Goal: Contribute content: Contribute content

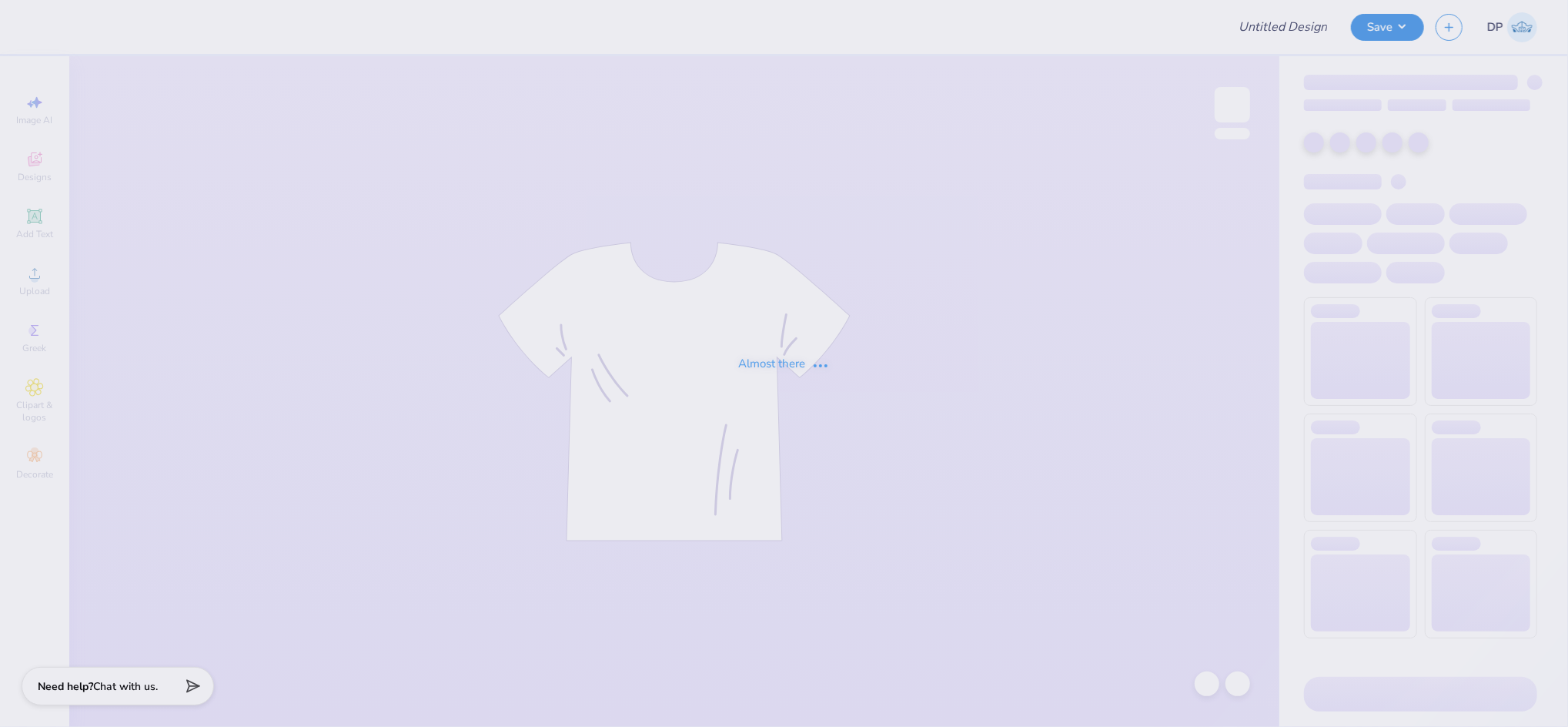
type input "[PERSON_NAME] : [PERSON_NAME][GEOGRAPHIC_DATA][US_STATE]"
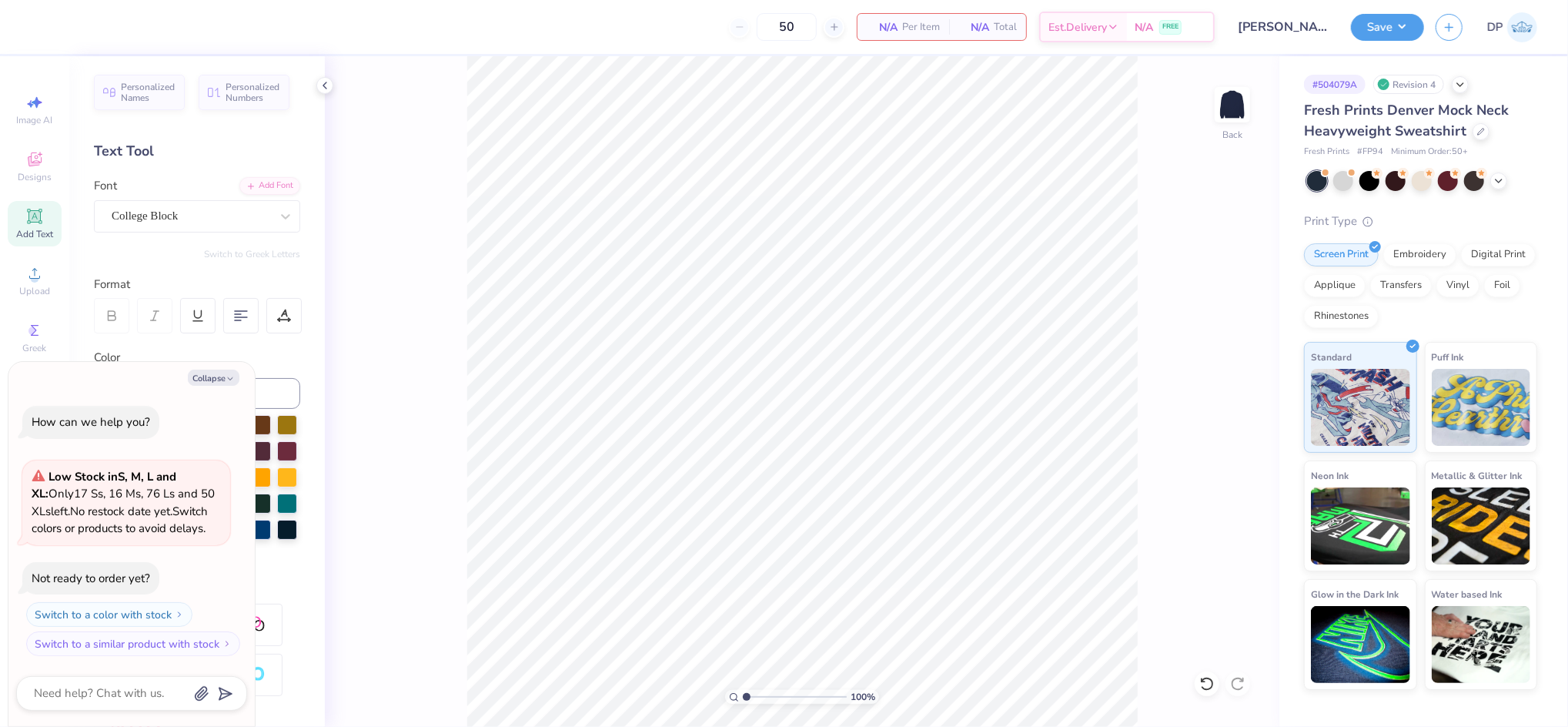
drag, startPoint x: 1188, startPoint y: 627, endPoint x: 1192, endPoint y: 651, distance: 24.3
click at [1188, 626] on div "100 % Back" at bounding box center [803, 391] width 955 height 671
click at [1206, 679] on icon at bounding box center [1207, 684] width 13 height 13
click at [1212, 372] on input "3.00" at bounding box center [1222, 376] width 56 height 21
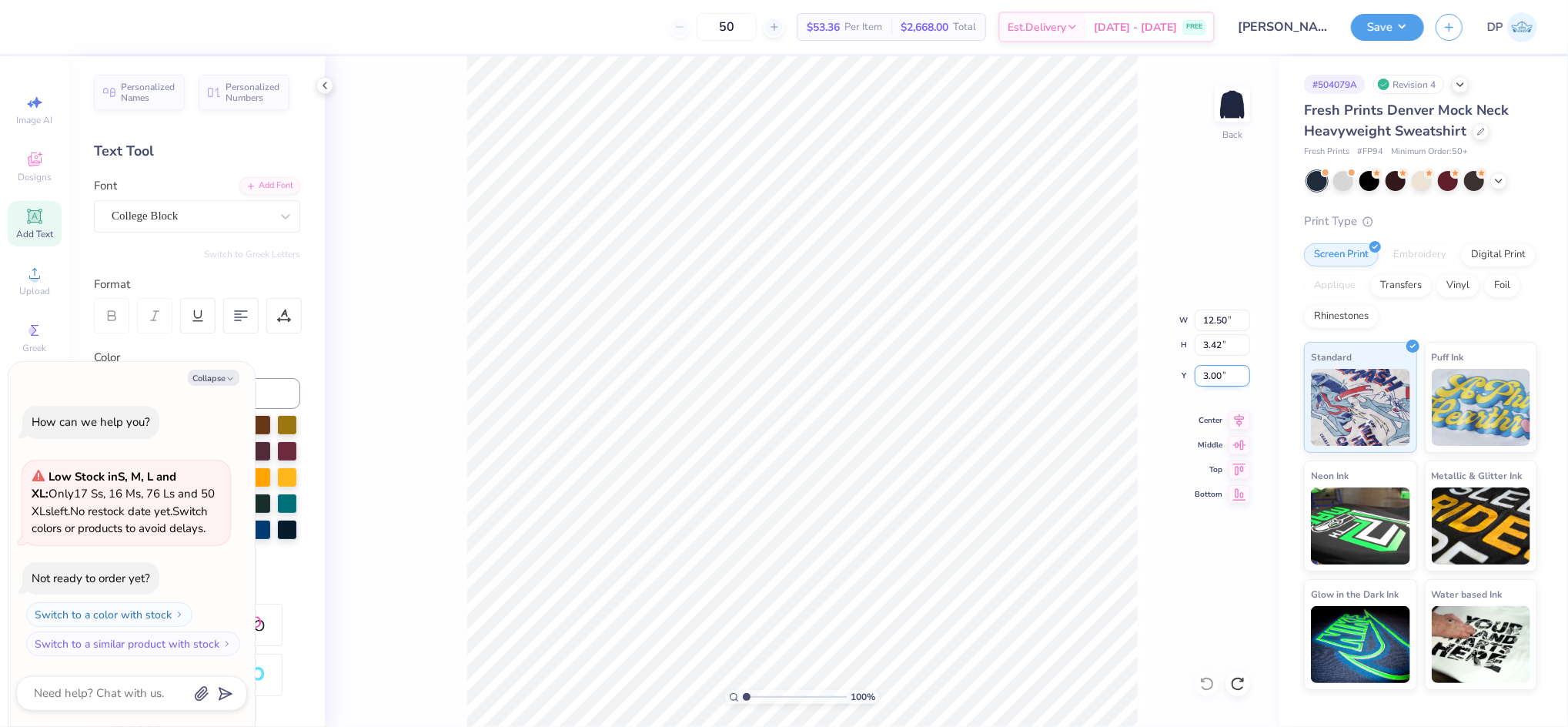
click at [1212, 372] on input "3.00" at bounding box center [1222, 376] width 56 height 21
type textarea "x"
type input "15.33"
click at [42, 269] on icon at bounding box center [34, 273] width 18 height 18
type textarea "x"
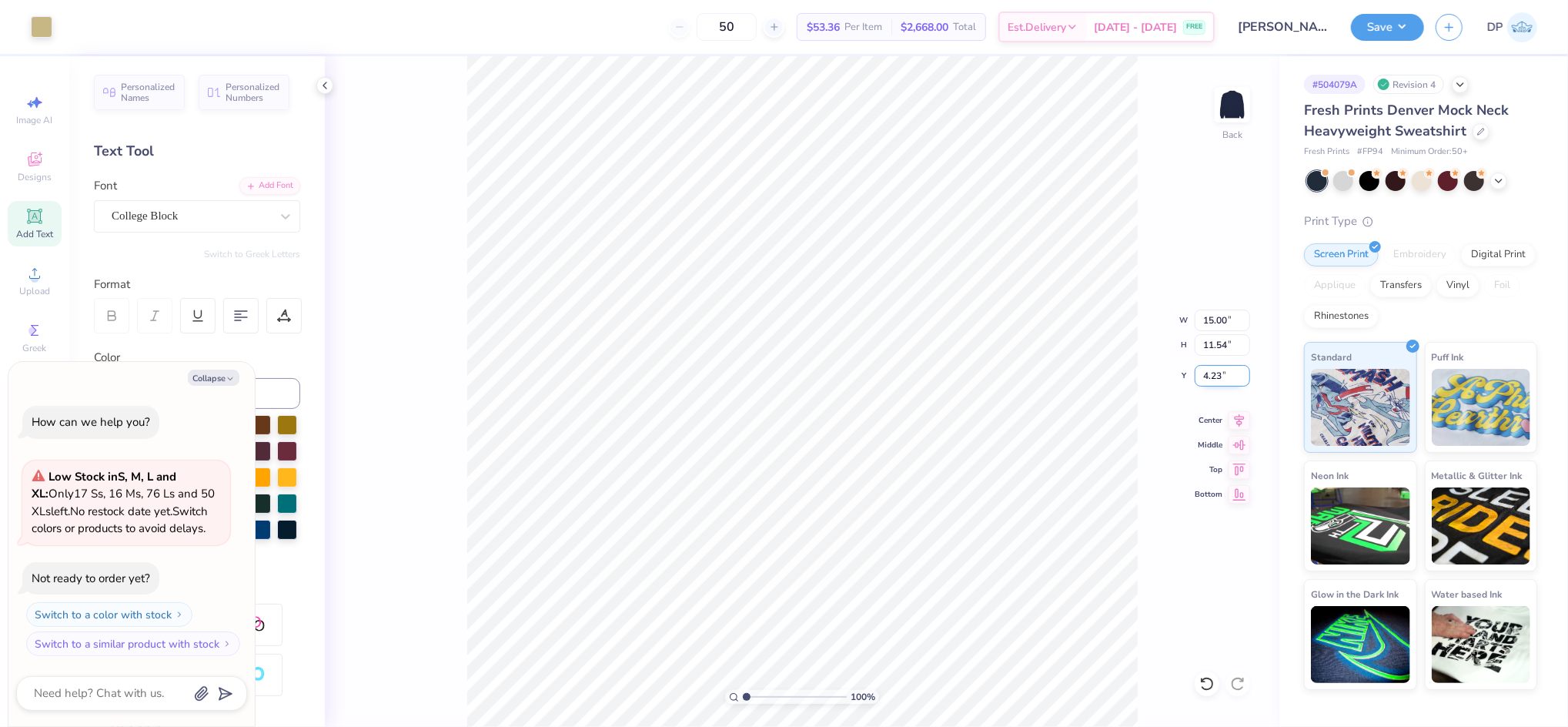
click at [1221, 366] on input "4.23" at bounding box center [1222, 376] width 56 height 21
click at [1221, 322] on input "15.00" at bounding box center [1222, 321] width 56 height 21
type input "12.5"
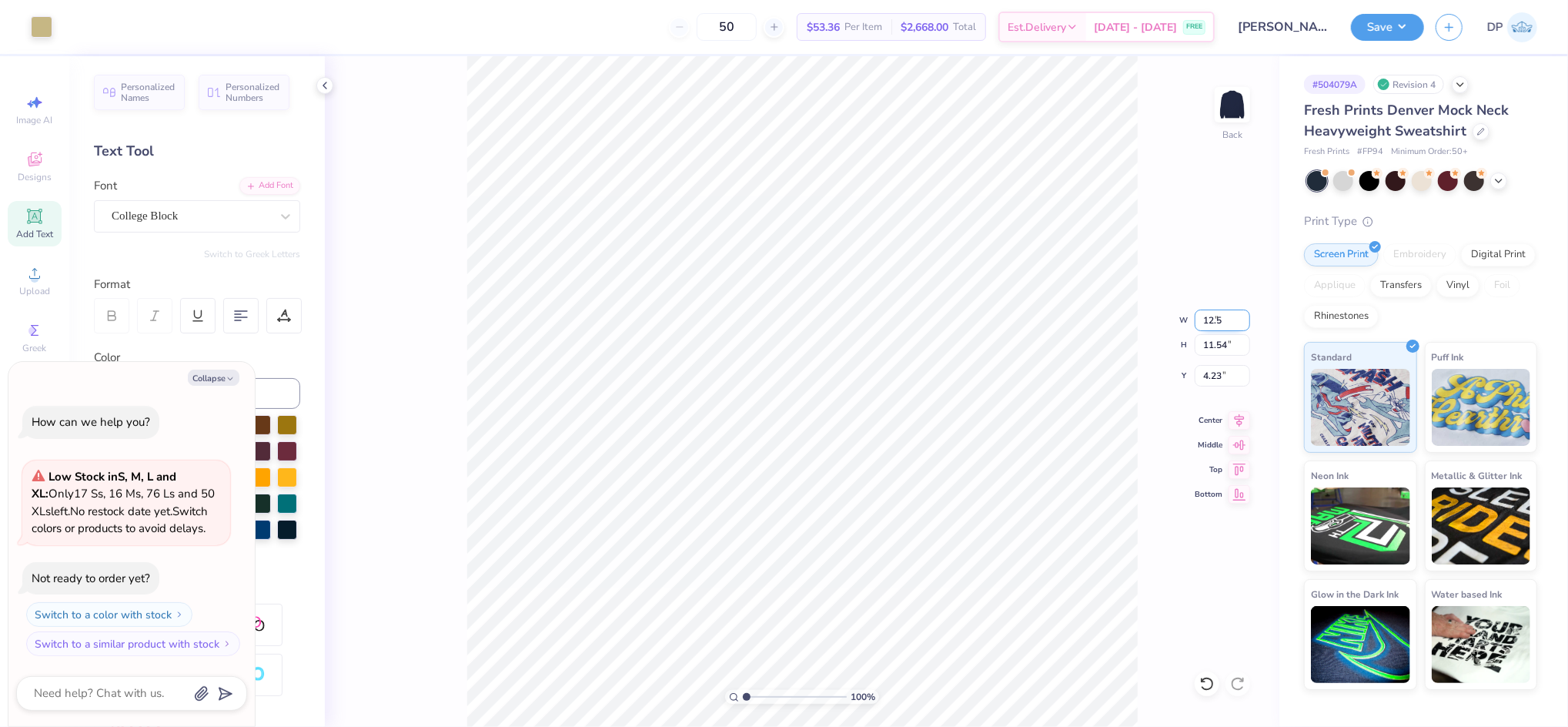
type textarea "x"
type input "12.50"
type input "9.62"
click at [1208, 375] on input "5.19" at bounding box center [1222, 376] width 56 height 21
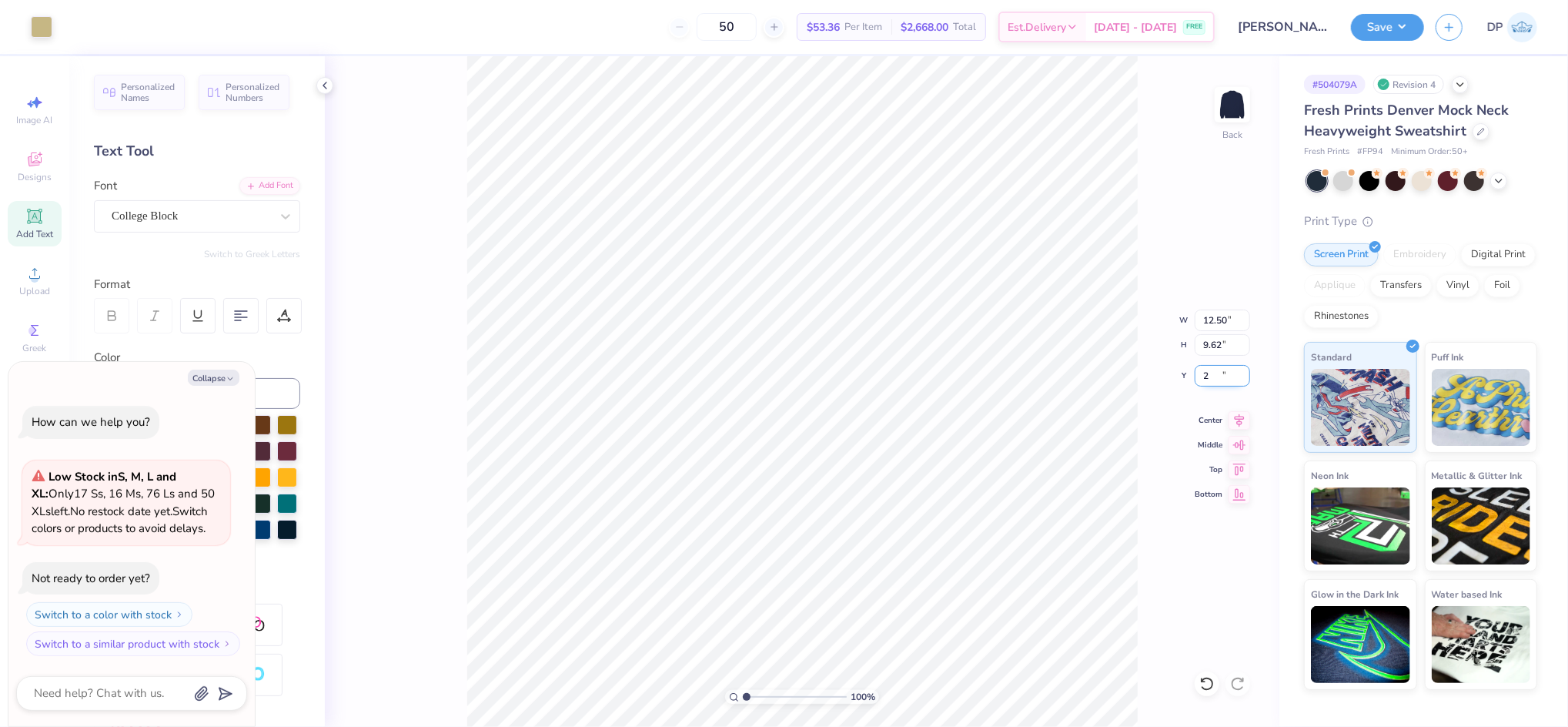
type input "2"
type textarea "x"
type input "2.00"
type textarea "x"
click at [1204, 375] on input "2.00" at bounding box center [1222, 376] width 56 height 21
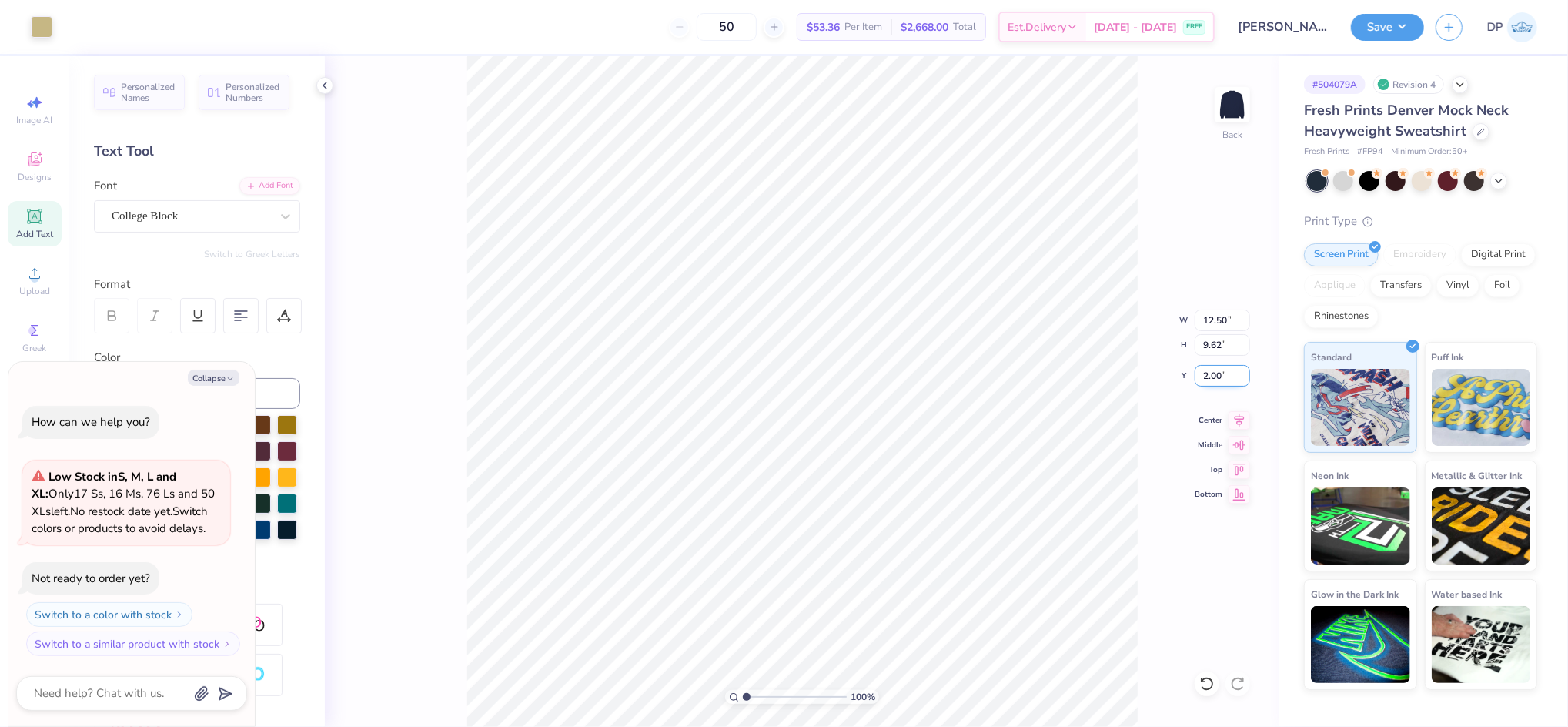
click at [1204, 375] on input "2.00" at bounding box center [1222, 376] width 56 height 21
type input "1.5"
type textarea "x"
type input "1.50"
click at [1189, 201] on div "100 % Back W 12.50 12.50 " H 9.62 9.62 " Y 1.50 1.50 " Center Middle Top Bottom" at bounding box center [803, 391] width 955 height 671
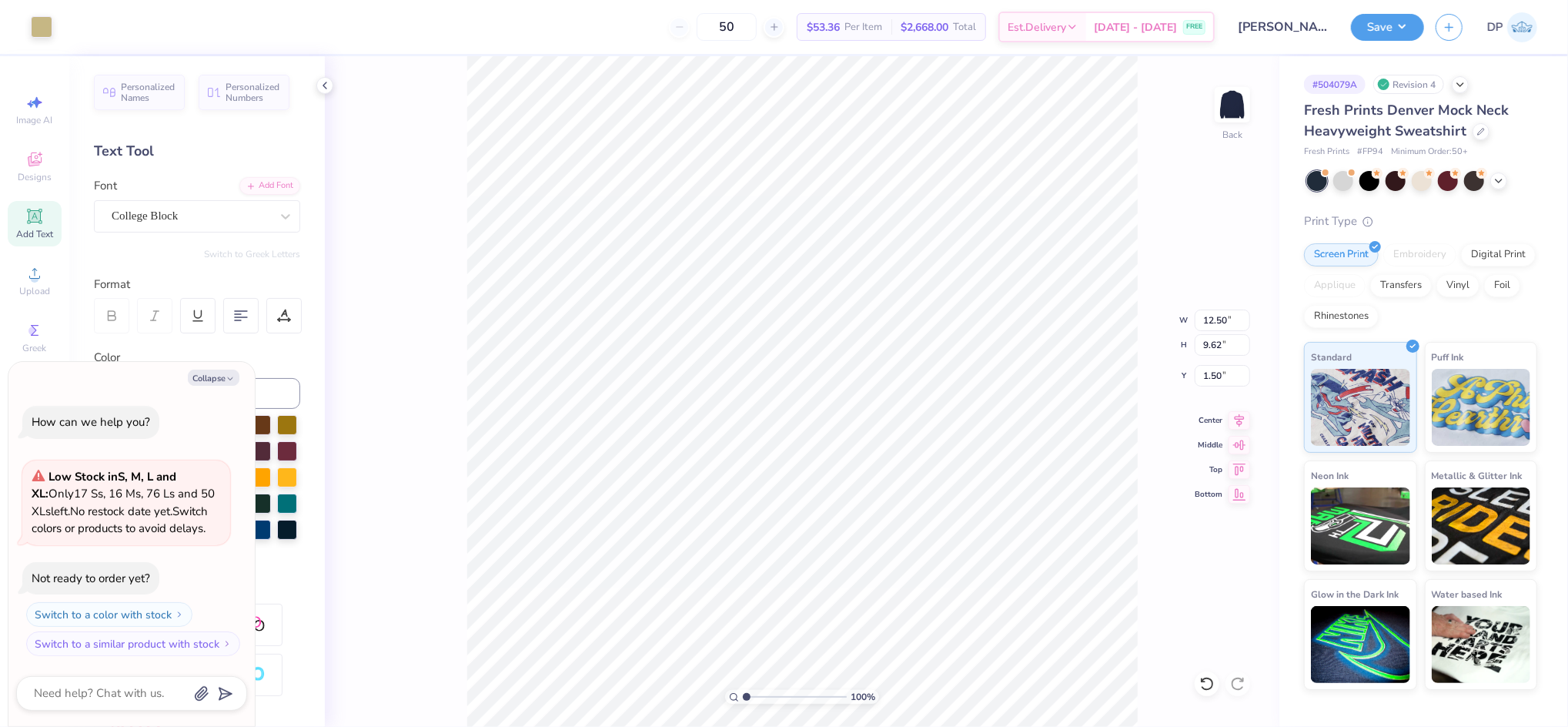
type textarea "x"
drag, startPoint x: 745, startPoint y: 698, endPoint x: 757, endPoint y: 701, distance: 12.4
click at [757, 701] on input "range" at bounding box center [795, 697] width 104 height 13
drag, startPoint x: 757, startPoint y: 693, endPoint x: 740, endPoint y: 693, distance: 17.0
type input "1"
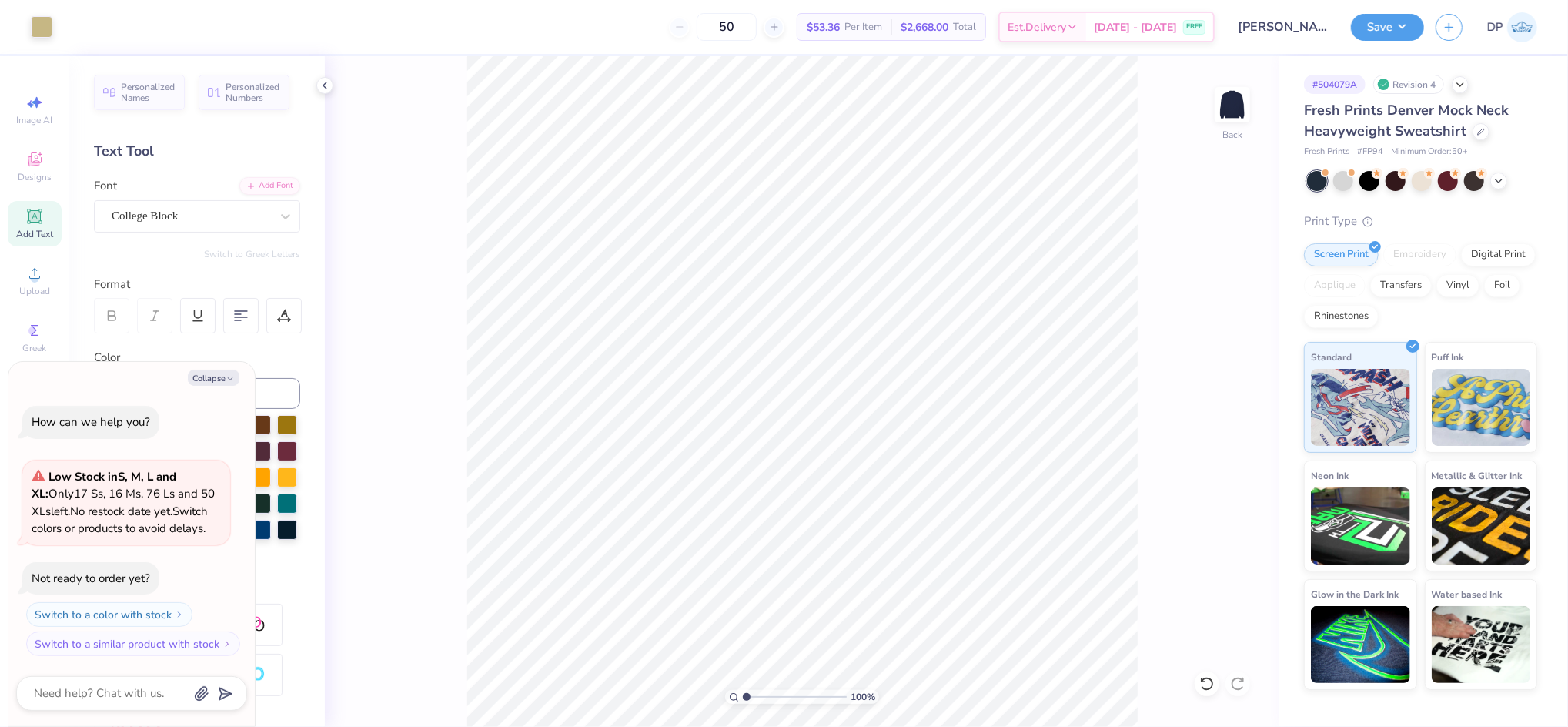
click at [743, 693] on input "range" at bounding box center [795, 697] width 104 height 13
click at [244, 453] on div at bounding box center [235, 450] width 20 height 20
type textarea "x"
type input "12.26"
drag, startPoint x: 890, startPoint y: 639, endPoint x: 887, endPoint y: 619, distance: 20.2
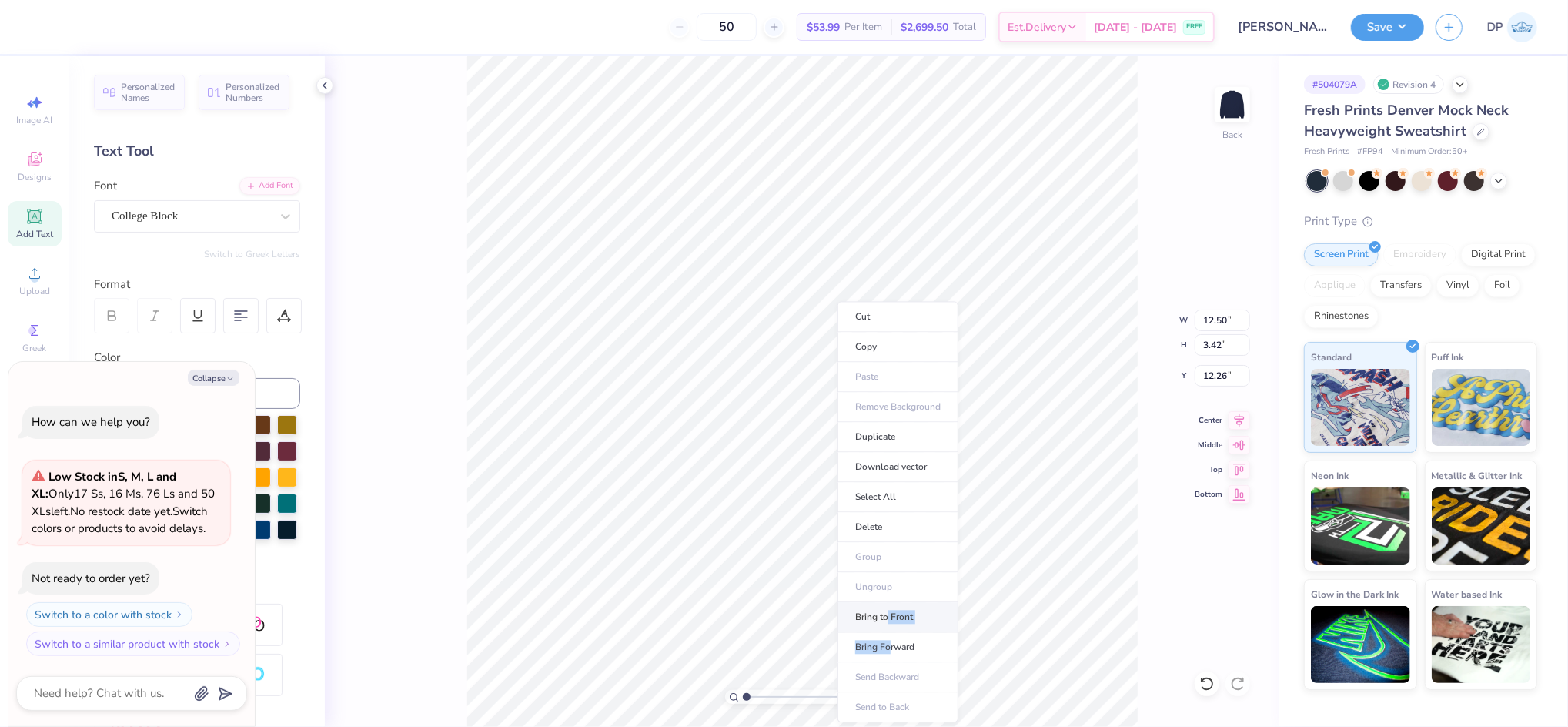
click at [887, 619] on ul "Cut Copy Paste Remove Background Duplicate Download vector Select All Delete Gr…" at bounding box center [898, 512] width 121 height 422
click at [886, 619] on li "Bring to Front" at bounding box center [898, 617] width 121 height 30
type textarea "x"
type input "1.50"
type textarea "x"
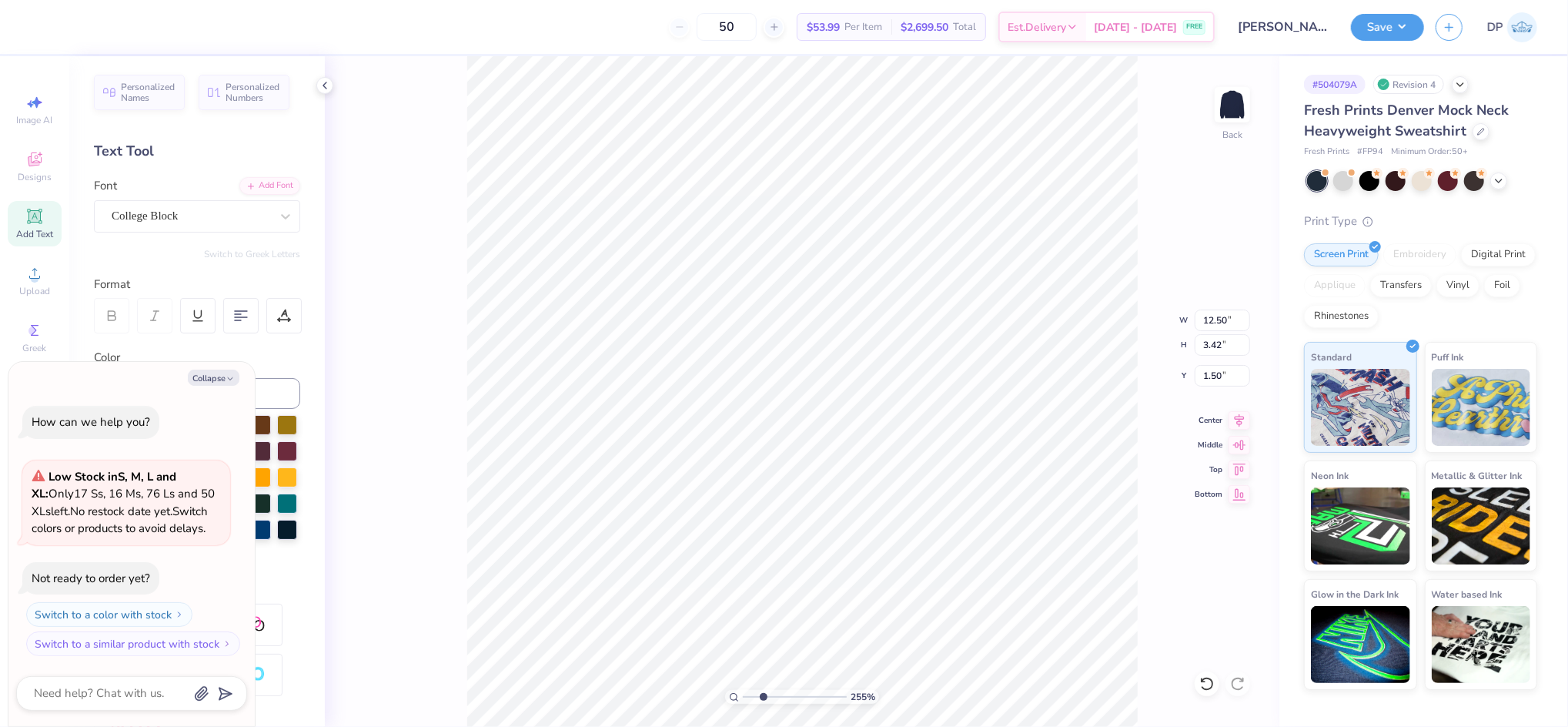
drag, startPoint x: 741, startPoint y: 697, endPoint x: 762, endPoint y: 699, distance: 21.1
type input "2.55"
click at [762, 699] on input "range" at bounding box center [795, 697] width 104 height 13
type textarea "x"
drag, startPoint x: 762, startPoint y: 698, endPoint x: 741, endPoint y: 703, distance: 21.6
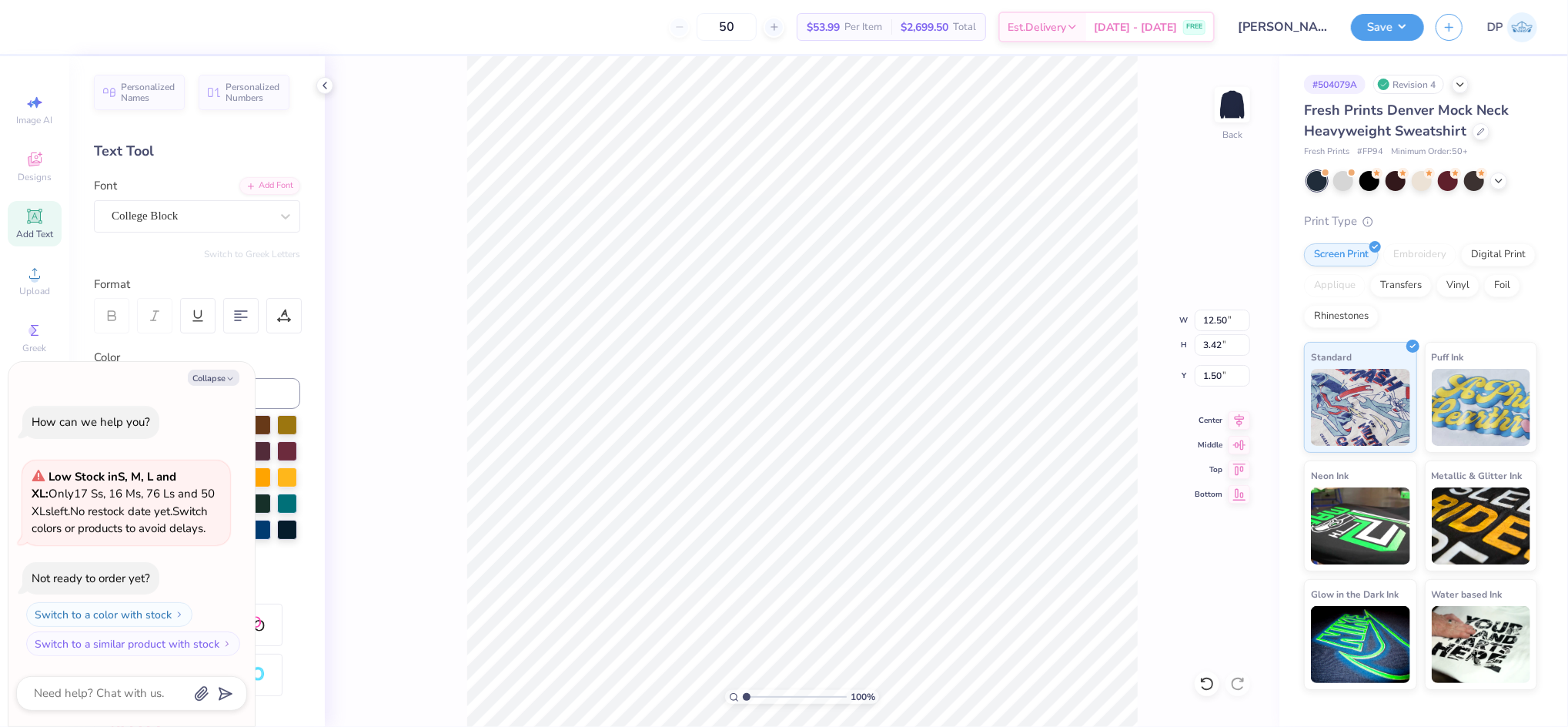
type input "1"
click at [743, 703] on input "range" at bounding box center [795, 697] width 104 height 13
click at [40, 221] on icon at bounding box center [34, 216] width 18 height 18
type textarea "x"
type input "3.13"
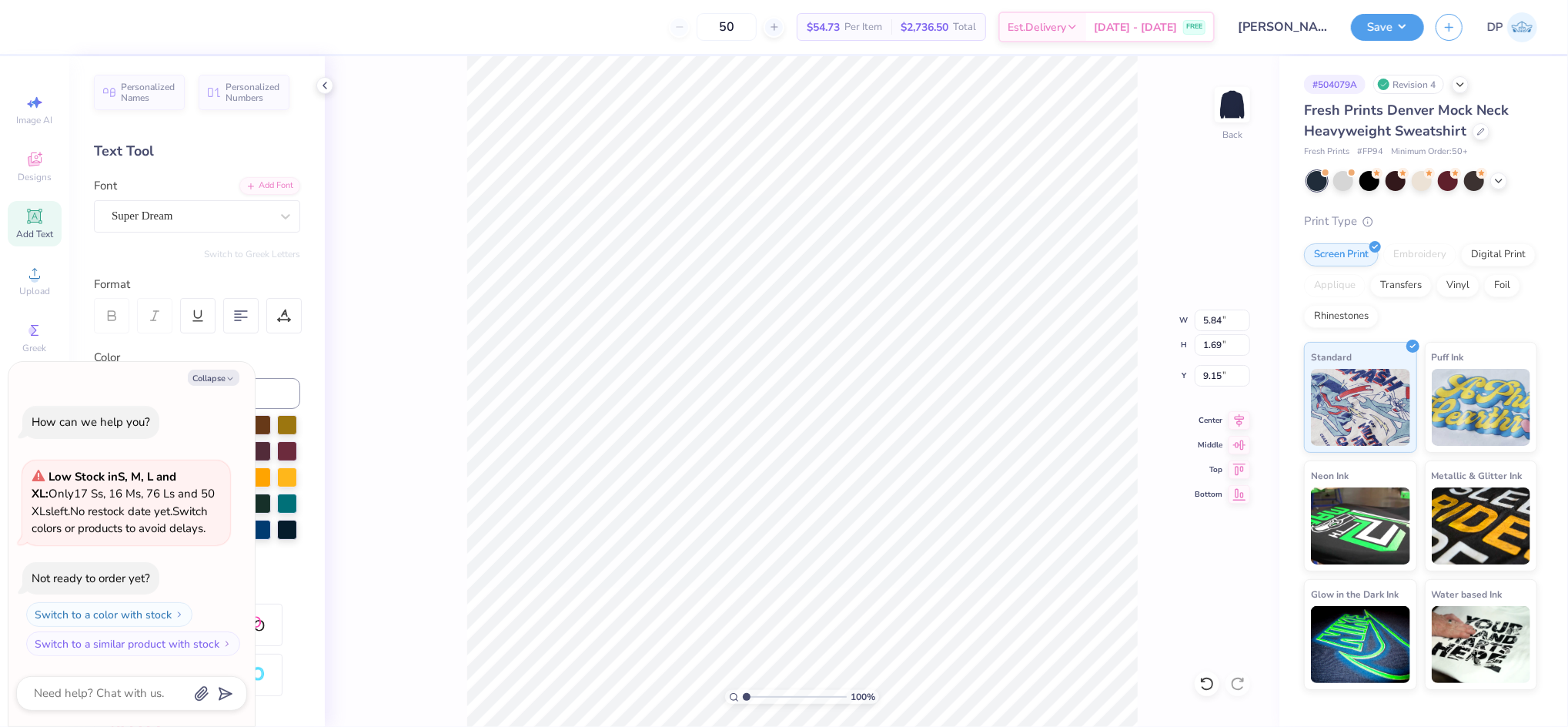
type input "0.91"
type input "9.94"
type textarea "x"
type input "13.48"
type textarea "x"
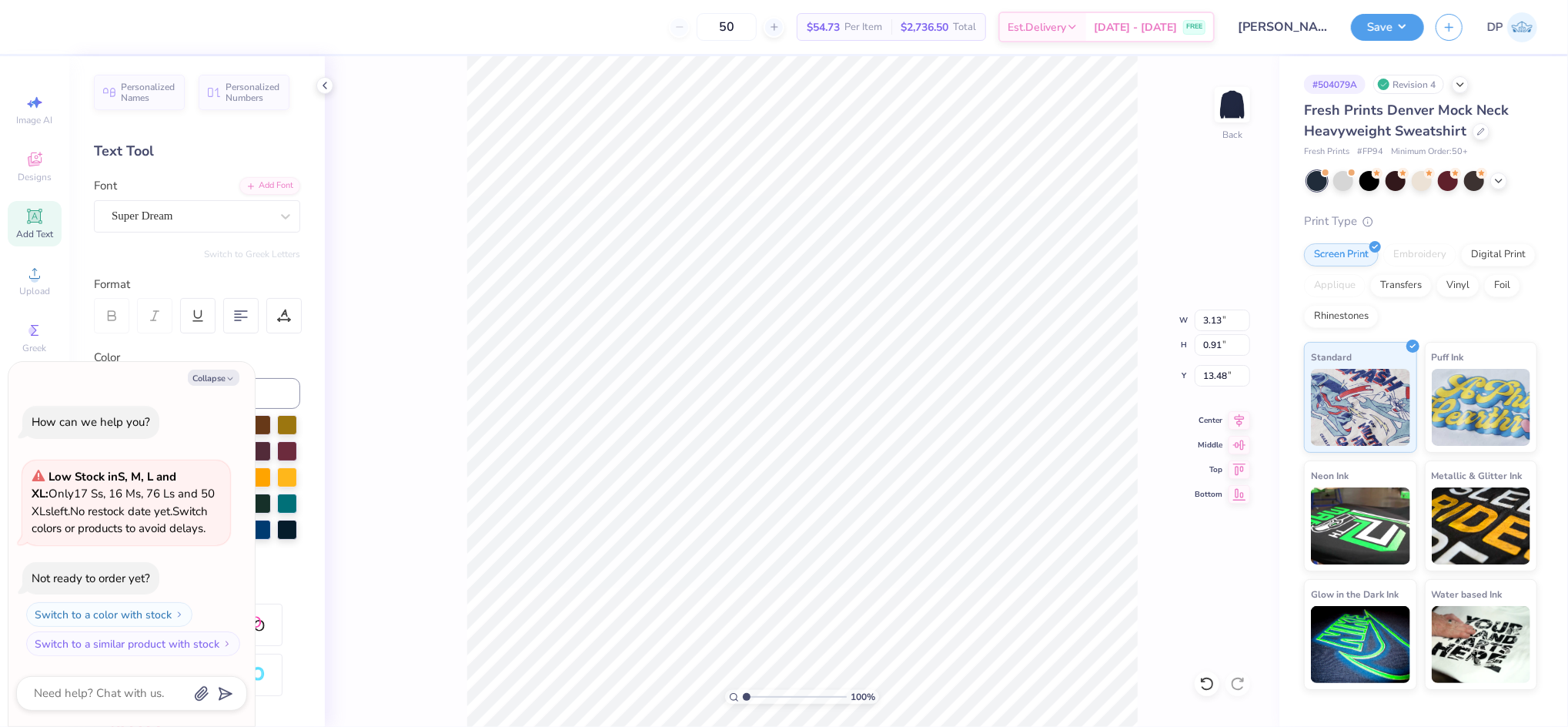
type textarea "Advocacy in Action"
click at [267, 179] on div "Add Font" at bounding box center [270, 184] width 61 height 17
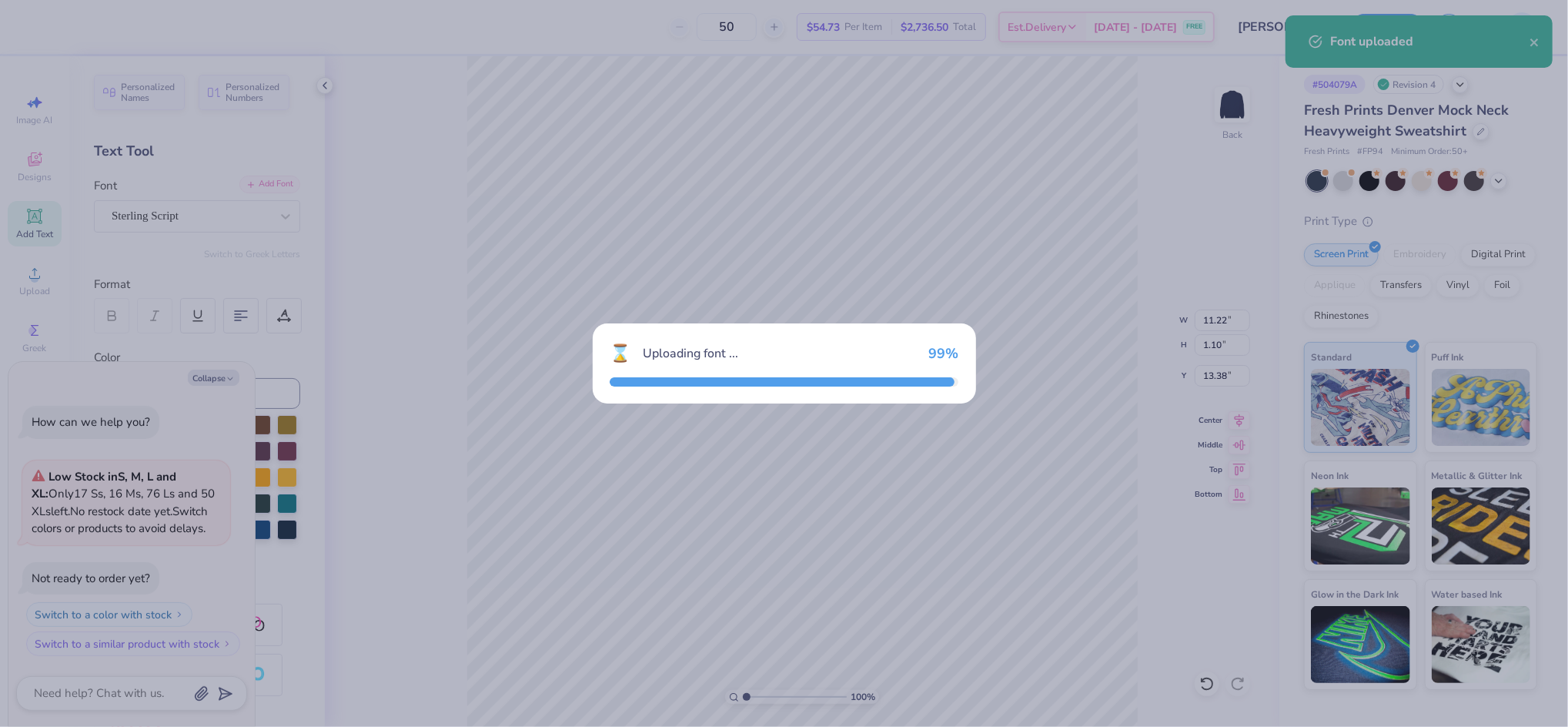
type textarea "x"
type input "11.10"
type input "1.66"
type input "13.10"
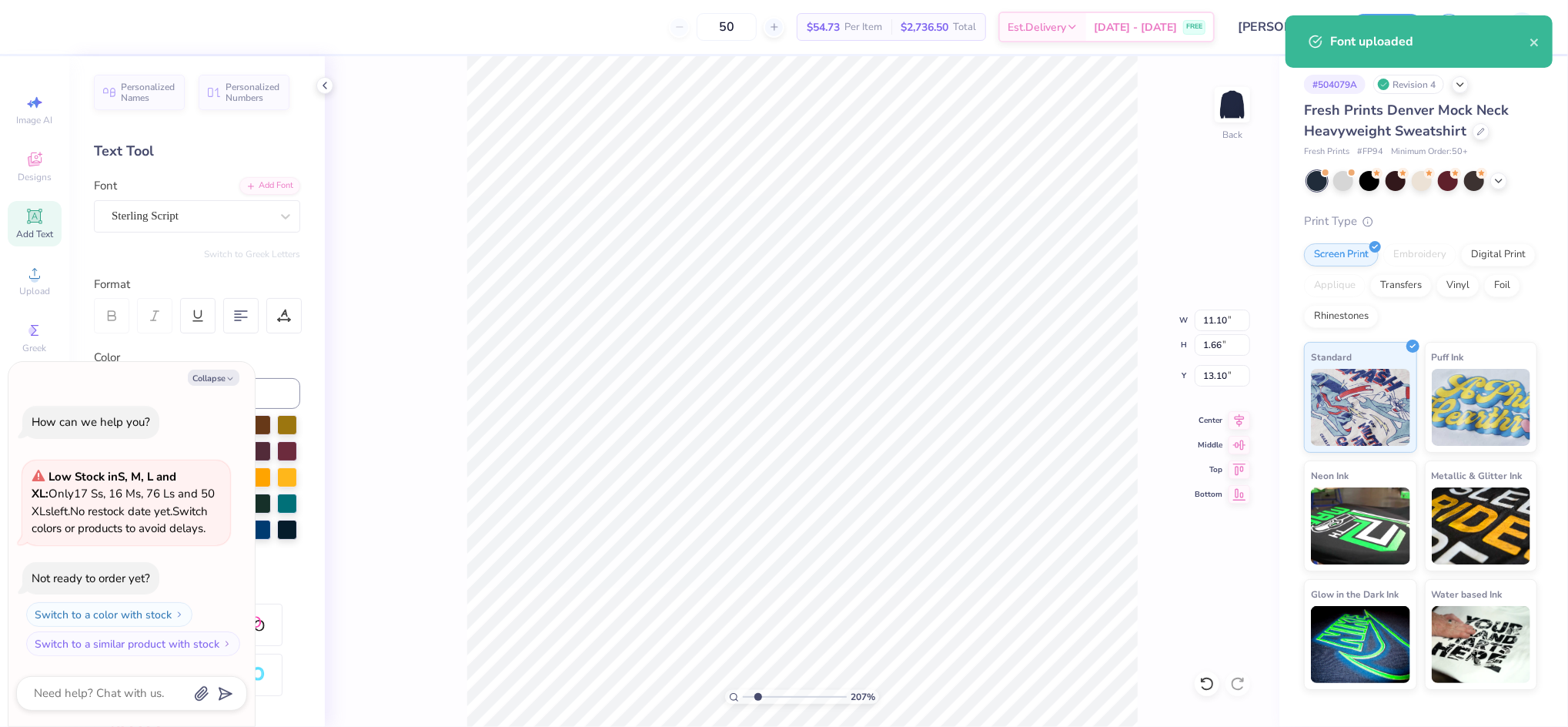
drag, startPoint x: 267, startPoint y: 179, endPoint x: 758, endPoint y: 699, distance: 715.2
type input "2.07"
click at [758, 699] on input "range" at bounding box center [795, 697] width 104 height 13
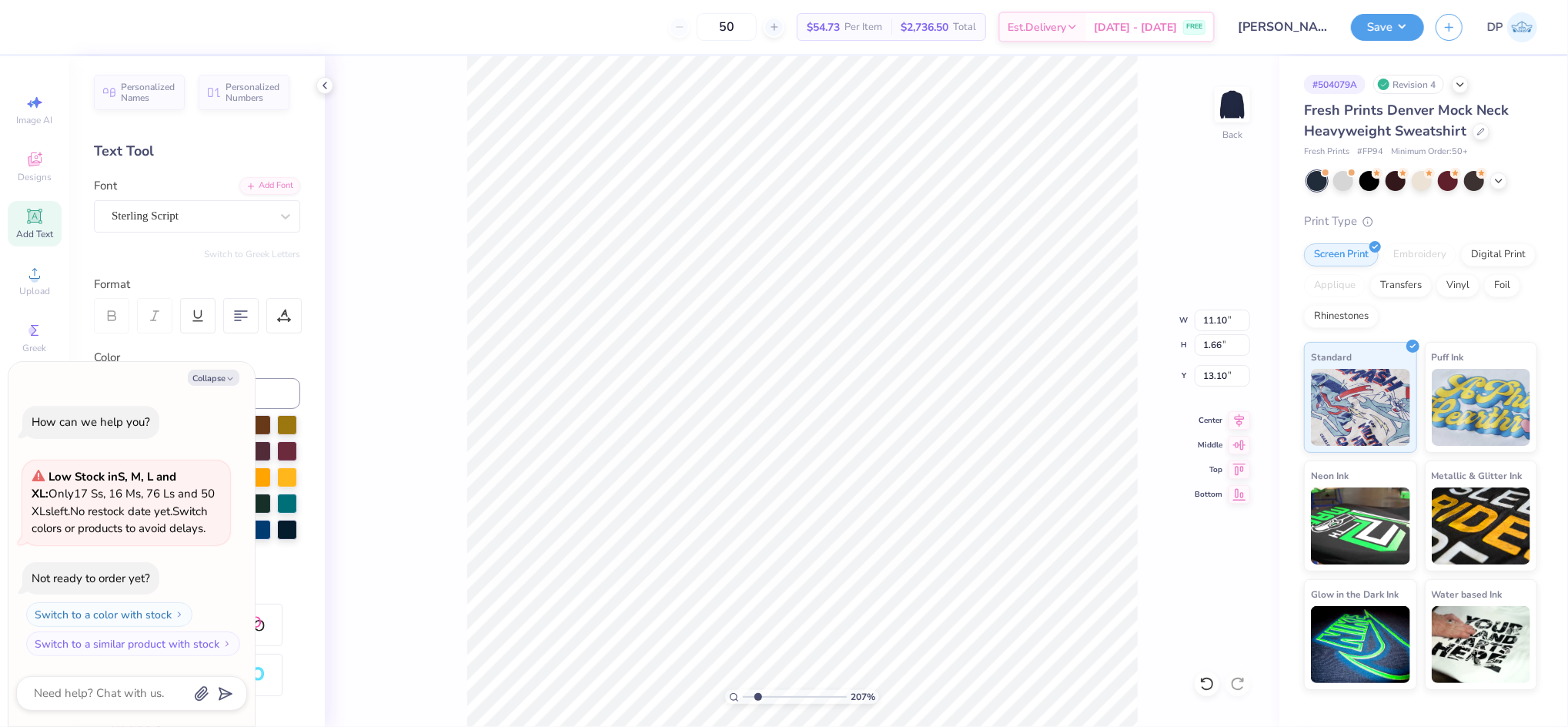
type textarea "x"
type input "9.46"
type textarea "x"
type input "10.86"
type input "1.62"
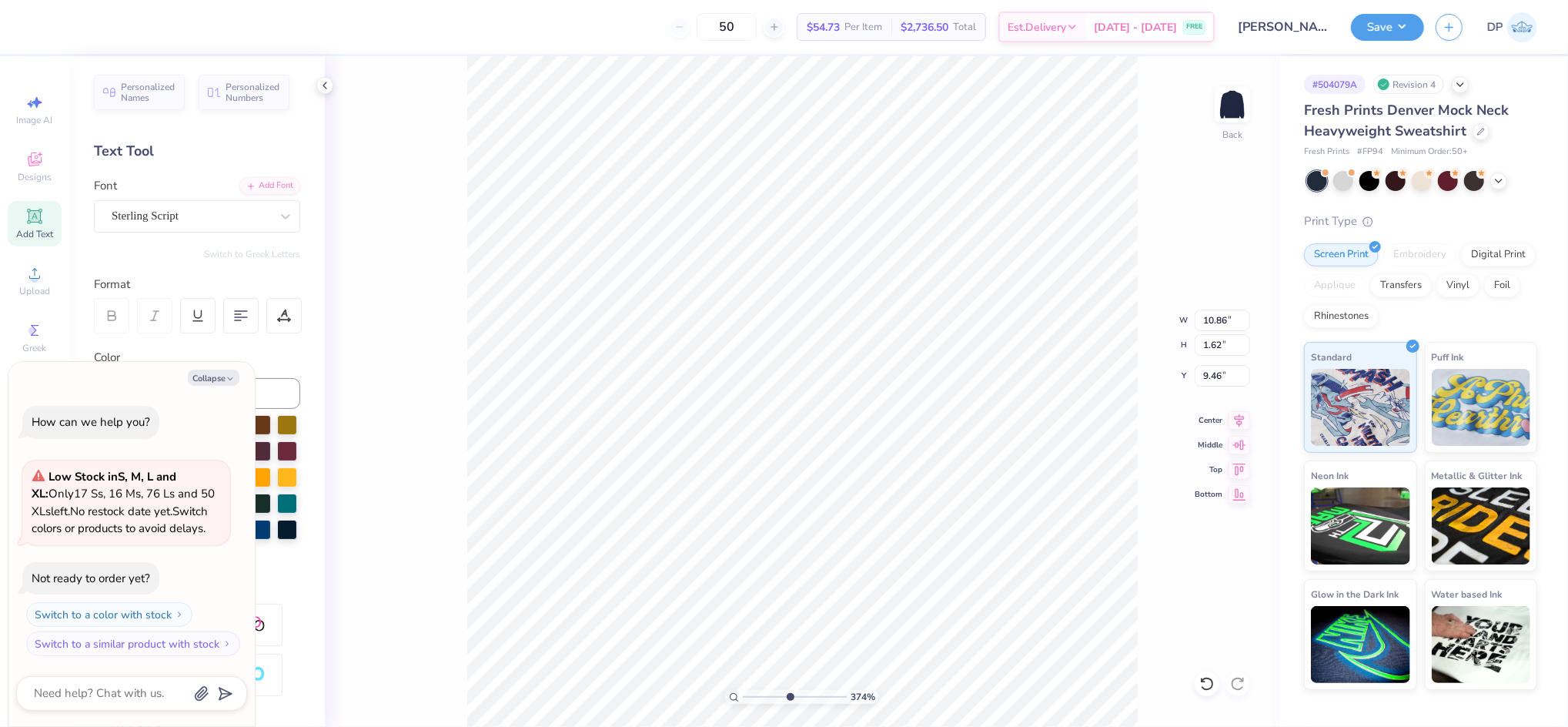
drag, startPoint x: 754, startPoint y: 693, endPoint x: 790, endPoint y: 701, distance: 36.9
type input "5.17"
click at [790, 701] on input "range" at bounding box center [795, 697] width 104 height 13
type textarea "x"
type input "9.49"
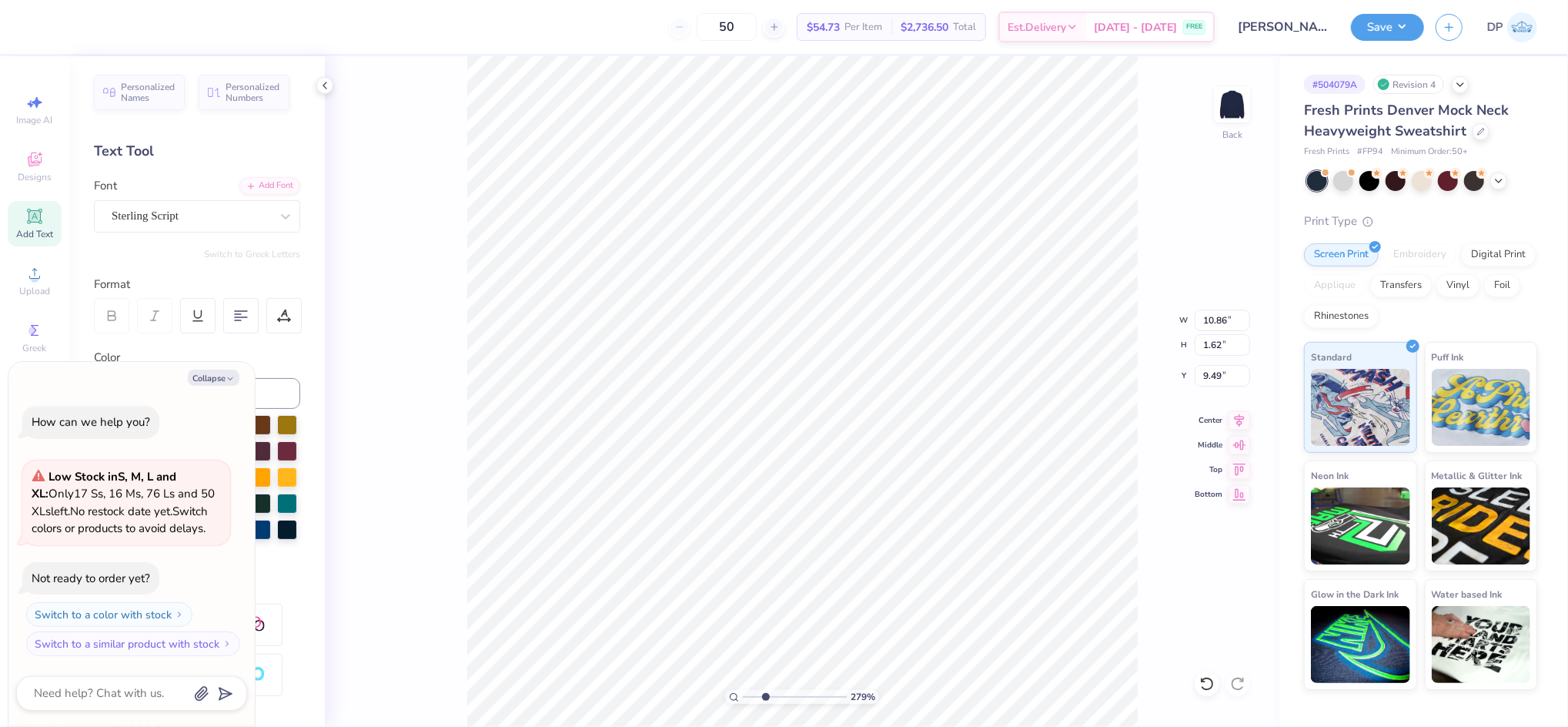
drag, startPoint x: 786, startPoint y: 695, endPoint x: 765, endPoint y: 695, distance: 21.0
type input "2.79"
click at [765, 695] on input "range" at bounding box center [795, 697] width 104 height 13
click at [227, 376] on icon "button" at bounding box center [230, 379] width 10 height 10
type textarea "x"
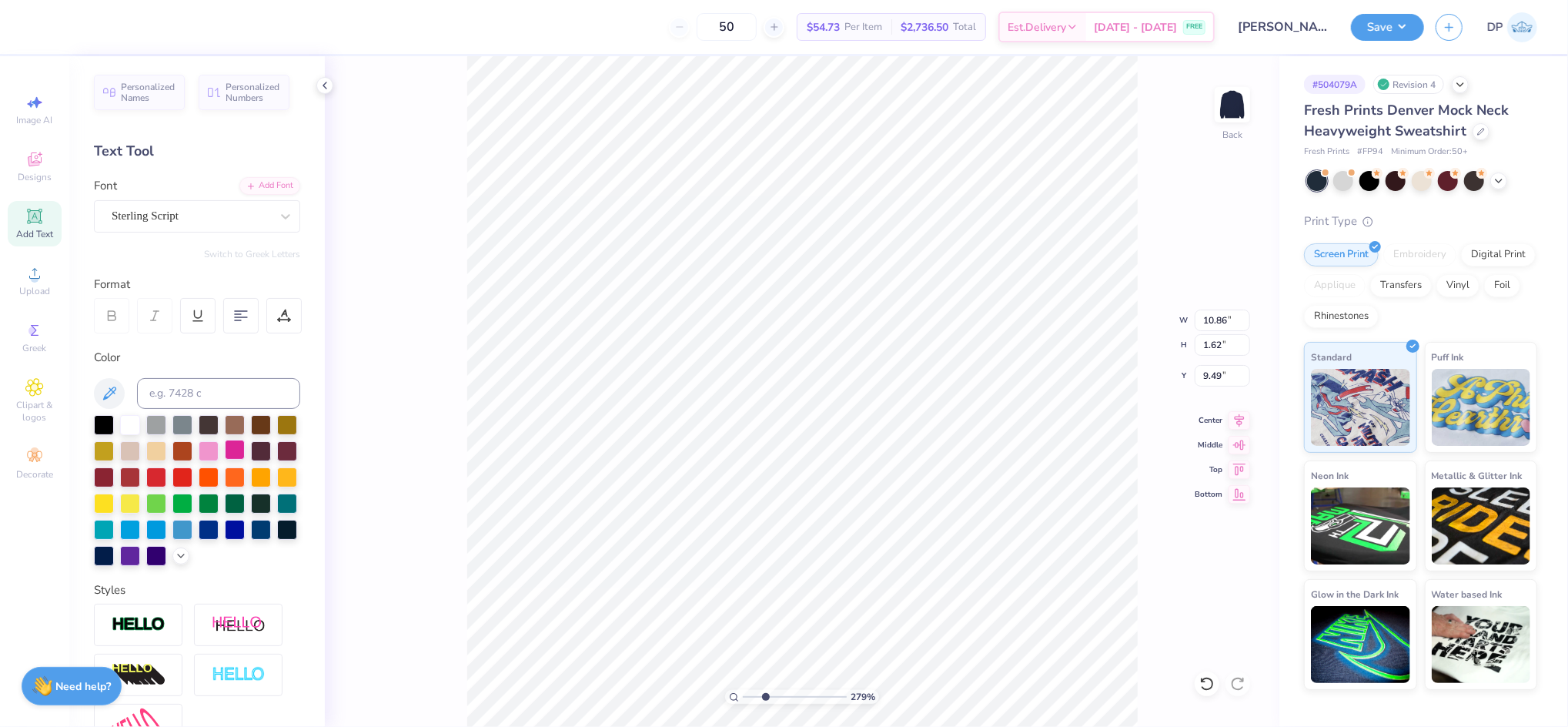
click at [244, 450] on div at bounding box center [235, 450] width 20 height 20
type input "10.84"
type input "9.50"
drag, startPoint x: 762, startPoint y: 695, endPoint x: 747, endPoint y: 699, distance: 15.5
type input "1.04"
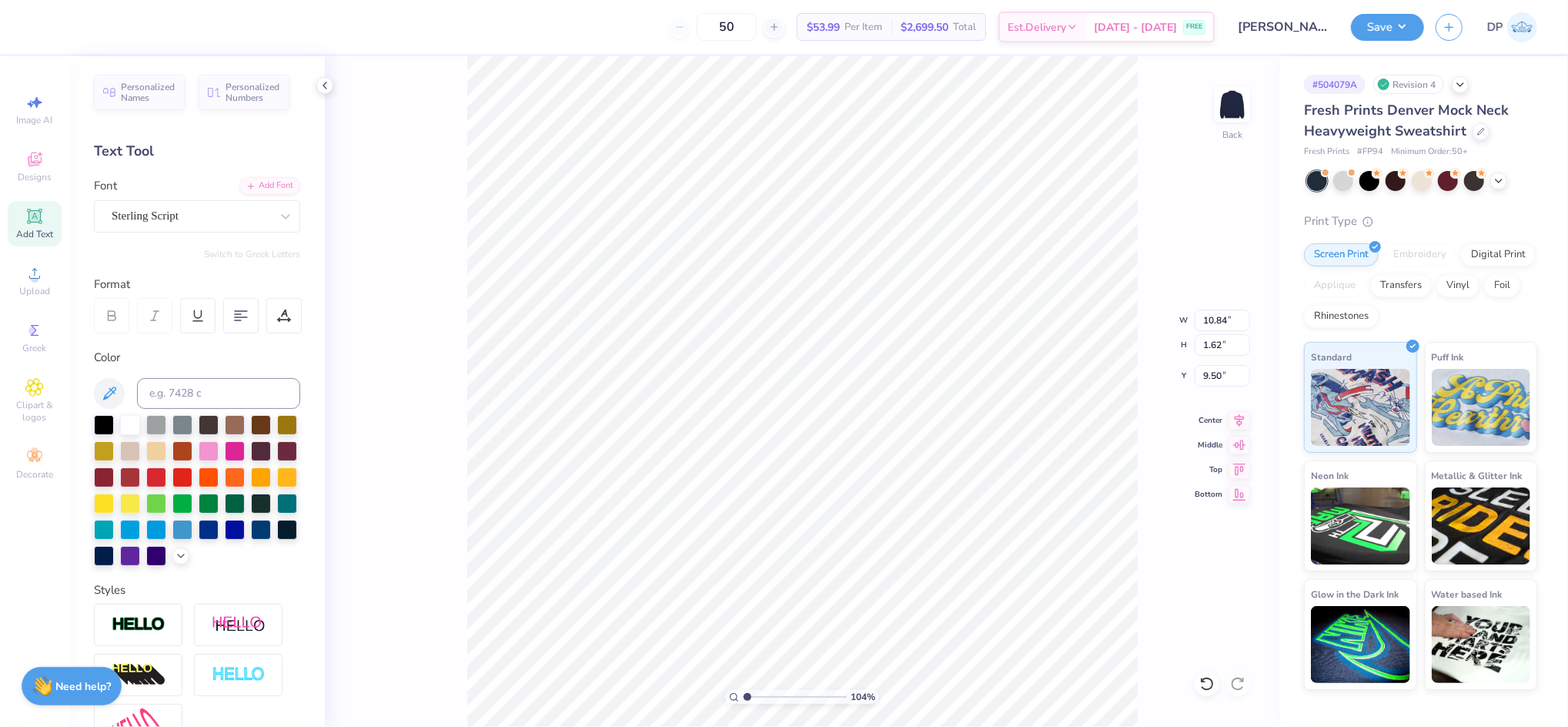
click at [747, 699] on input "range" at bounding box center [795, 697] width 104 height 13
type input "12.50"
type input "9.62"
type input "1.50"
click at [873, 583] on li "Ungroup" at bounding box center [898, 586] width 121 height 30
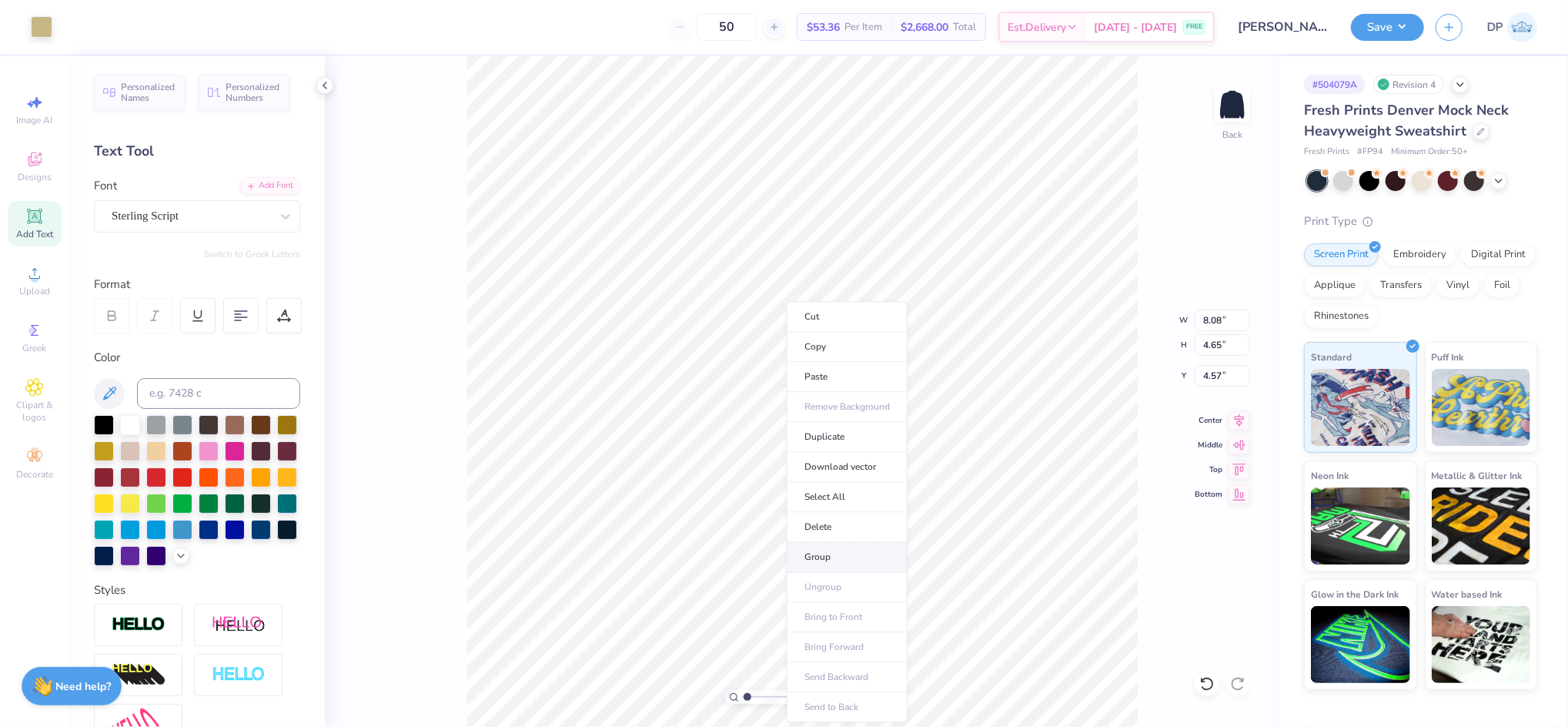
click at [809, 557] on li "Group" at bounding box center [848, 557] width 121 height 30
type input "12.50"
type input "9.62"
type input "1.50"
click at [75, 21] on div at bounding box center [69, 25] width 21 height 21
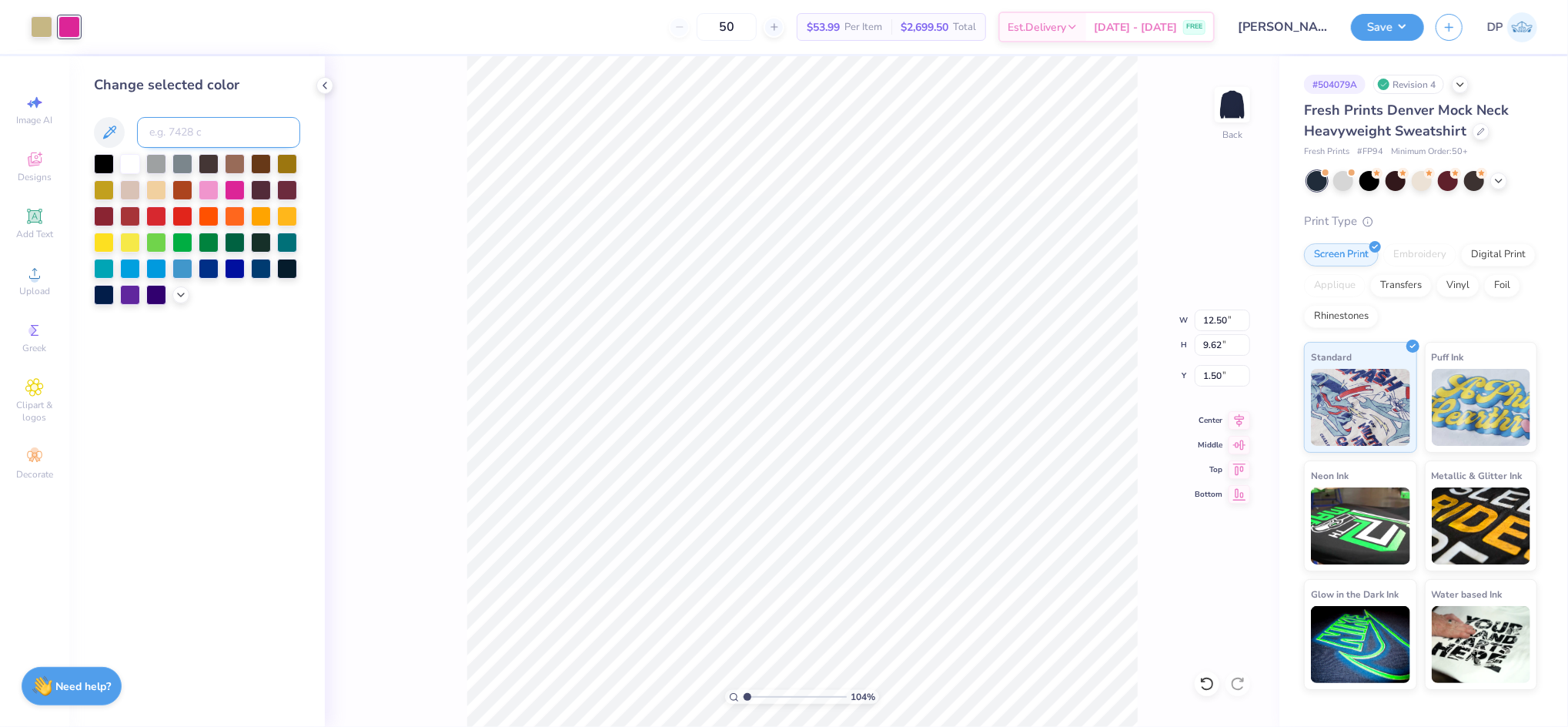
click at [181, 117] on input at bounding box center [218, 133] width 164 height 31
type input "4525"
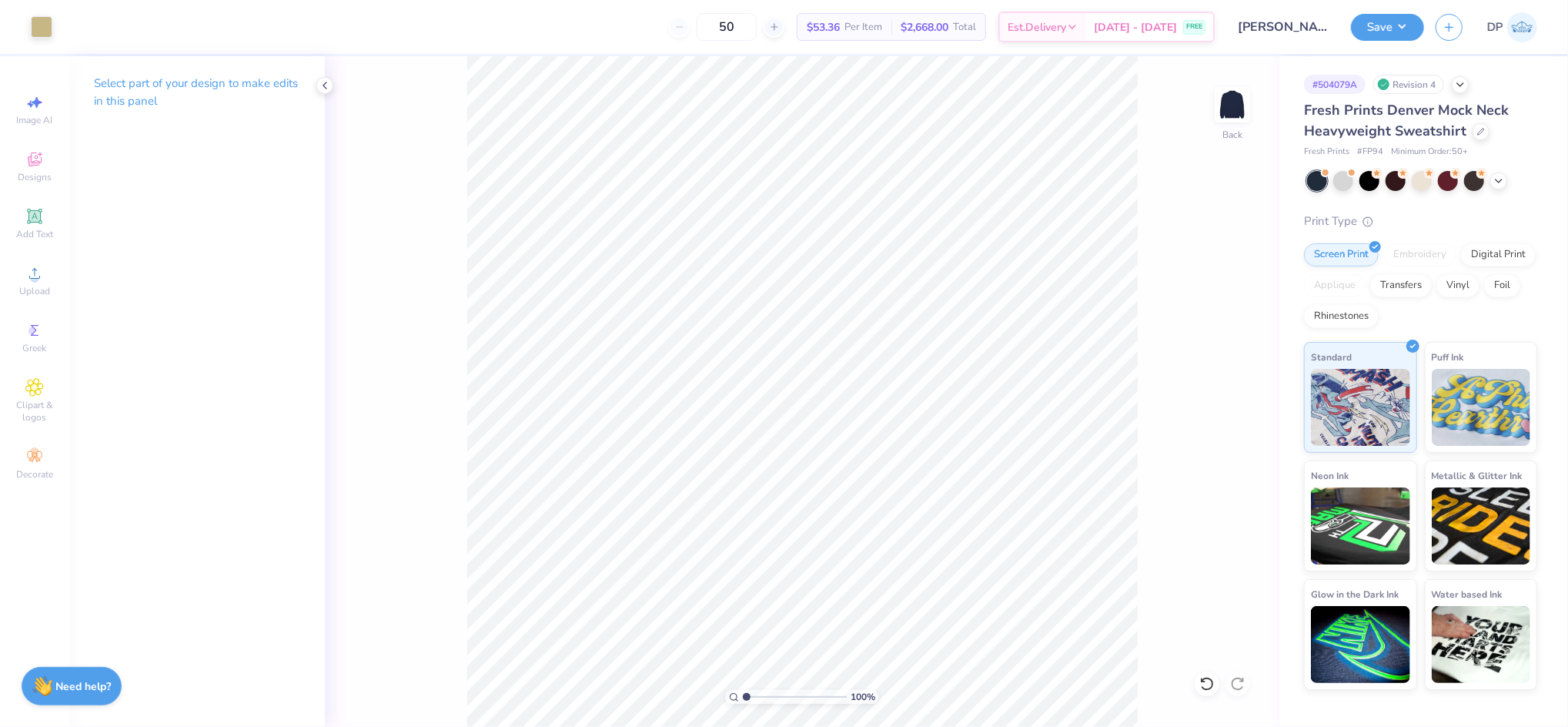
drag, startPoint x: 746, startPoint y: 695, endPoint x: 726, endPoint y: 696, distance: 20.0
type input "1"
click at [743, 696] on input "range" at bounding box center [795, 697] width 104 height 13
drag, startPoint x: 736, startPoint y: 695, endPoint x: 717, endPoint y: 696, distance: 19.0
click at [743, 696] on input "range" at bounding box center [795, 697] width 104 height 13
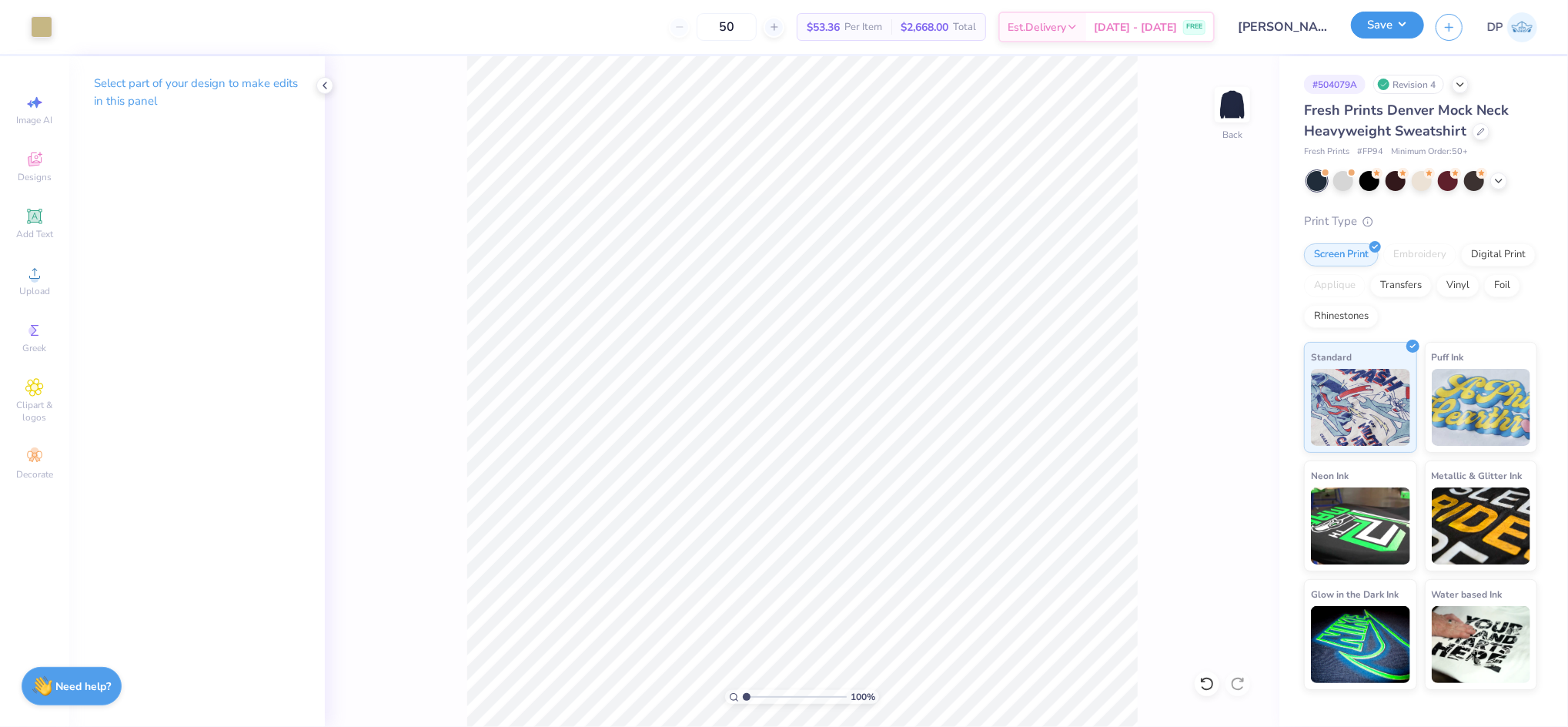
click at [1400, 27] on button "Save" at bounding box center [1388, 25] width 73 height 27
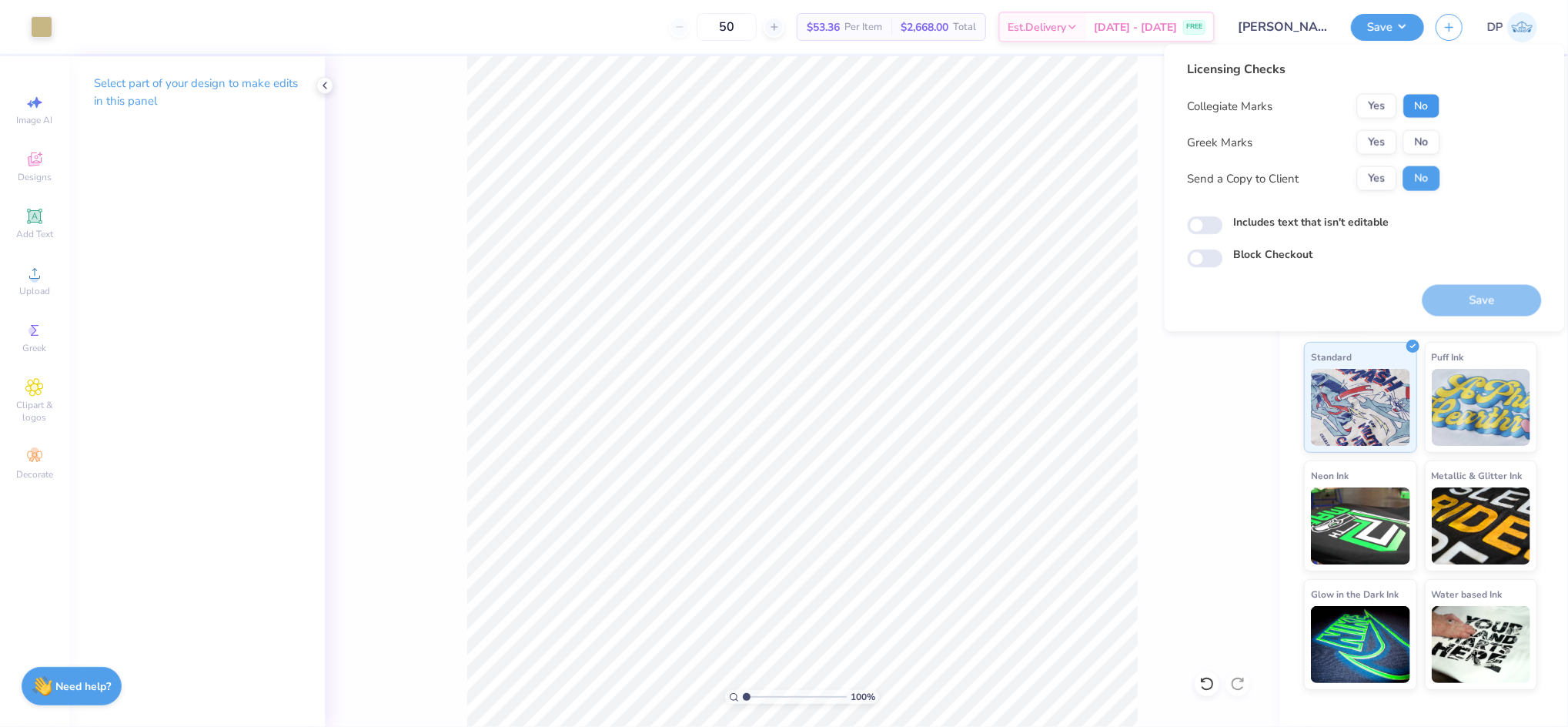
click at [1427, 102] on button "No" at bounding box center [1422, 107] width 37 height 25
click at [1424, 131] on button "No" at bounding box center [1422, 143] width 37 height 25
click at [1372, 169] on button "Yes" at bounding box center [1377, 179] width 40 height 25
click at [1483, 305] on button "Save" at bounding box center [1482, 300] width 119 height 32
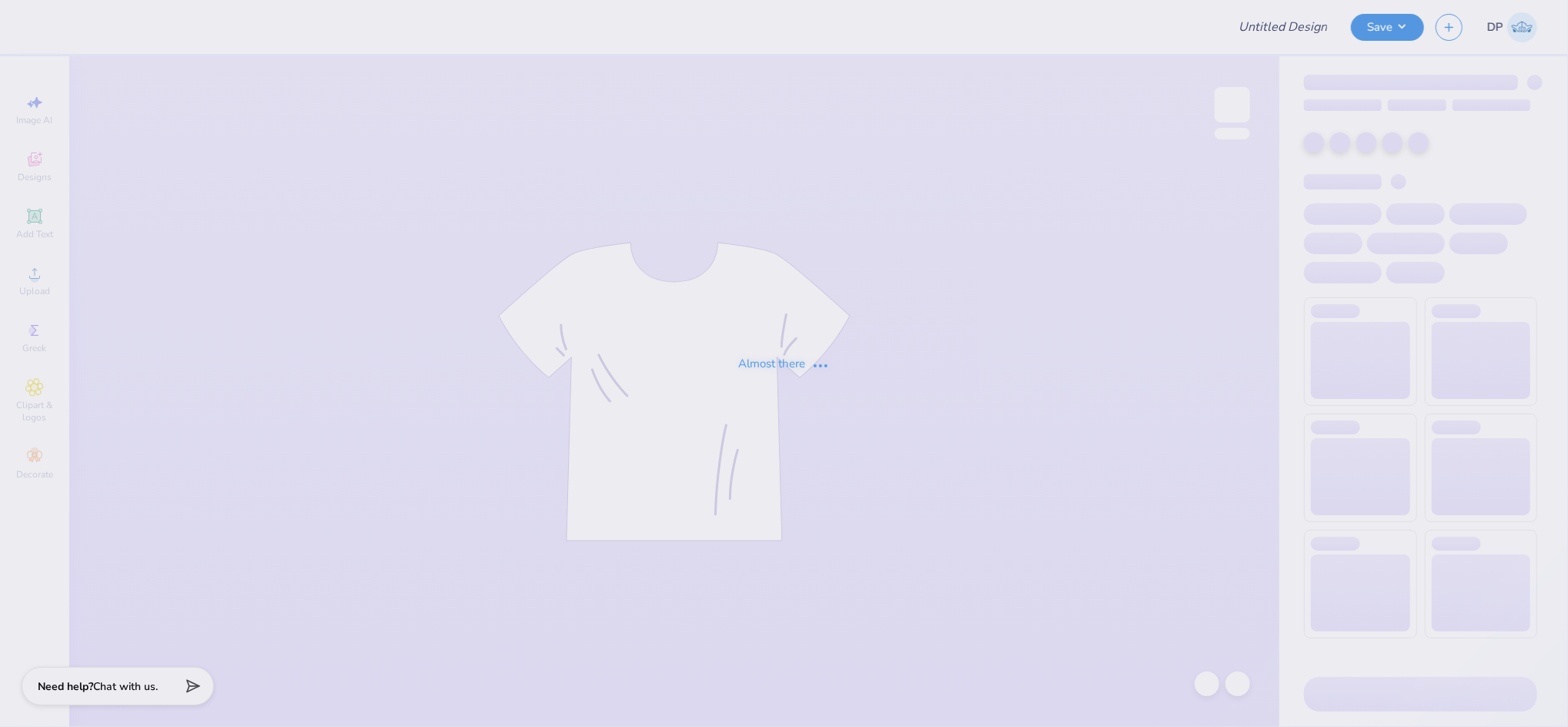
type input "AST Bid Merch 2025!"
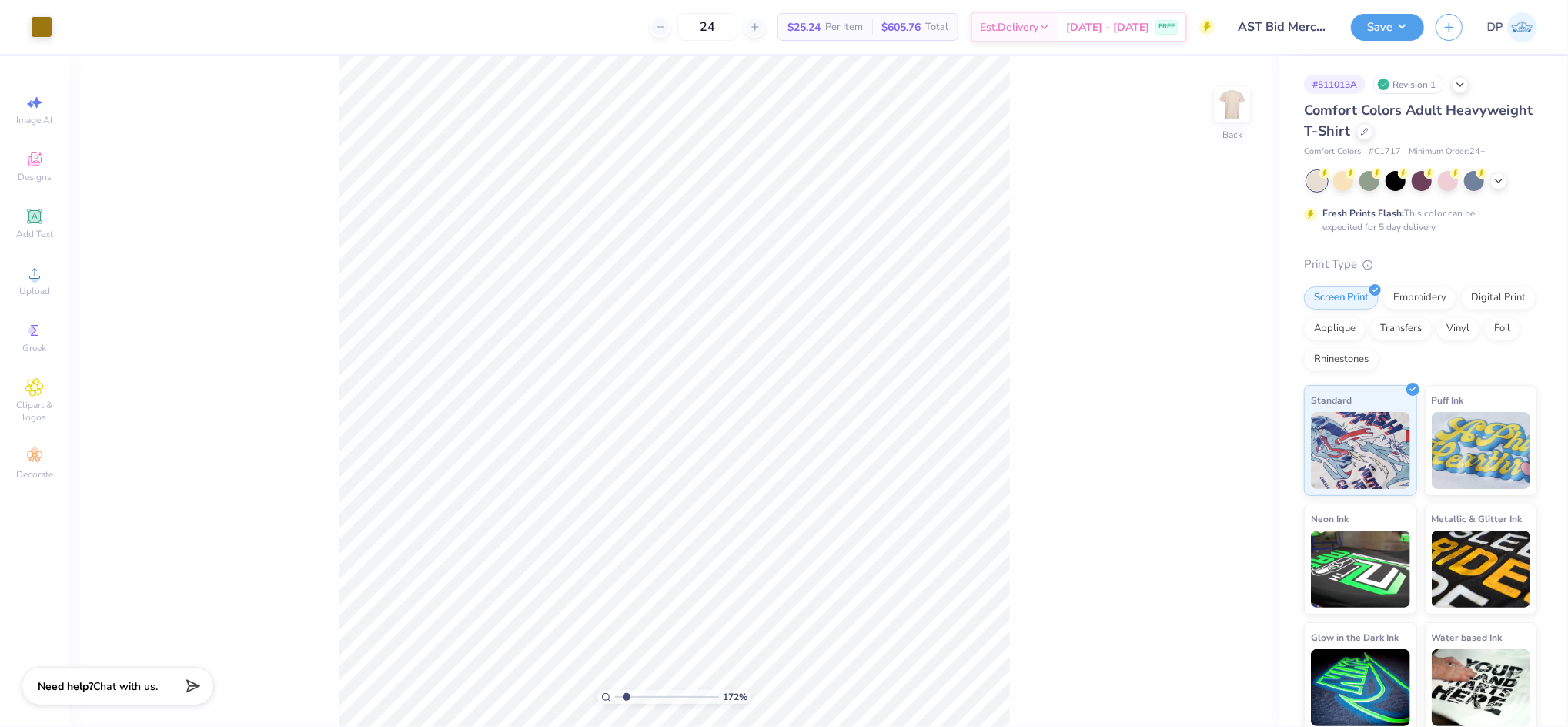
drag, startPoint x: 614, startPoint y: 695, endPoint x: 626, endPoint y: 698, distance: 12.4
click at [626, 698] on input "range" at bounding box center [667, 697] width 104 height 13
drag, startPoint x: 616, startPoint y: 696, endPoint x: 599, endPoint y: 703, distance: 18.4
type input "1"
click at [615, 703] on input "range" at bounding box center [667, 697] width 104 height 13
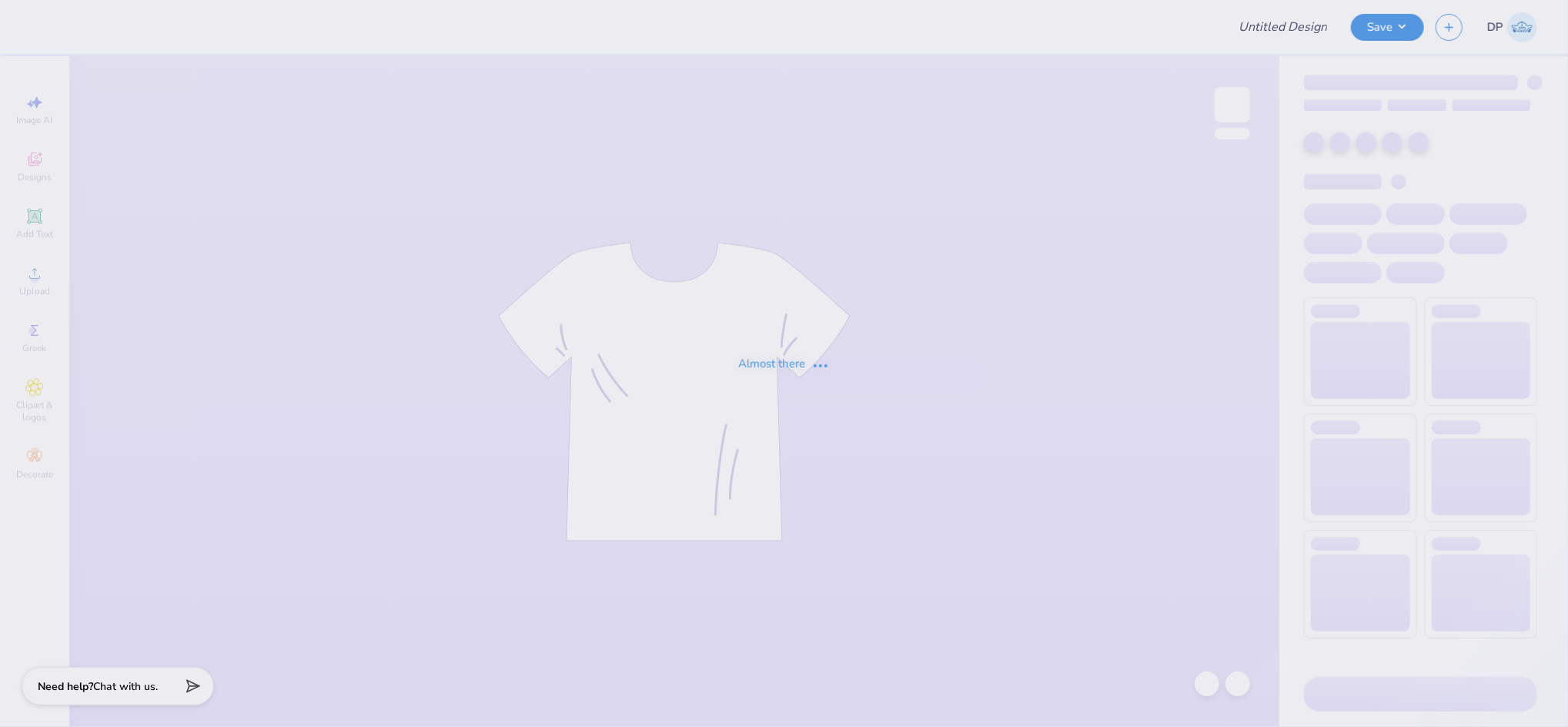
type input "AST Bid Merch 2025!"
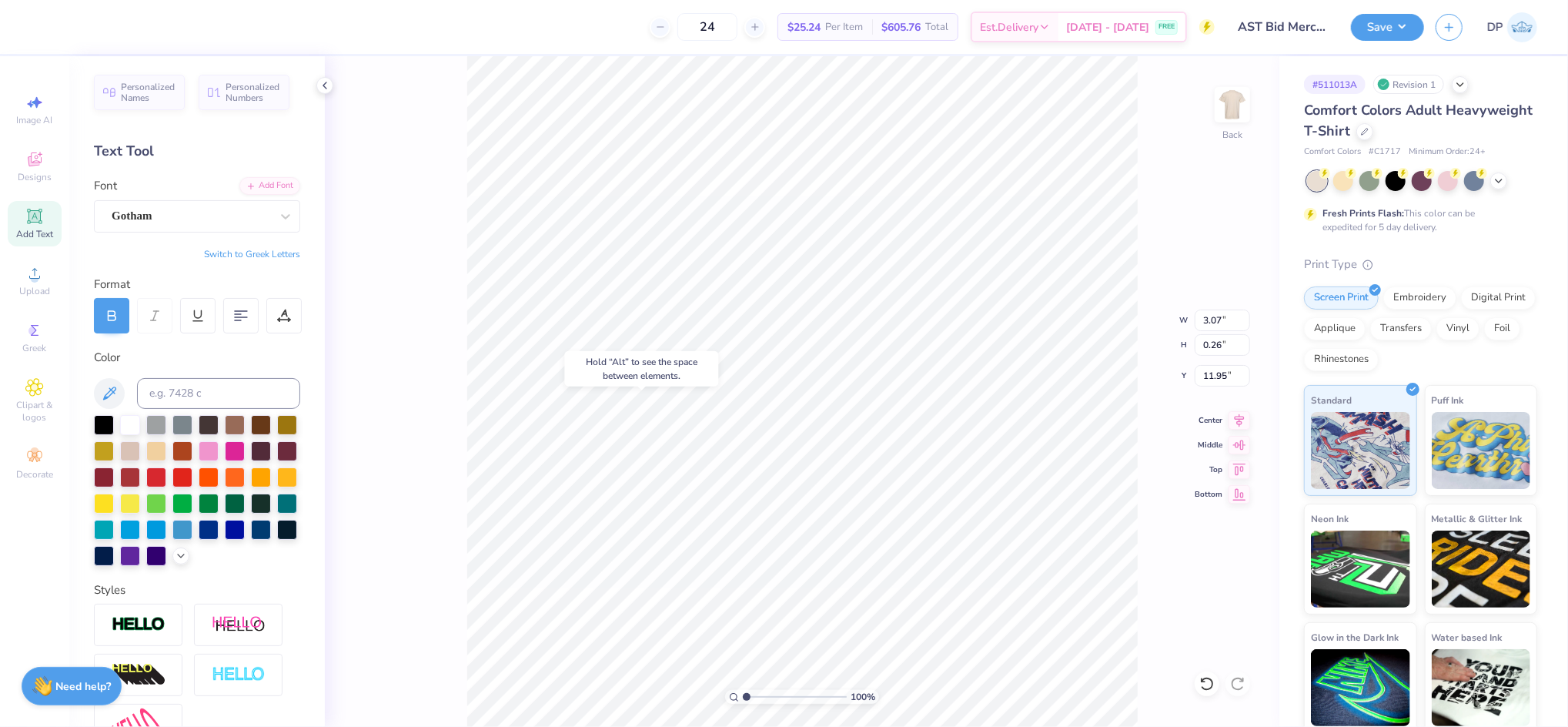
type input "11.95"
click at [30, 287] on span "Upload" at bounding box center [35, 291] width 31 height 13
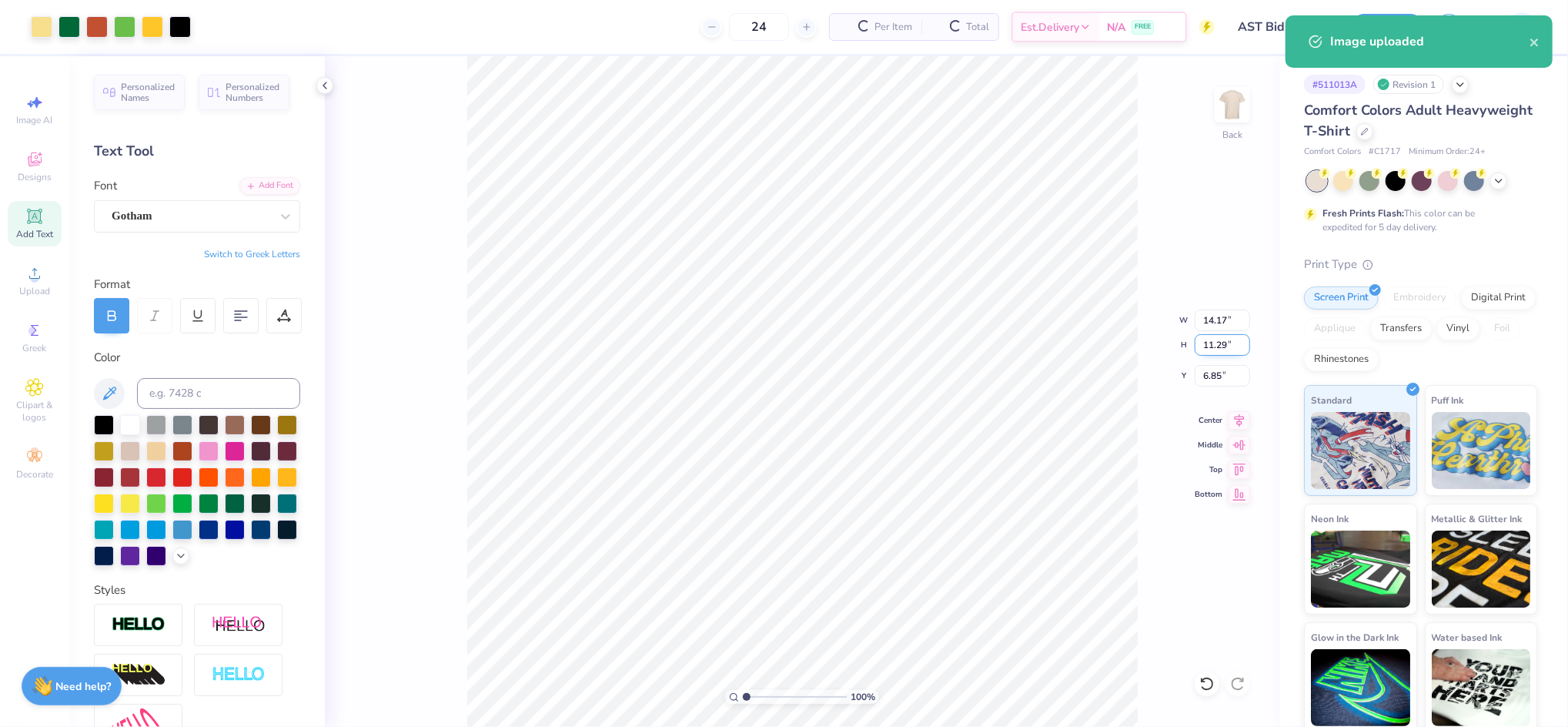
click at [1215, 334] on input "11.29" at bounding box center [1222, 345] width 56 height 21
click at [1214, 314] on input "14.17" at bounding box center [1222, 321] width 56 height 21
type input "10.00"
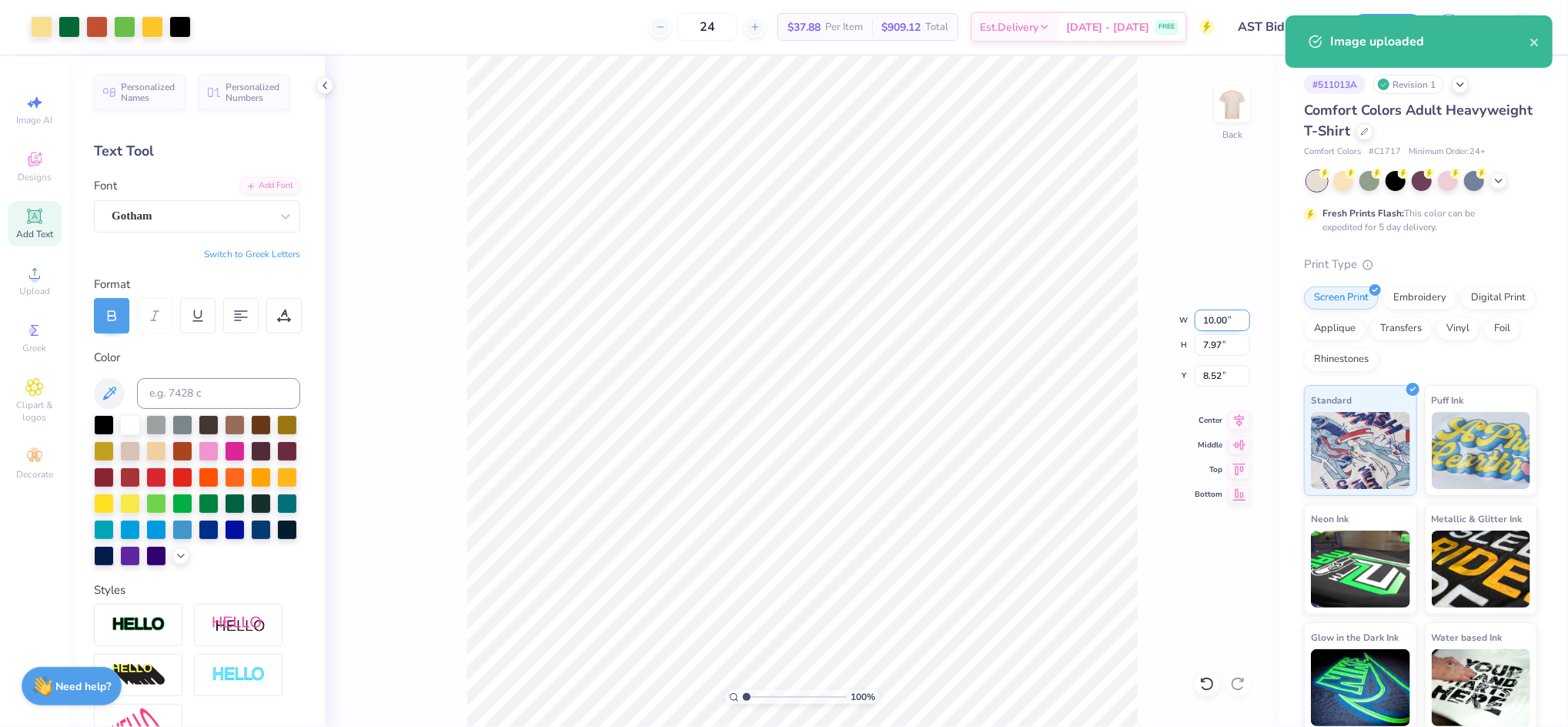
type input "7.97"
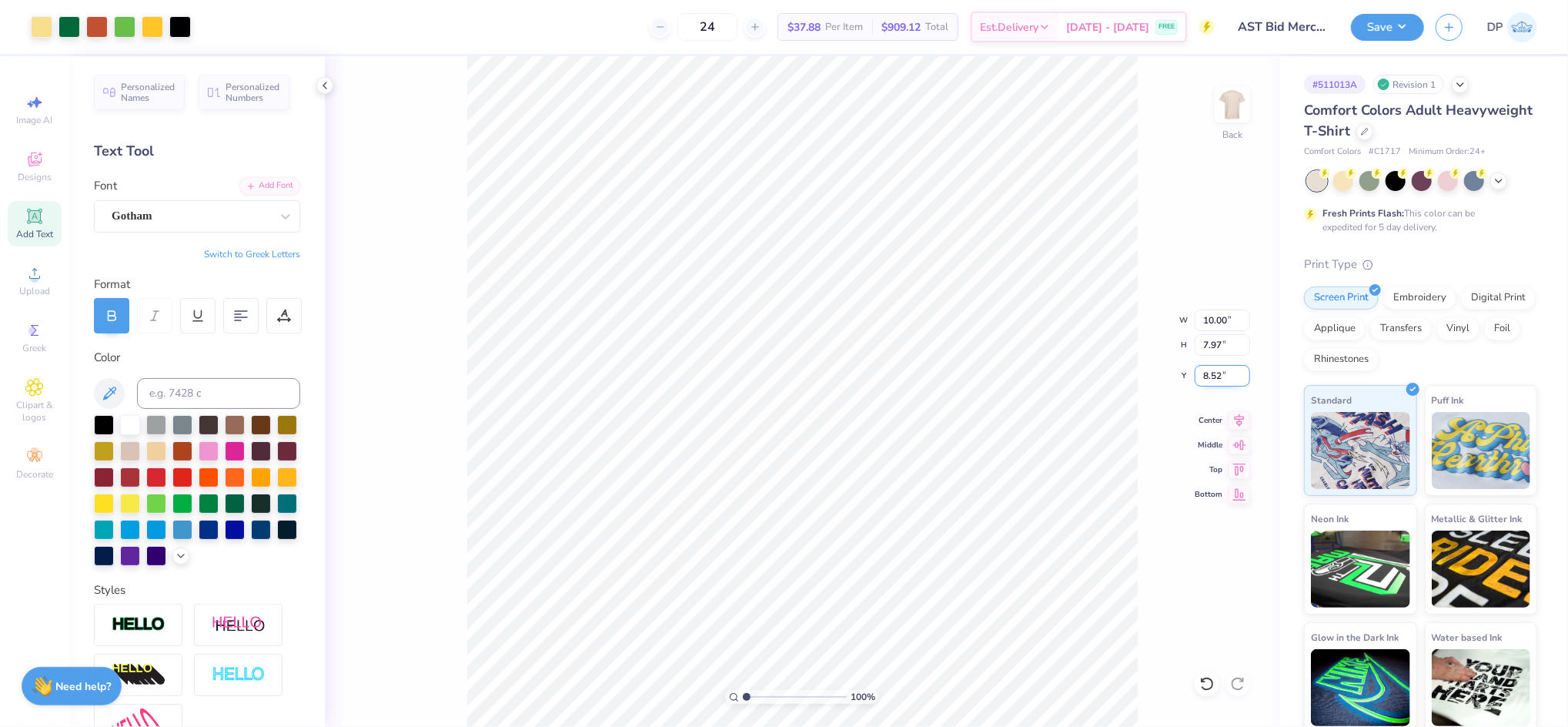
click at [1218, 373] on input "8.52" at bounding box center [1222, 376] width 56 height 21
type input "3.00"
click at [1218, 317] on input "10.00" at bounding box center [1222, 321] width 56 height 21
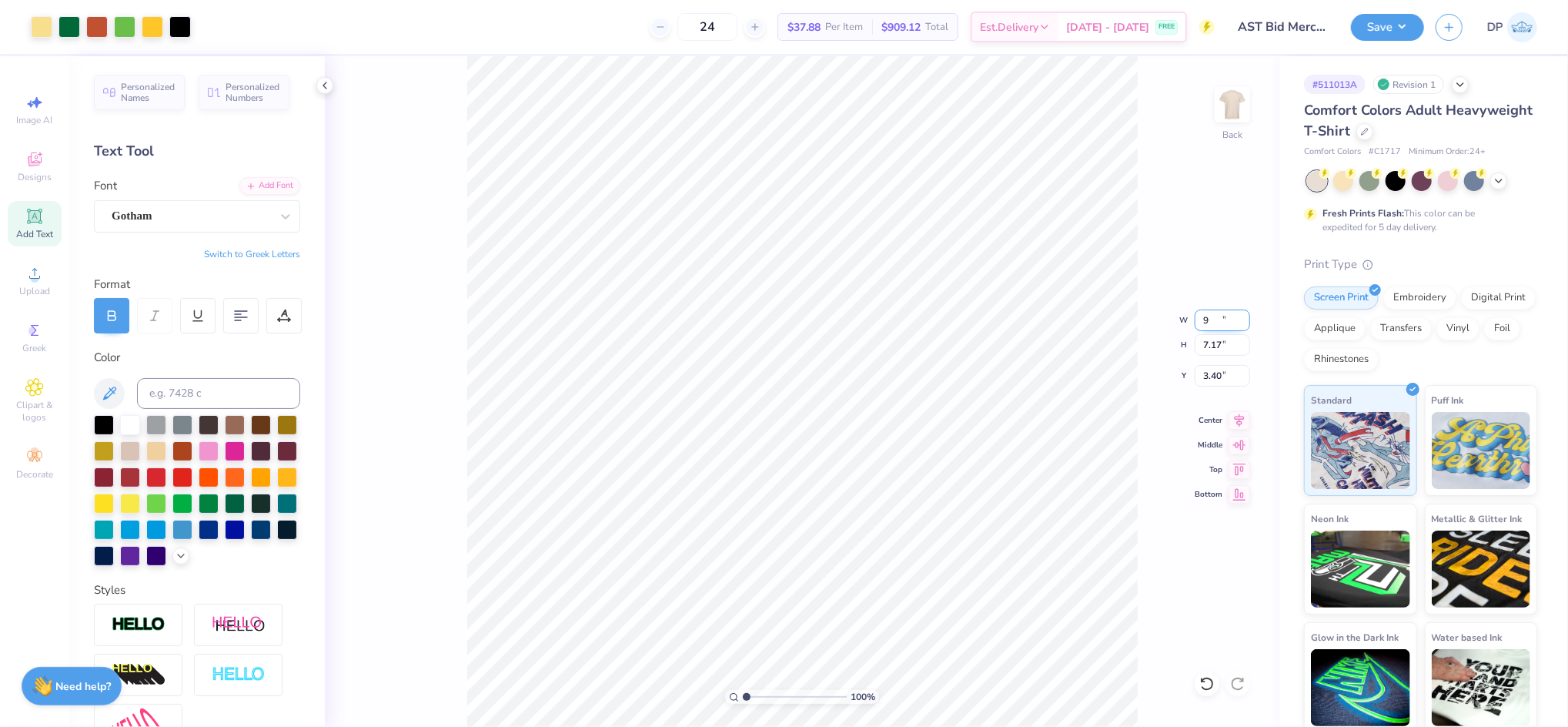
type input "9.00"
type input "7.17"
type input "3.40"
click at [1214, 372] on input "3.40" at bounding box center [1222, 376] width 56 height 21
click at [1214, 371] on input "3.40" at bounding box center [1222, 376] width 56 height 21
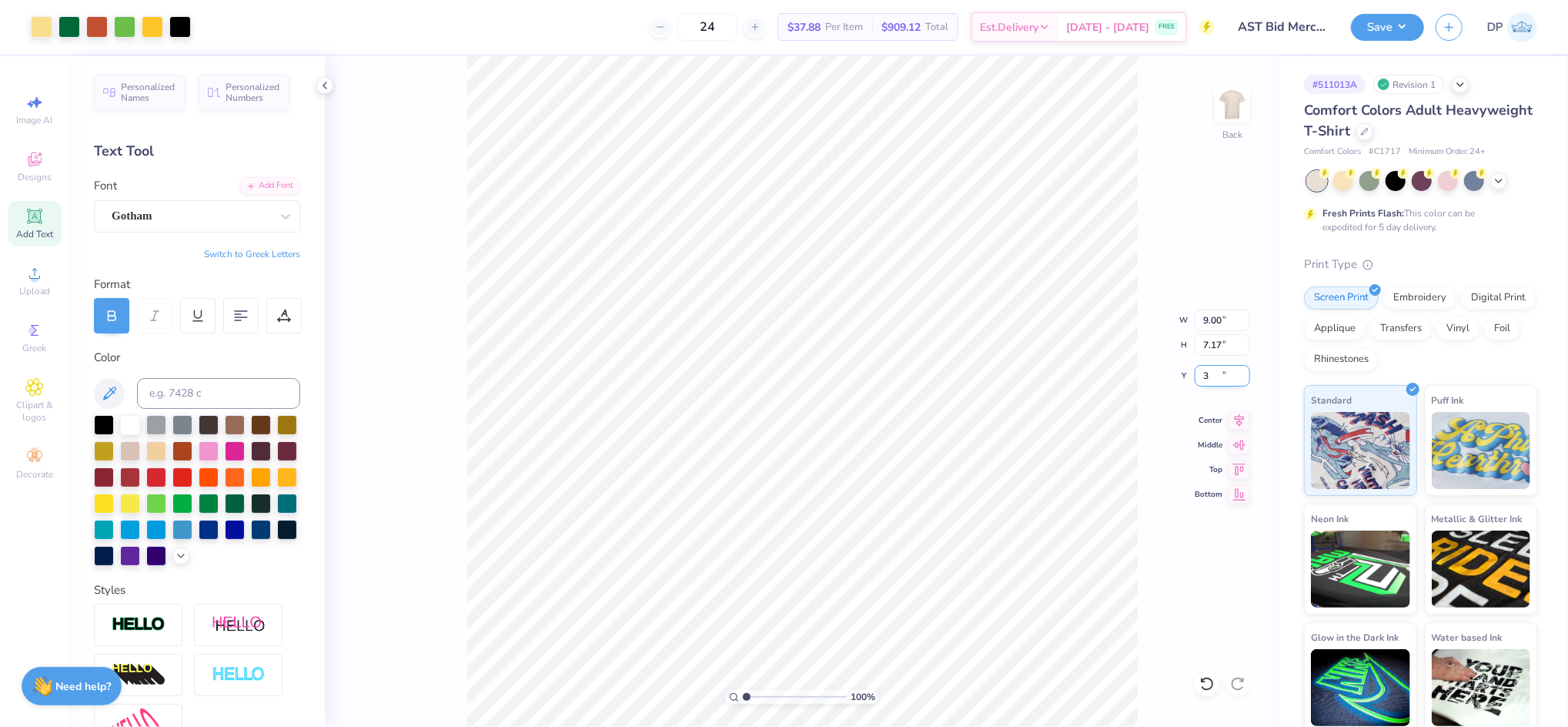
type input "3.00"
click at [1212, 321] on input "9.00" at bounding box center [1222, 321] width 56 height 21
type input "9.50"
type input "7.57"
click at [1214, 376] on input "2.80" at bounding box center [1222, 376] width 56 height 21
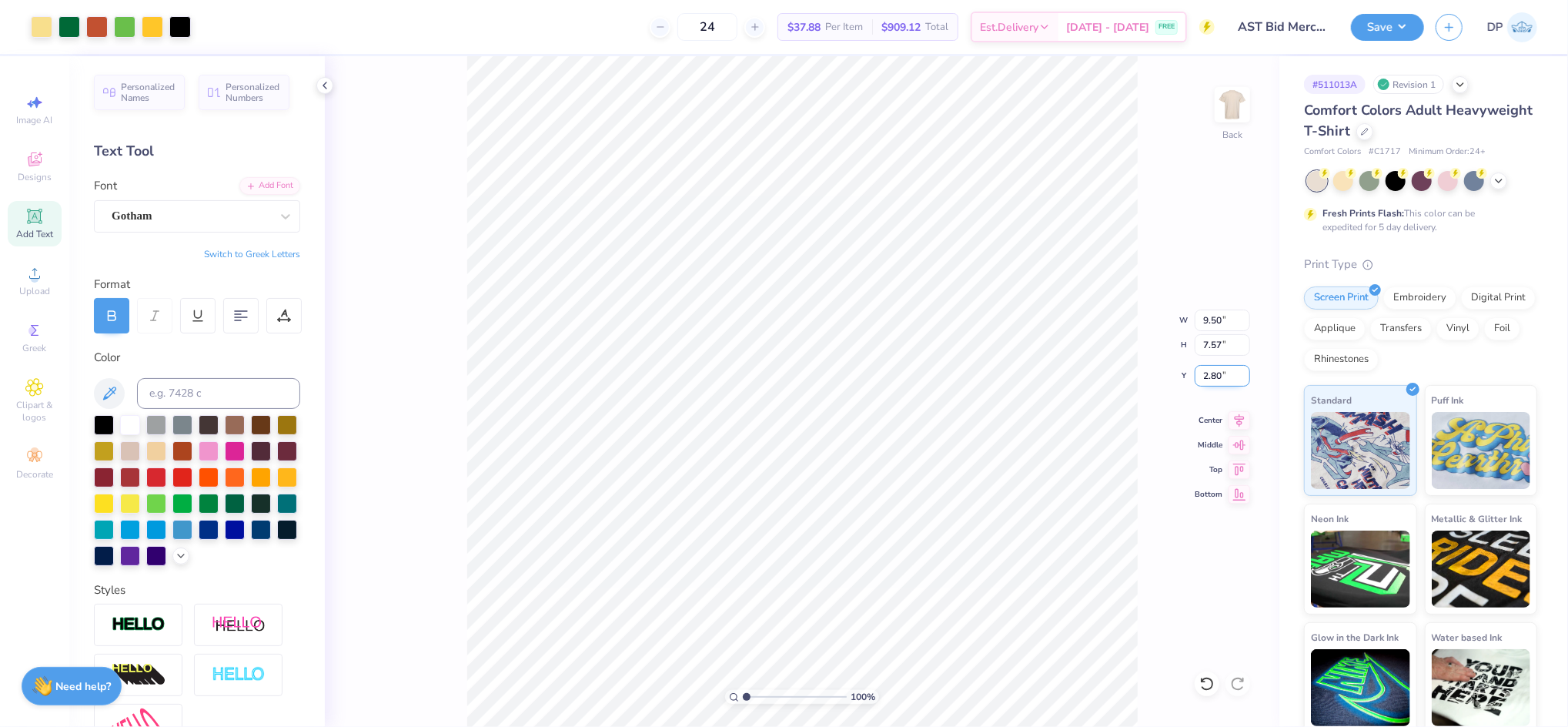
click at [1214, 376] on input "2.80" at bounding box center [1222, 376] width 56 height 21
type input "3.00"
drag, startPoint x: 749, startPoint y: 698, endPoint x: 759, endPoint y: 699, distance: 10.0
click at [759, 699] on input "range" at bounding box center [795, 697] width 104 height 13
type input "2.55"
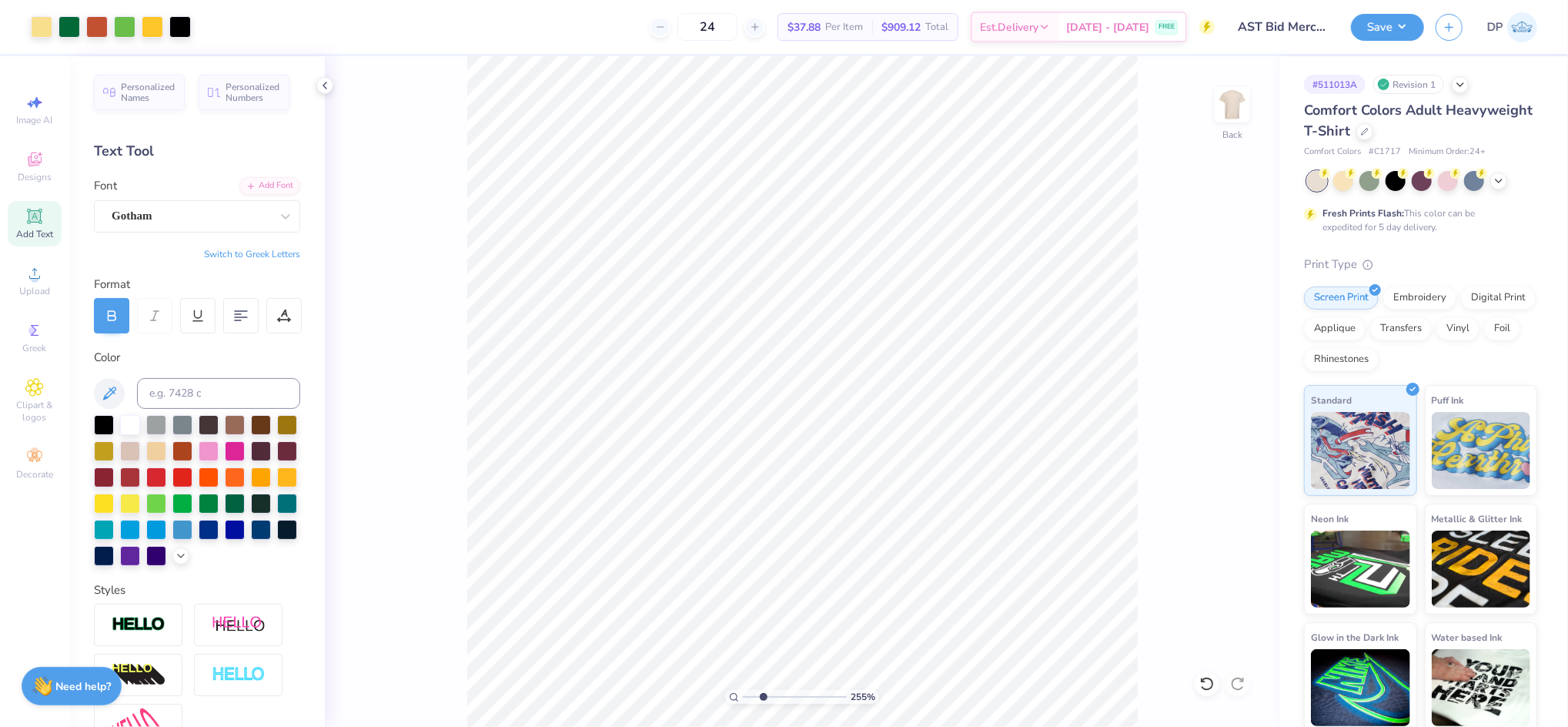
click at [762, 698] on input "range" at bounding box center [795, 697] width 104 height 13
click at [42, 219] on icon at bounding box center [34, 216] width 18 height 18
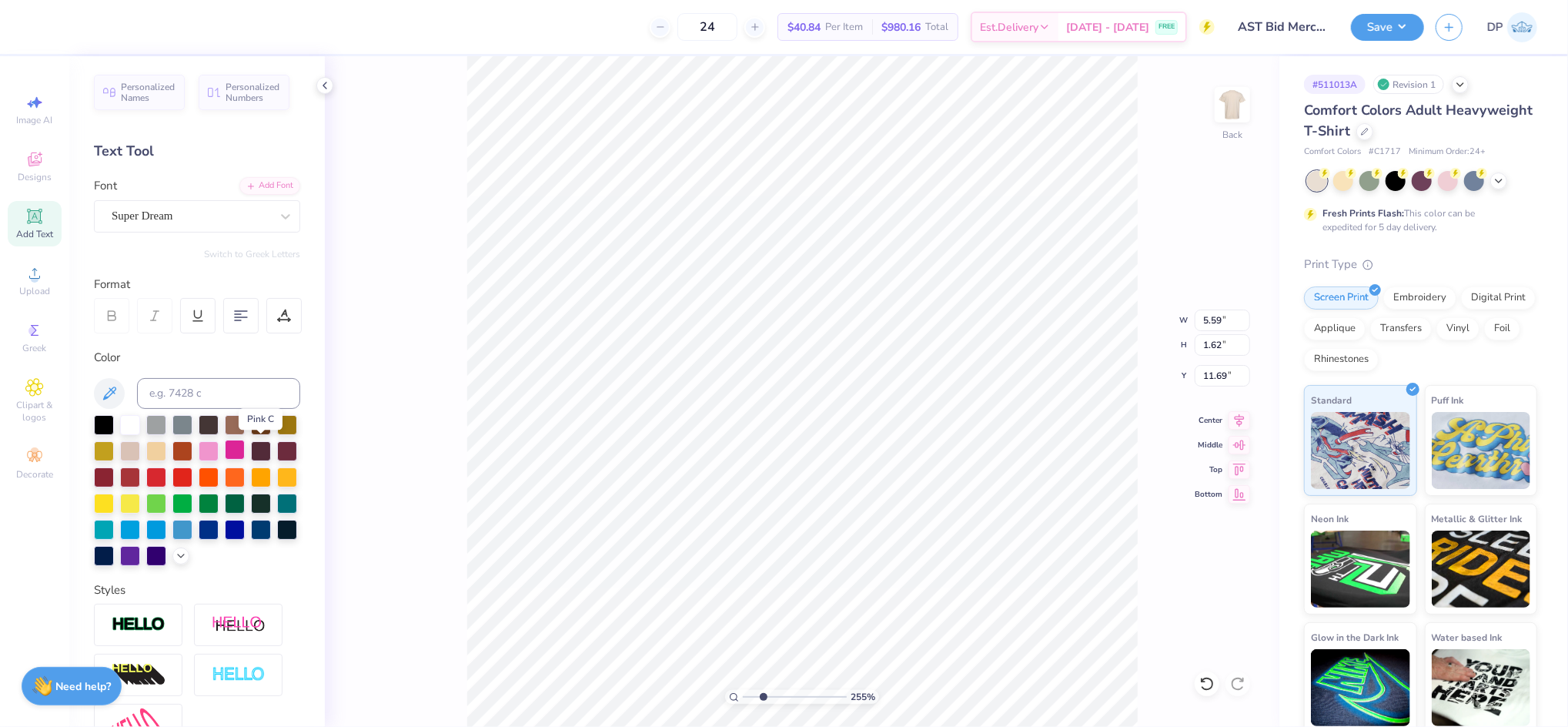
click at [244, 441] on div at bounding box center [235, 450] width 20 height 20
type input "3.58"
type input "1.04"
type input "11.91"
type input "3.00"
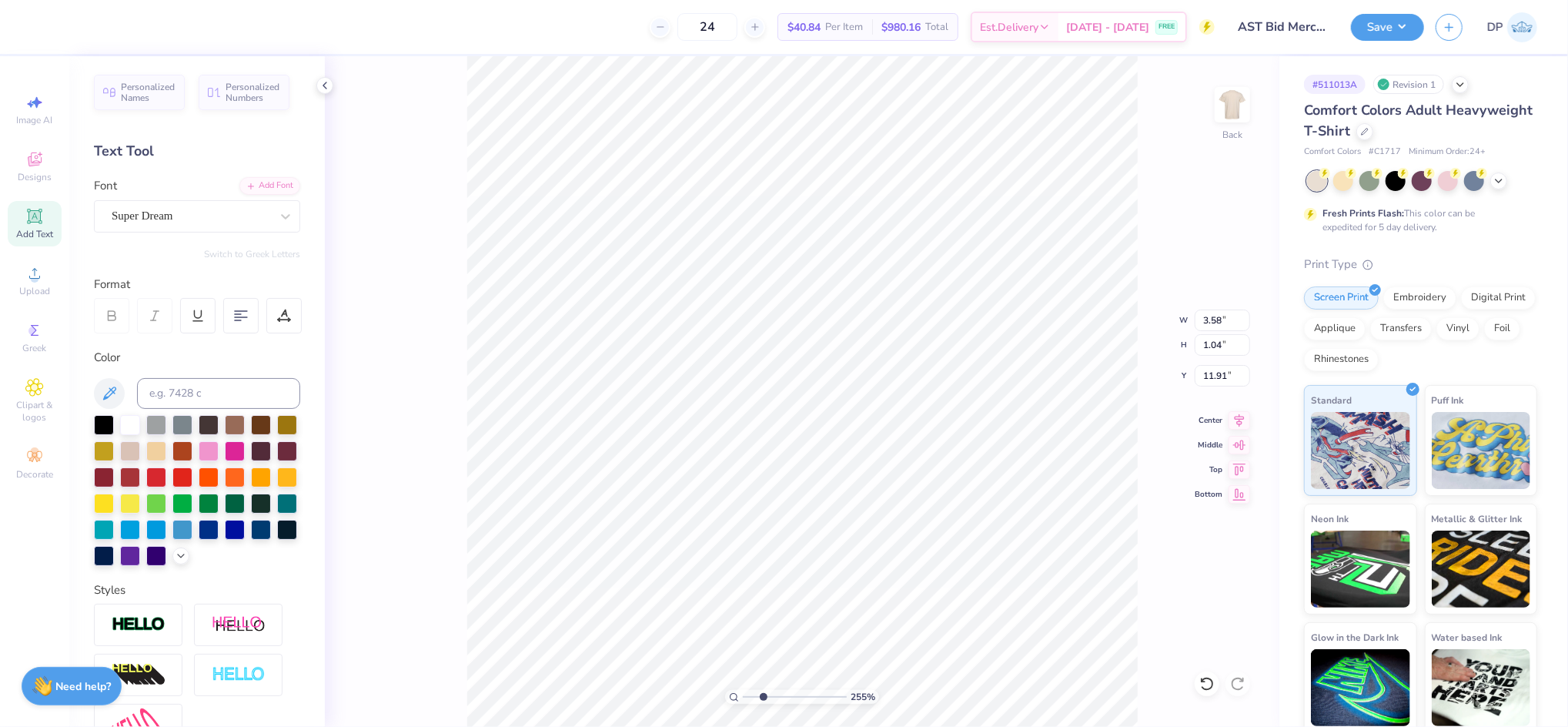
type input "0.87"
type textarea "BID DAY"
type input "12.16"
click at [260, 176] on div "Add Font" at bounding box center [270, 184] width 61 height 17
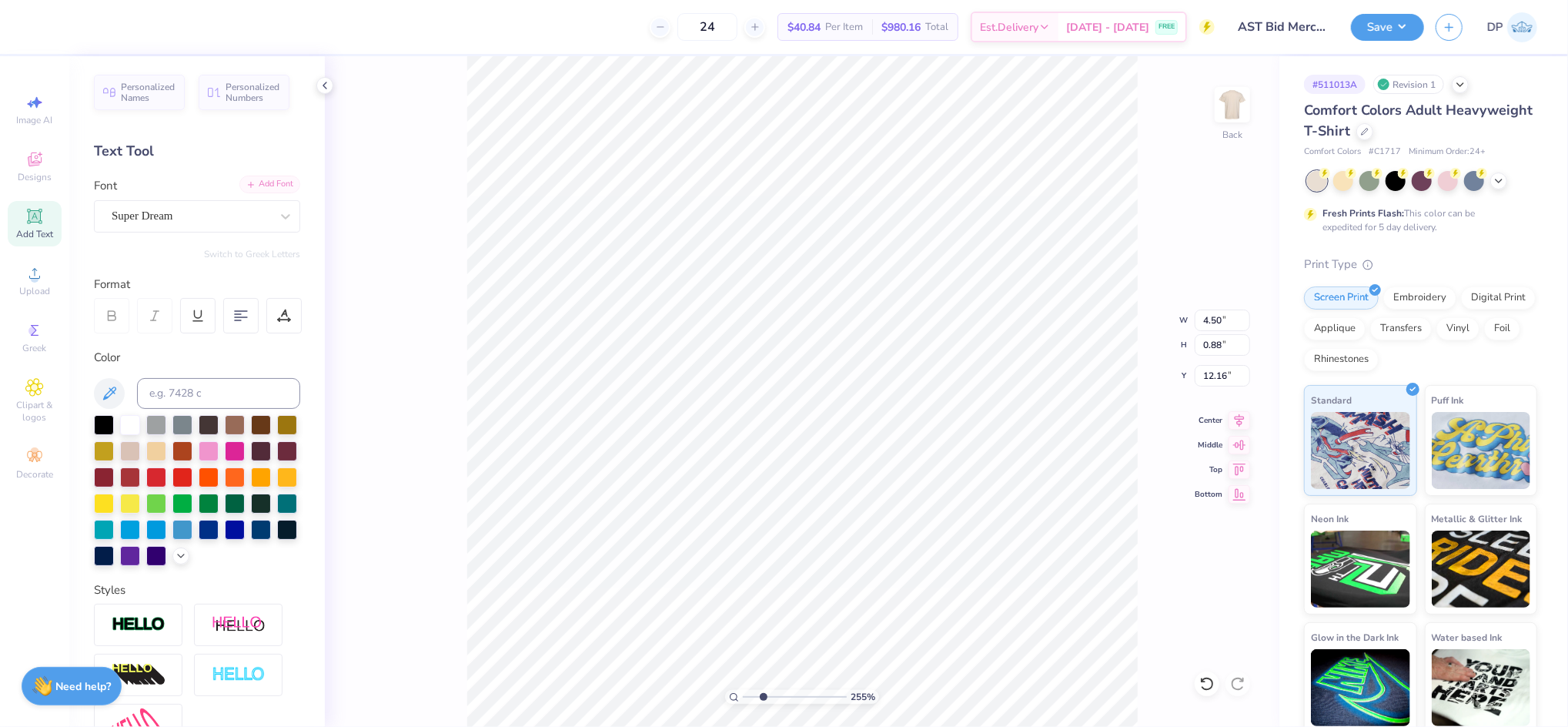
click at [267, 181] on div "Add Font" at bounding box center [270, 184] width 61 height 17
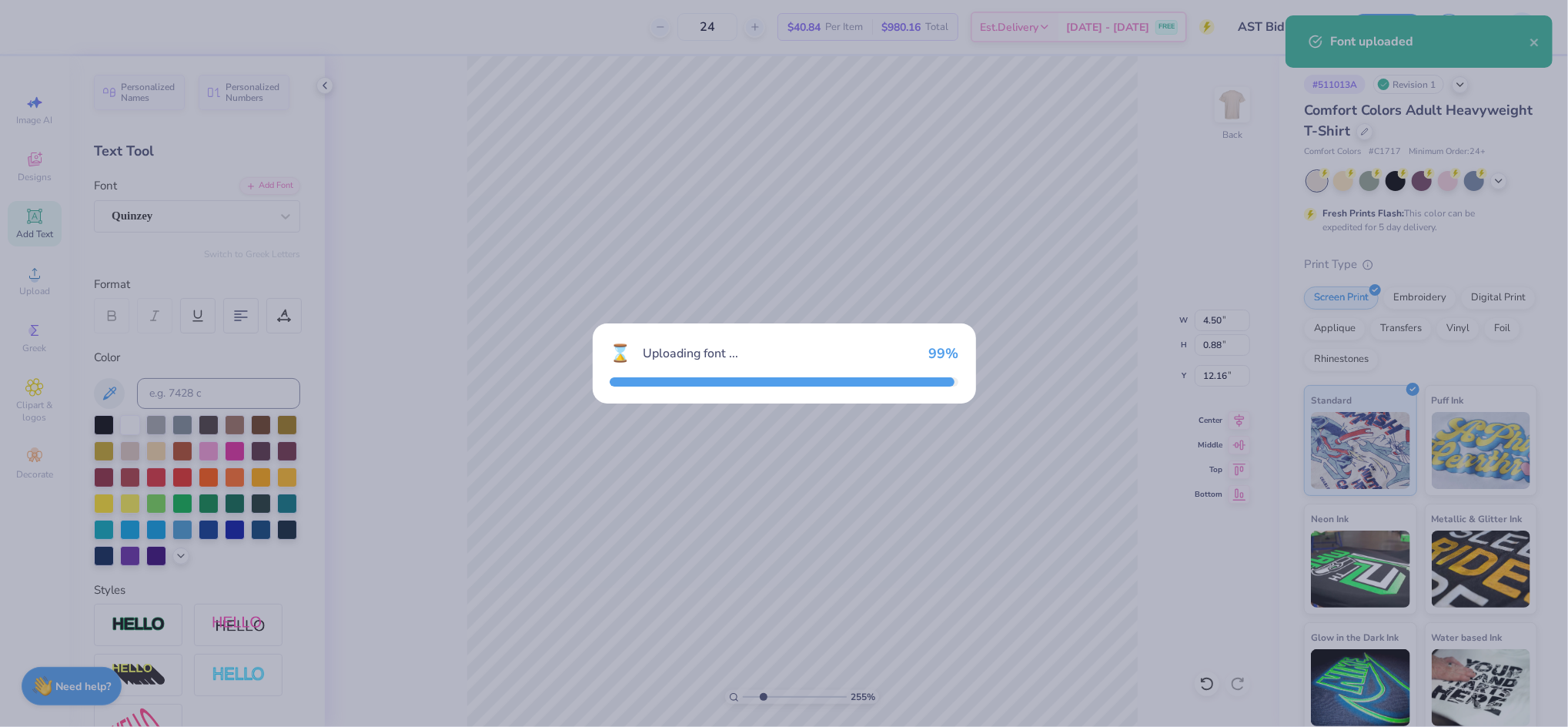
type input "6.11"
type input "1.30"
type input "11.96"
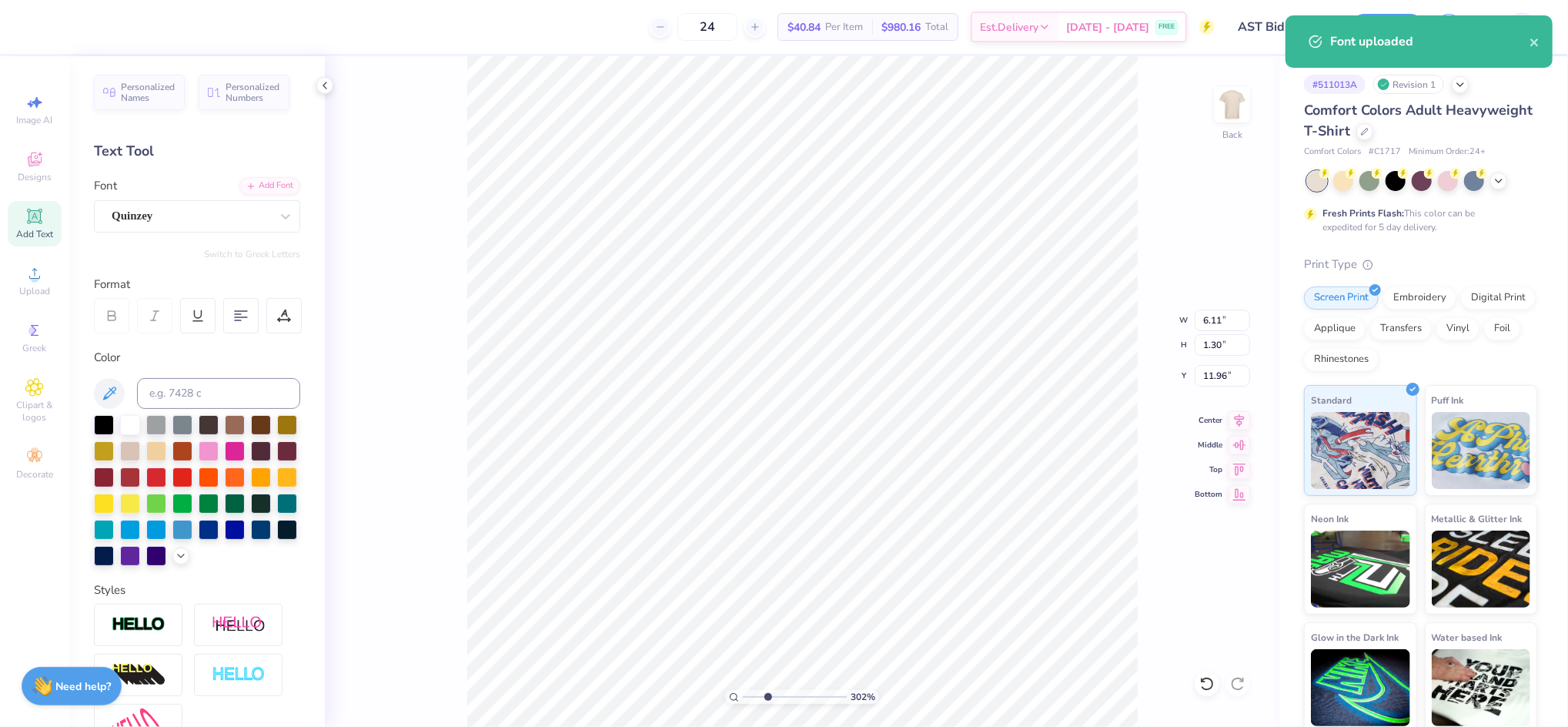
drag, startPoint x: 760, startPoint y: 695, endPoint x: 768, endPoint y: 695, distance: 8.0
type input "3.02"
click at [768, 695] on input "range" at bounding box center [795, 697] width 104 height 13
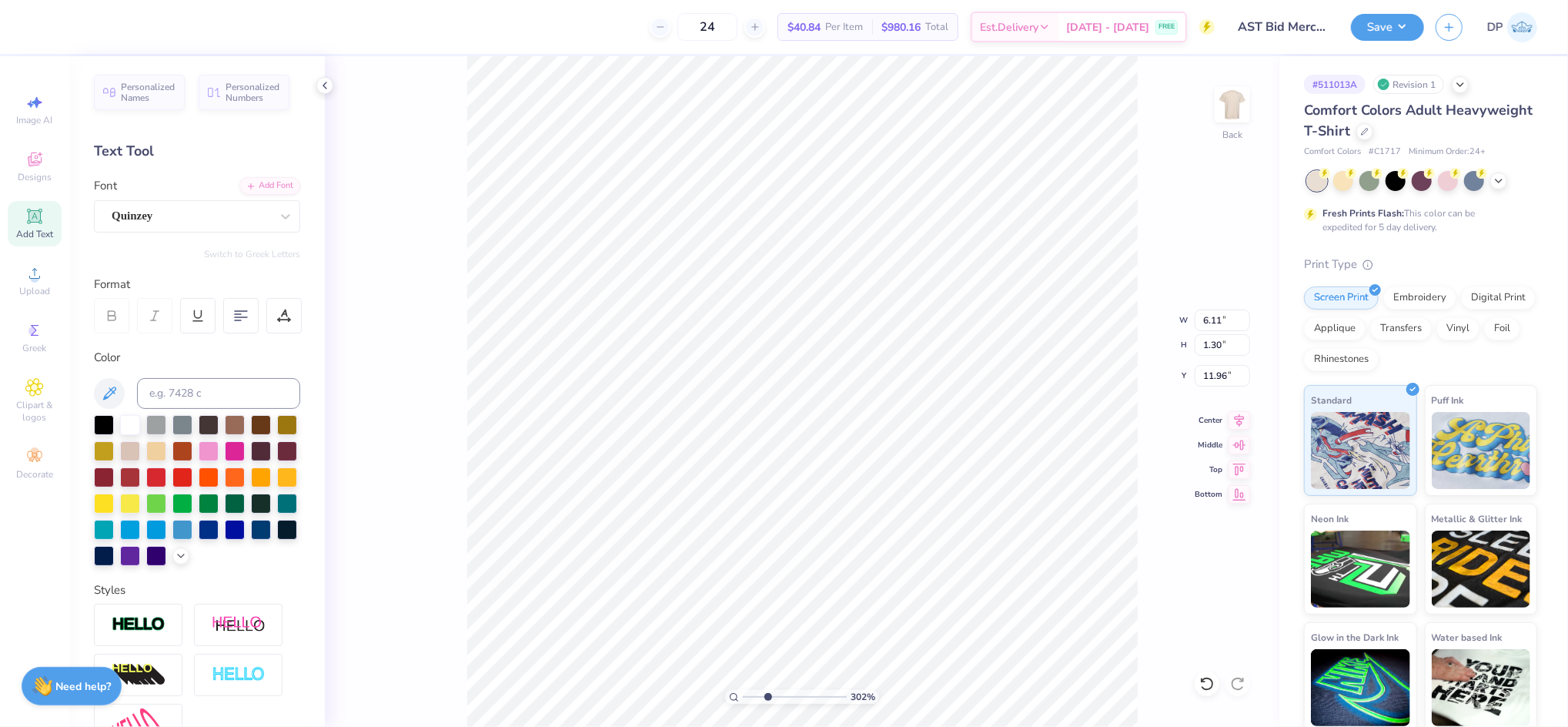
type input "3.24"
type input "0.69"
type input "7.56"
type input "2.82"
type input "0.60"
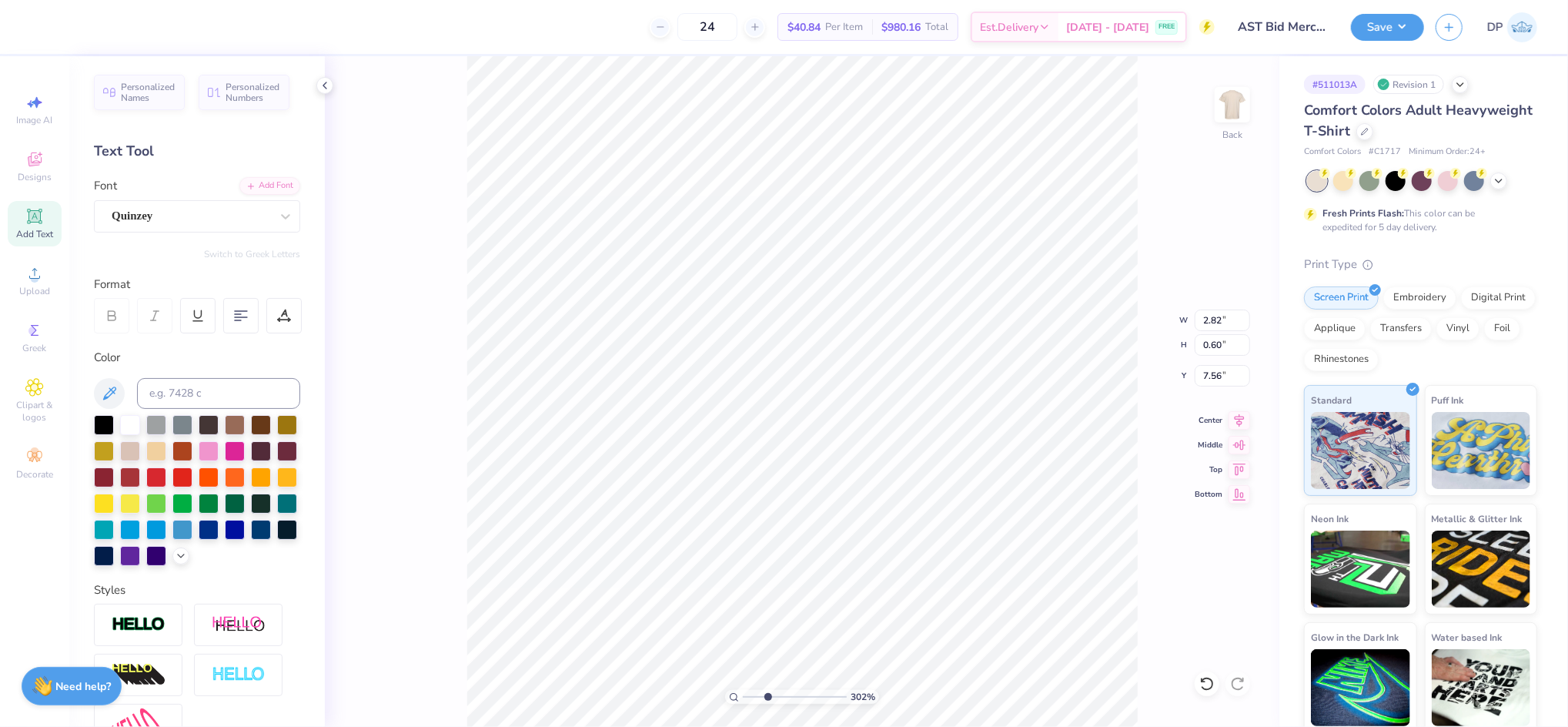
type input "2.79"
type input "0.65"
type input "7.42"
type input "2.76"
type input "0.64"
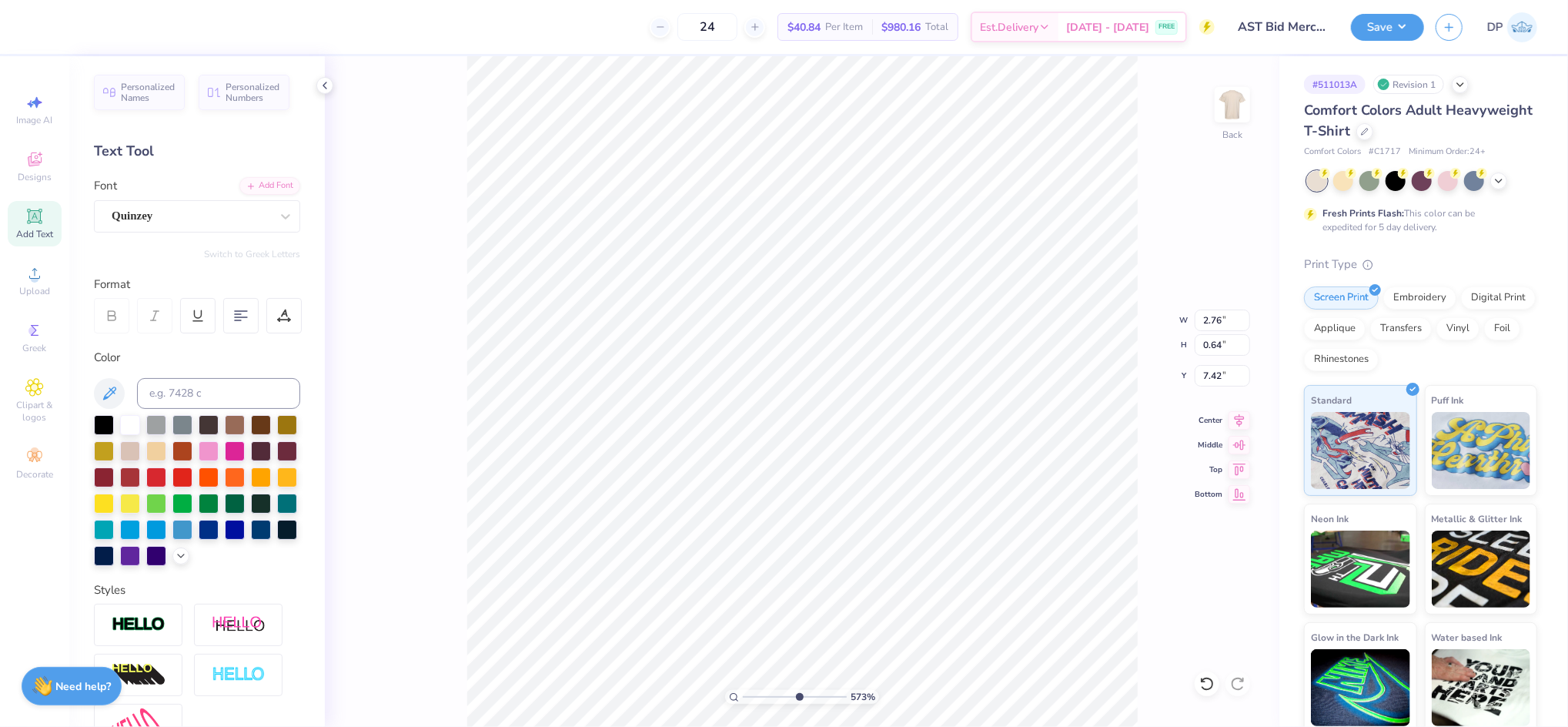
drag, startPoint x: 770, startPoint y: 697, endPoint x: 799, endPoint y: 700, distance: 29.2
type input "6.12"
click at [799, 700] on input "range" at bounding box center [795, 697] width 104 height 13
type input "2.75"
type input "0.67"
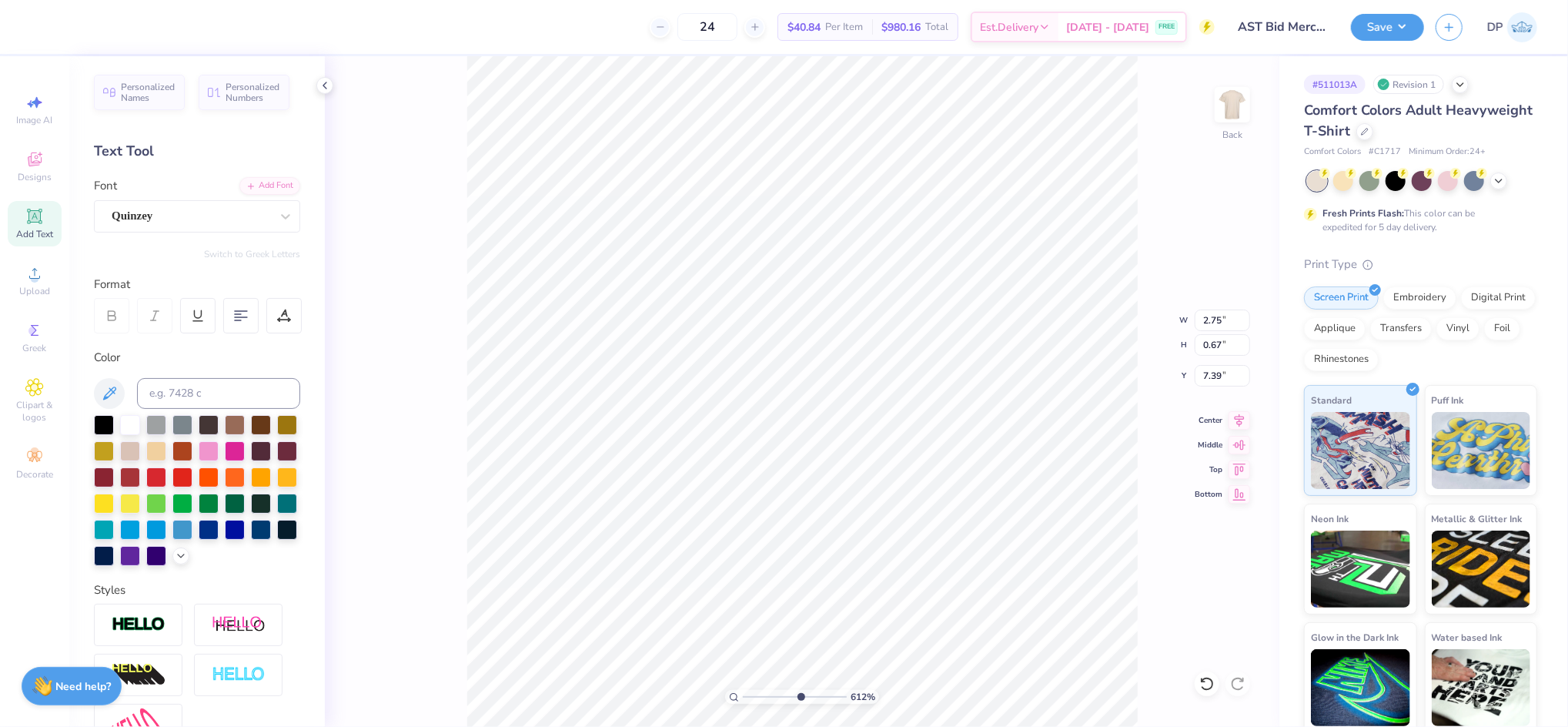
type input "8.41"
type textarea "B"
type textarea "2025"
type input "8.01"
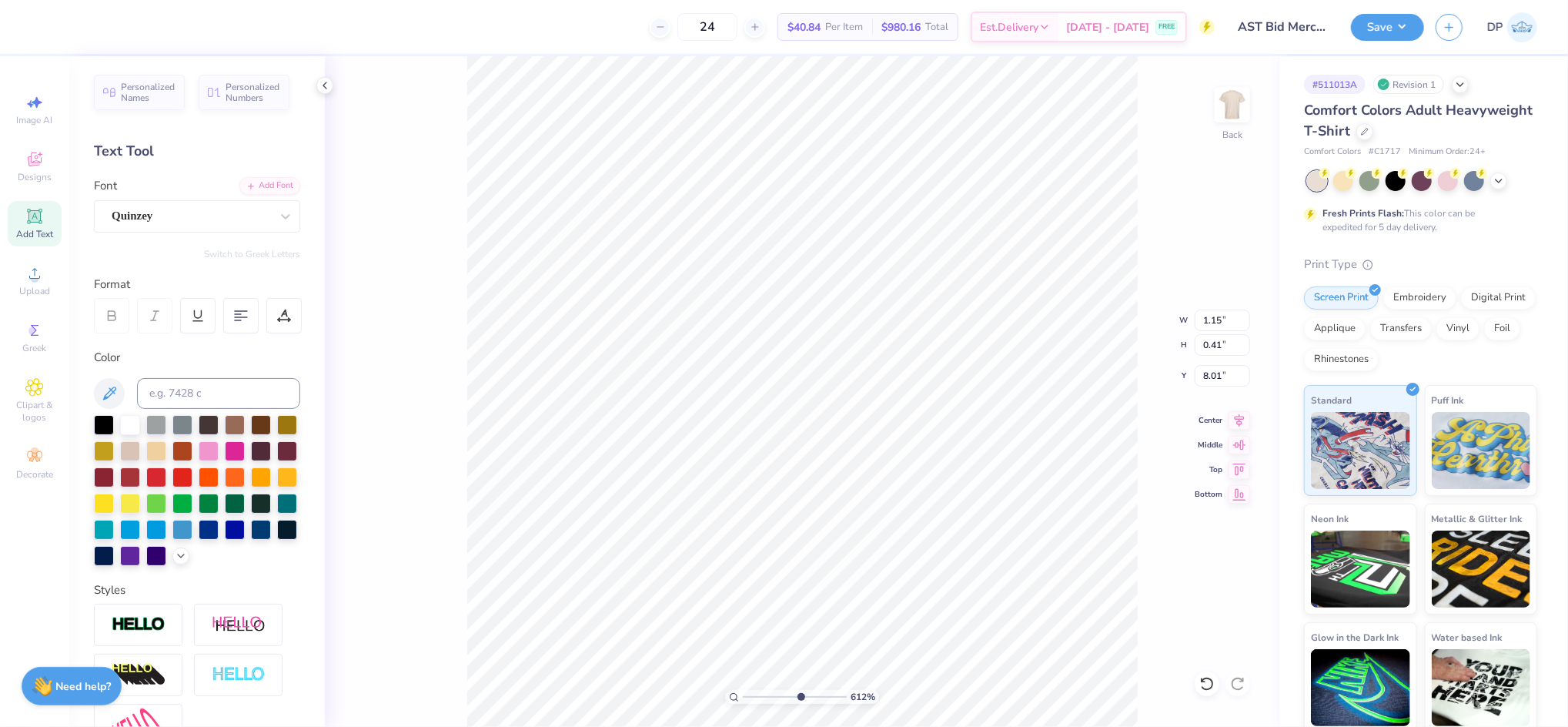
type input "1.15"
type input "0.41"
type input "8.09"
drag, startPoint x: 795, startPoint y: 698, endPoint x: 841, endPoint y: 691, distance: 46.5
click at [838, 704] on input "range" at bounding box center [795, 697] width 104 height 13
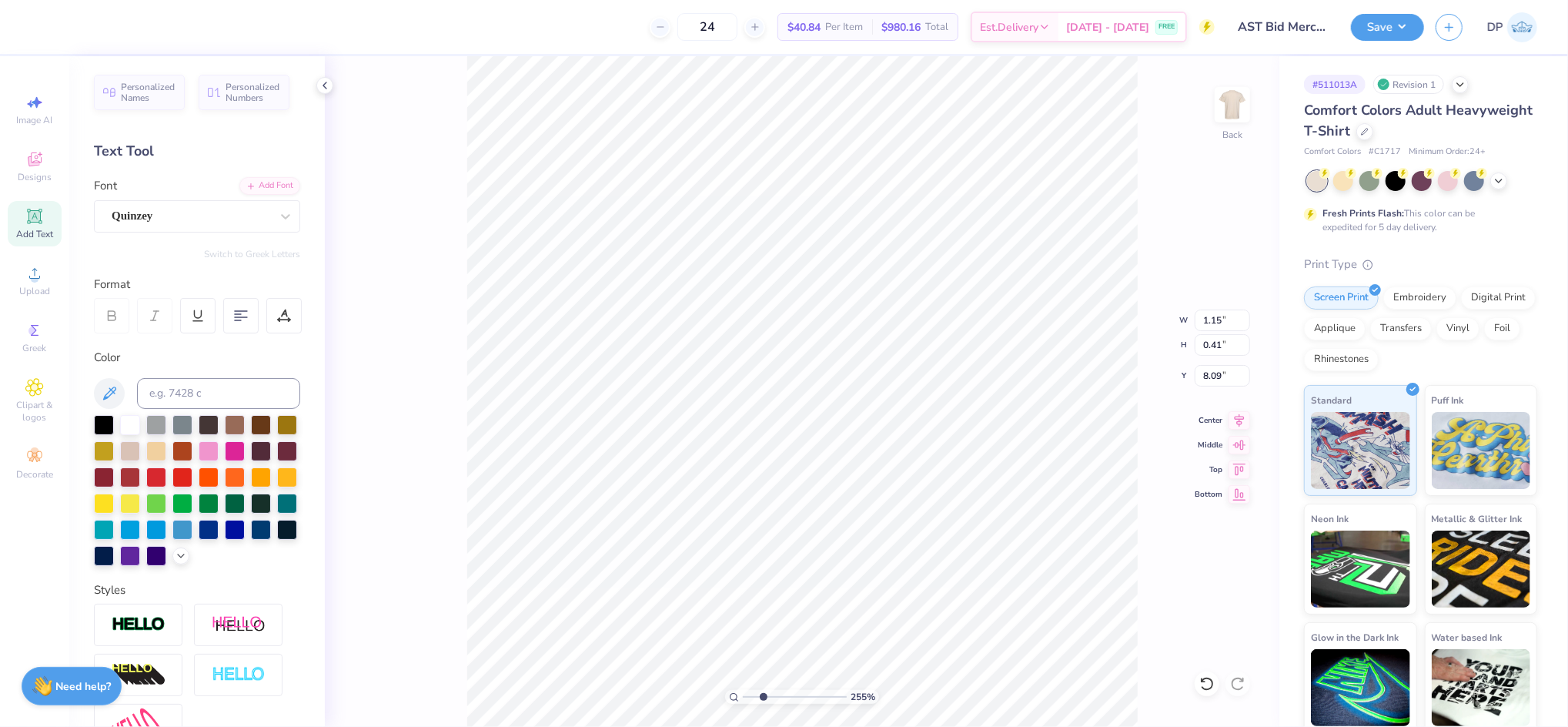
drag, startPoint x: 835, startPoint y: 699, endPoint x: 762, endPoint y: 707, distance: 73.4
type input "2.55"
click at [762, 704] on input "range" at bounding box center [795, 697] width 104 height 13
type input "2.75"
type input "1.10"
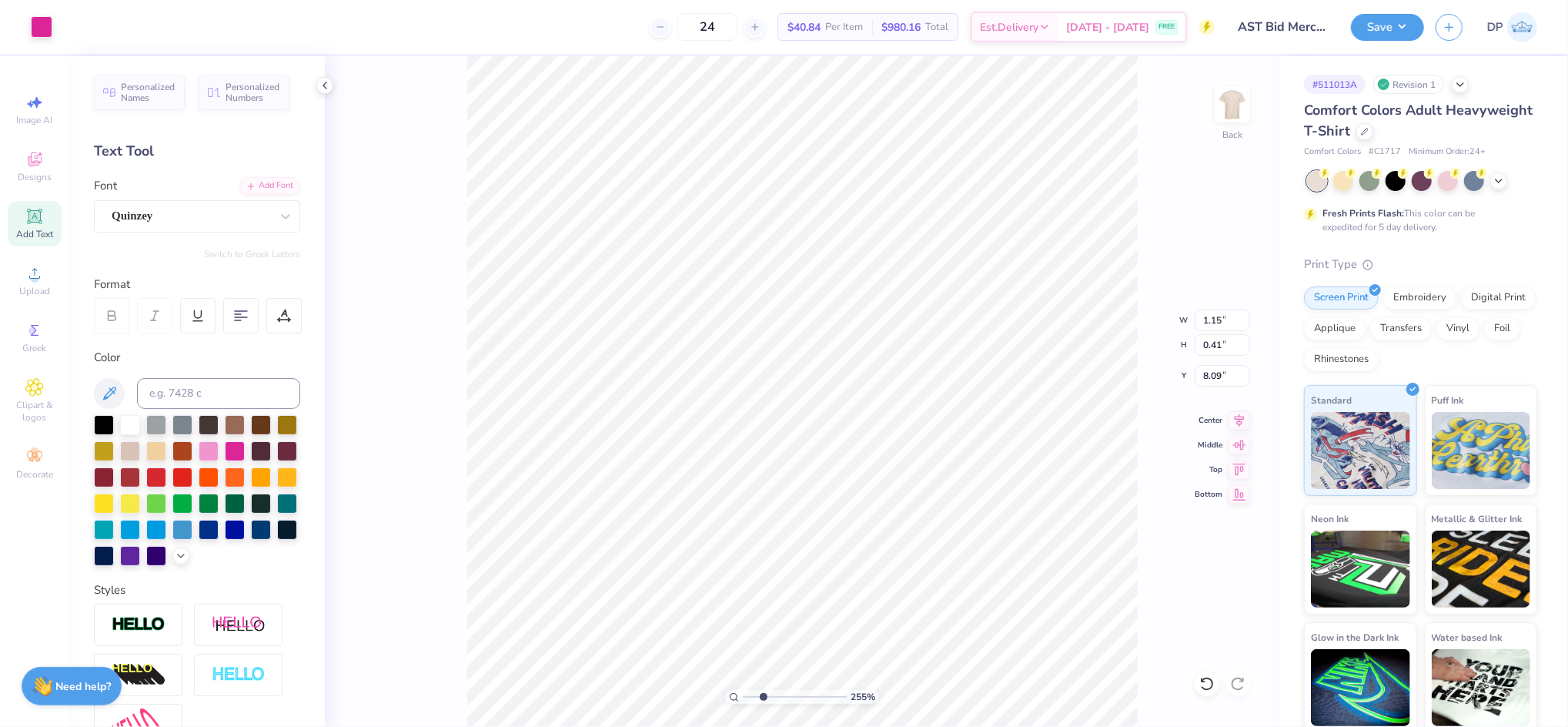
type input "7.39"
click at [901, 587] on li "Ungroup" at bounding box center [929, 586] width 121 height 30
click at [768, 555] on li "Group" at bounding box center [783, 557] width 121 height 30
type input "2.75"
type input "1.10"
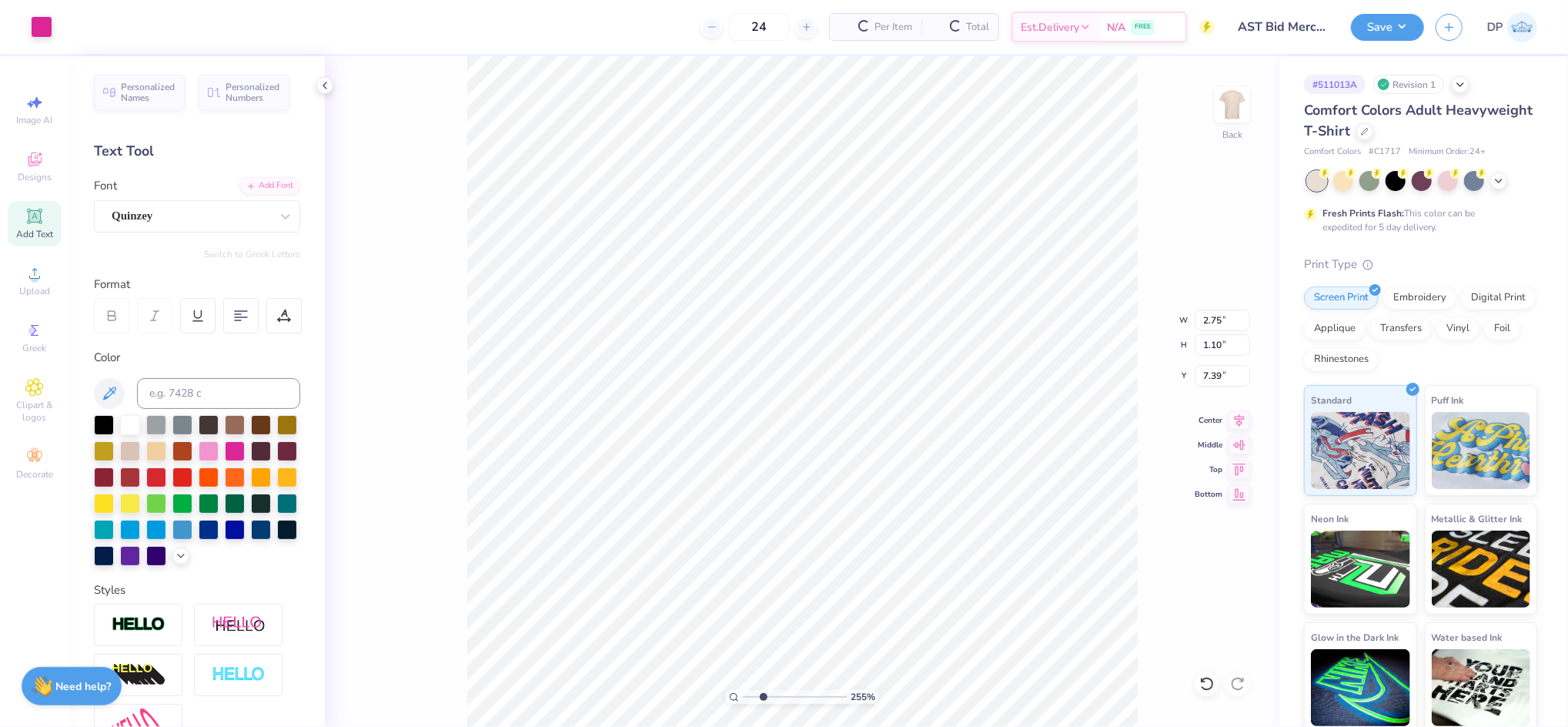
type input "7.39"
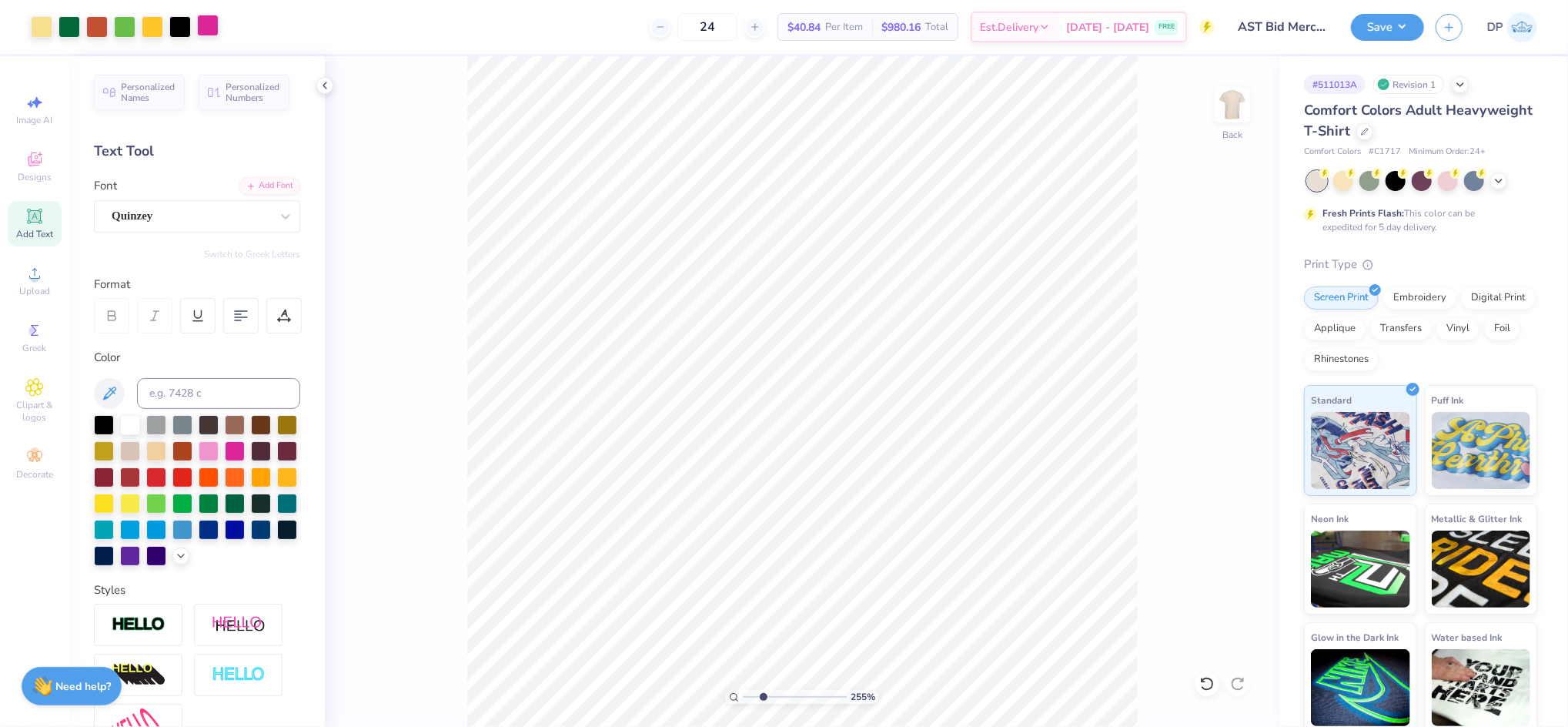
click at [200, 29] on div at bounding box center [208, 25] width 21 height 21
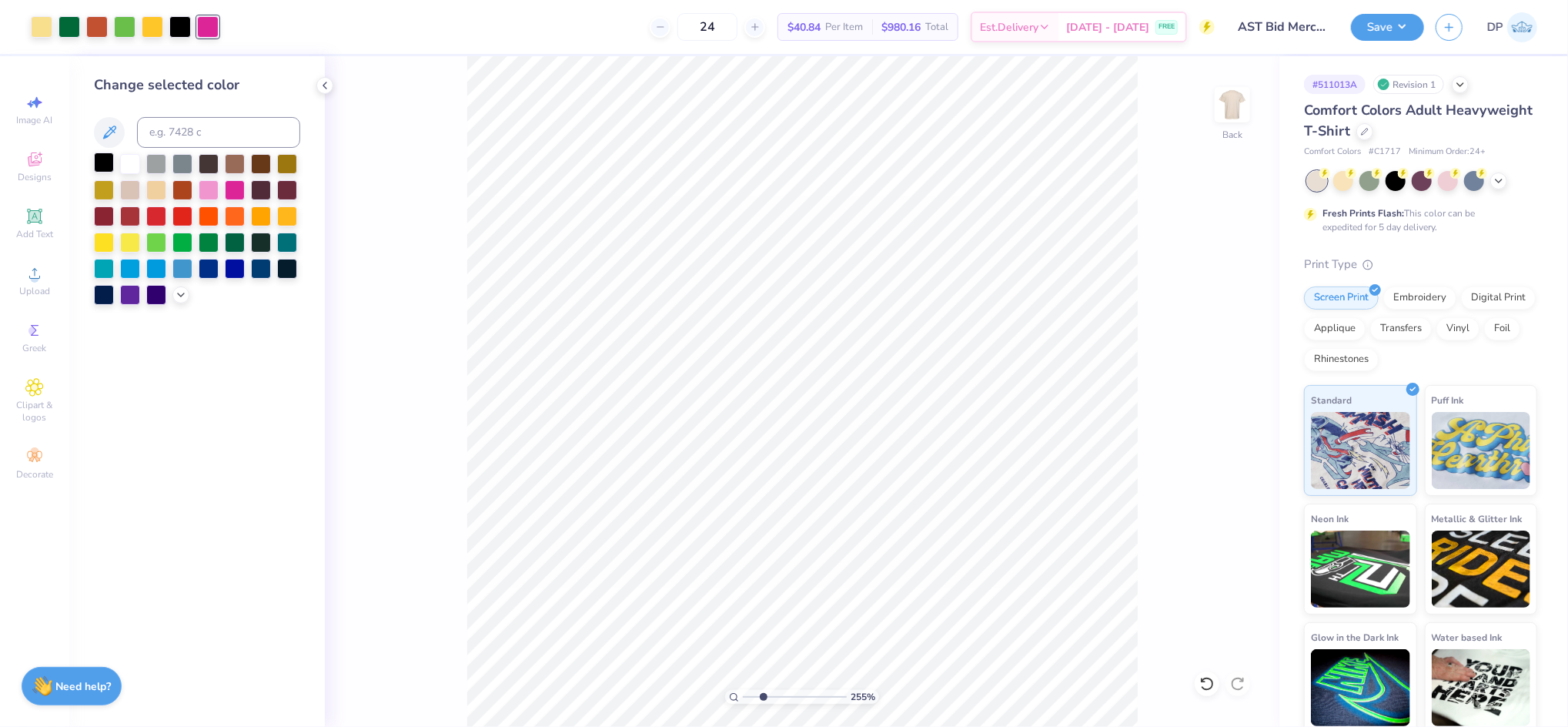
click at [105, 163] on div at bounding box center [104, 162] width 20 height 20
drag, startPoint x: 760, startPoint y: 693, endPoint x: 879, endPoint y: 690, distance: 119.0
click at [841, 690] on input "range" at bounding box center [792, 697] width 98 height 13
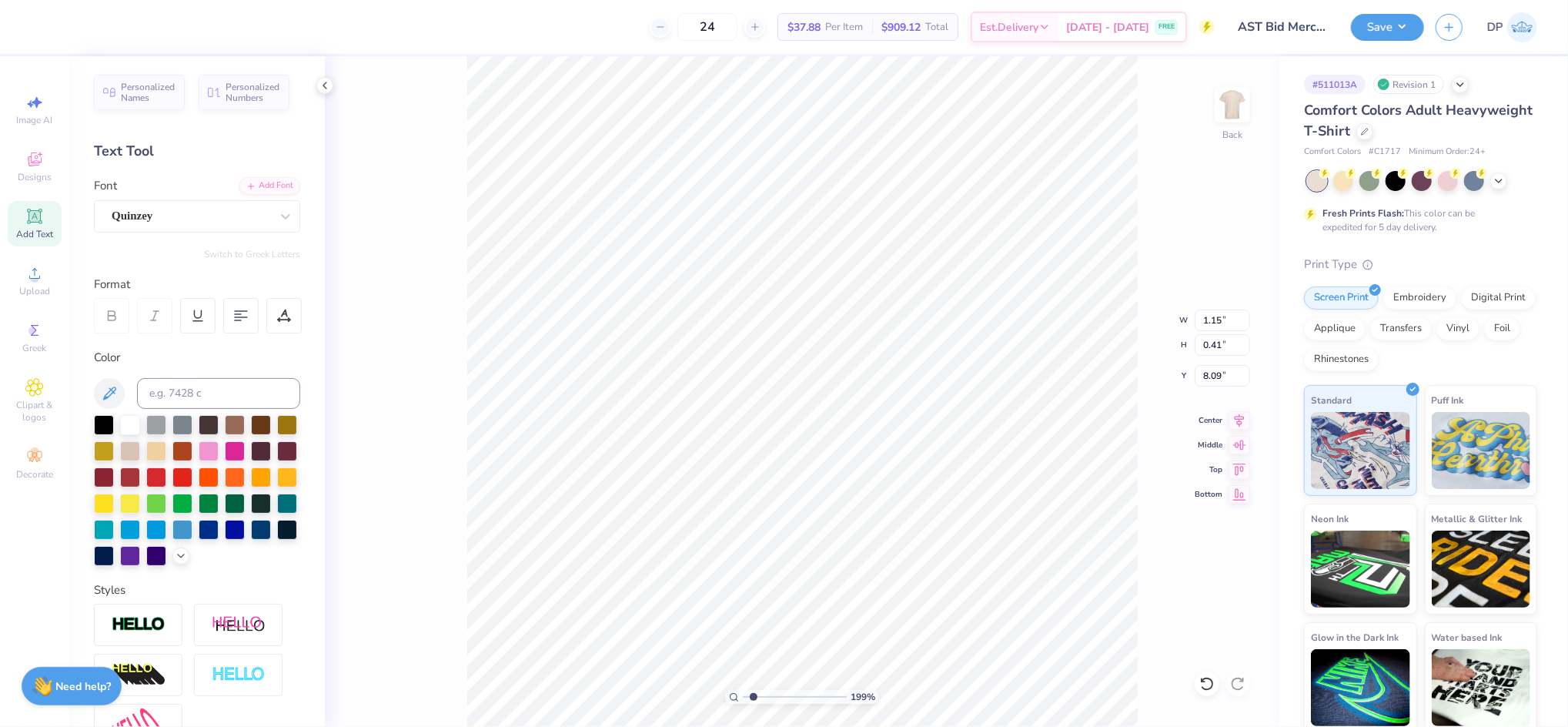
drag, startPoint x: 813, startPoint y: 696, endPoint x: 753, endPoint y: 714, distance: 62.6
type input "1.59"
click at [753, 704] on input "range" at bounding box center [795, 697] width 104 height 13
click at [1208, 681] on icon at bounding box center [1207, 684] width 15 height 15
click at [36, 224] on icon at bounding box center [34, 216] width 18 height 18
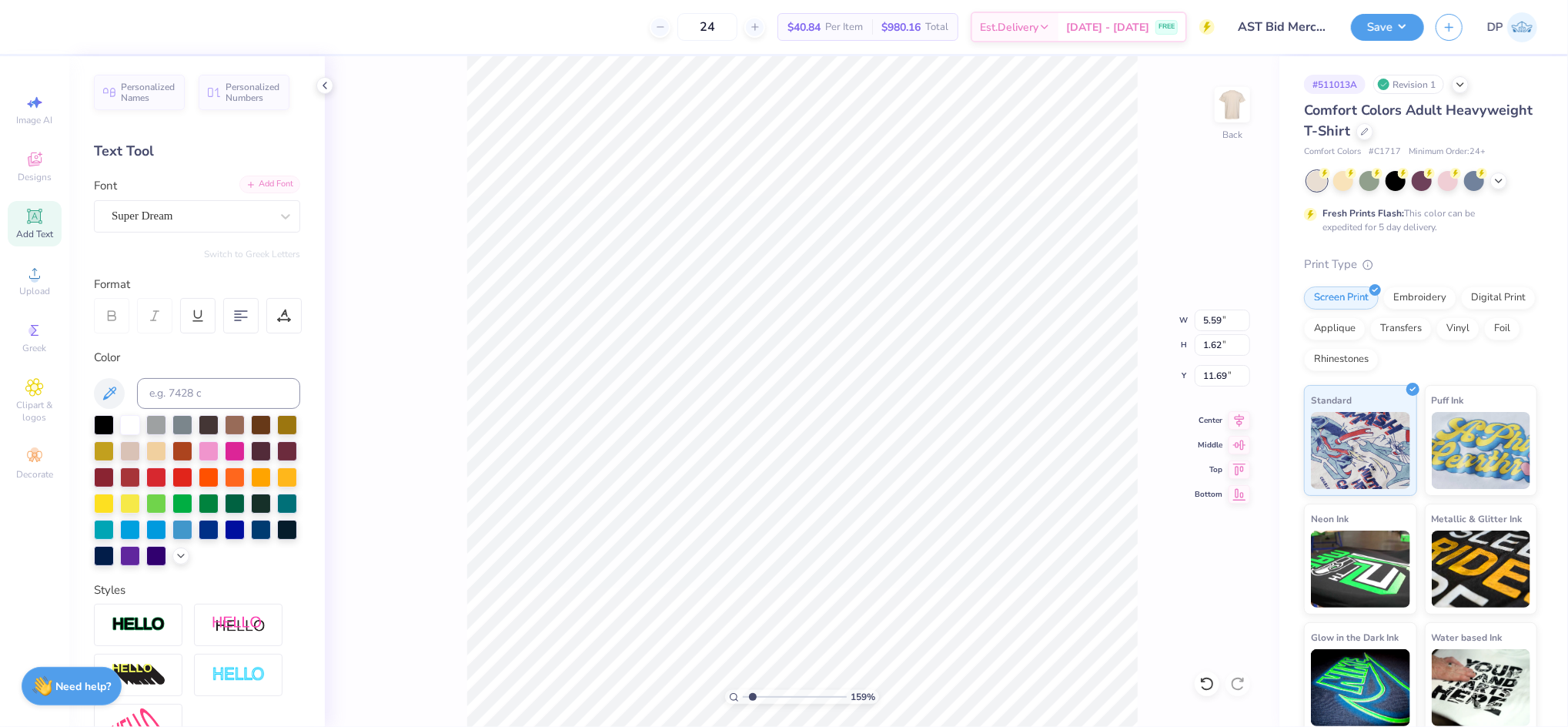
click at [244, 179] on div "Add Font" at bounding box center [270, 184] width 61 height 17
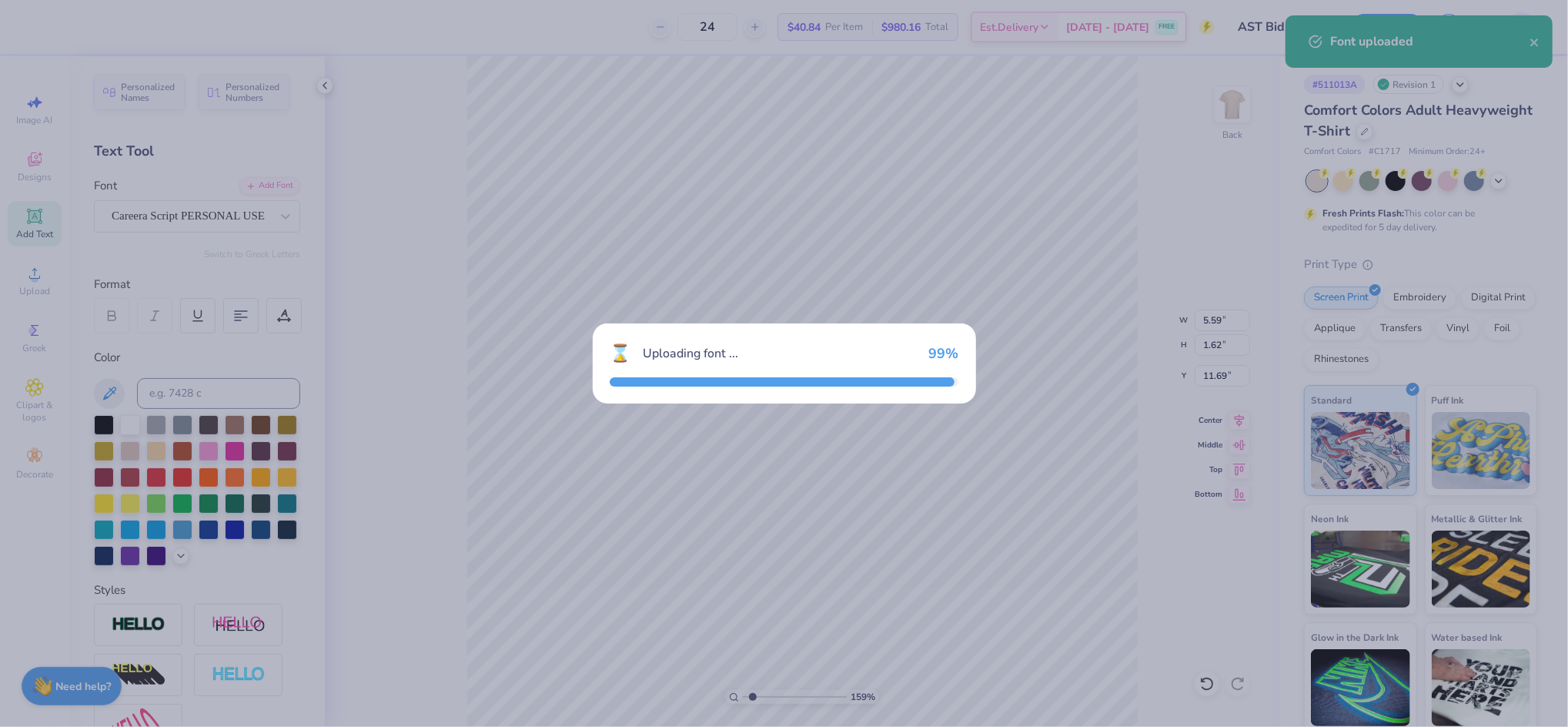
type input "6.56"
type input "1.91"
type input "11.55"
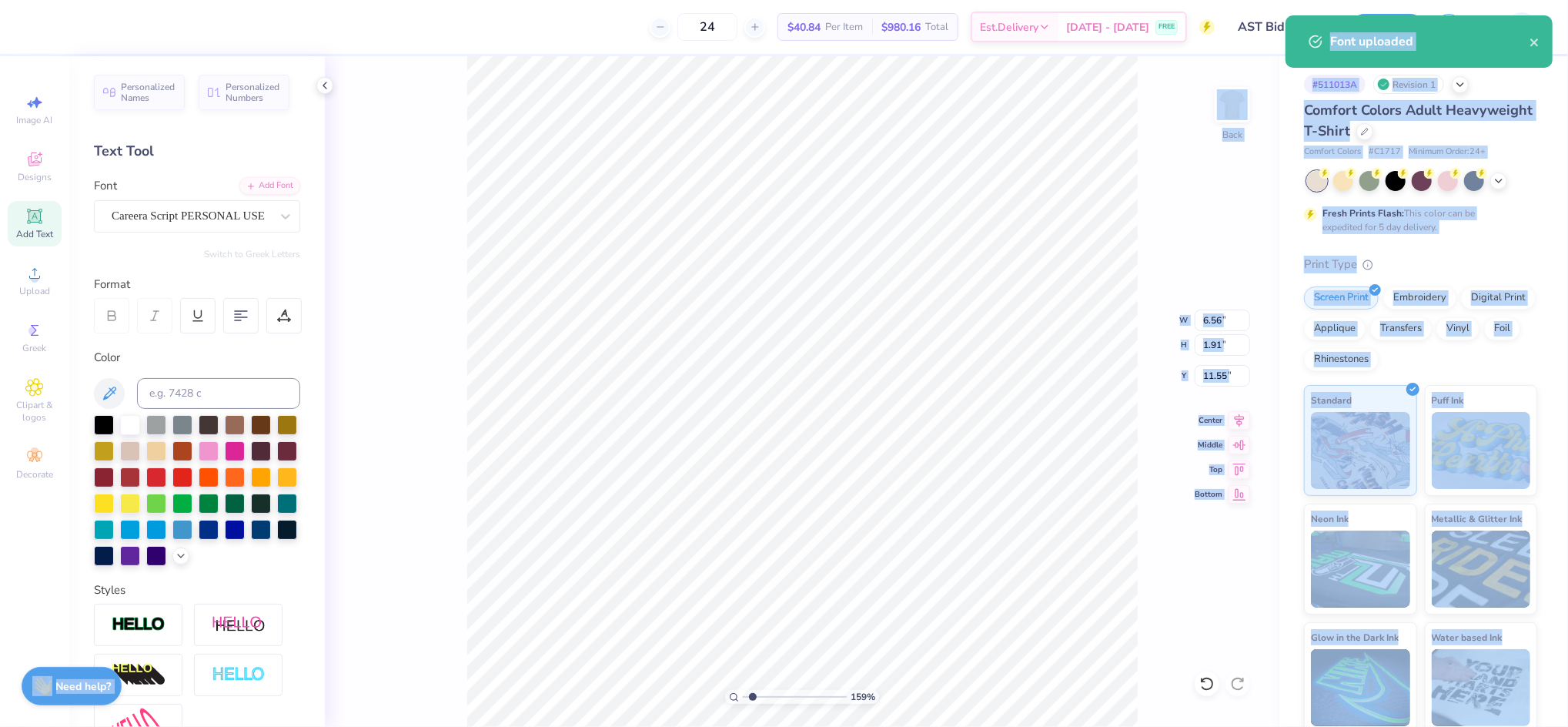
drag, startPoint x: 749, startPoint y: 695, endPoint x: 769, endPoint y: 698, distance: 20.2
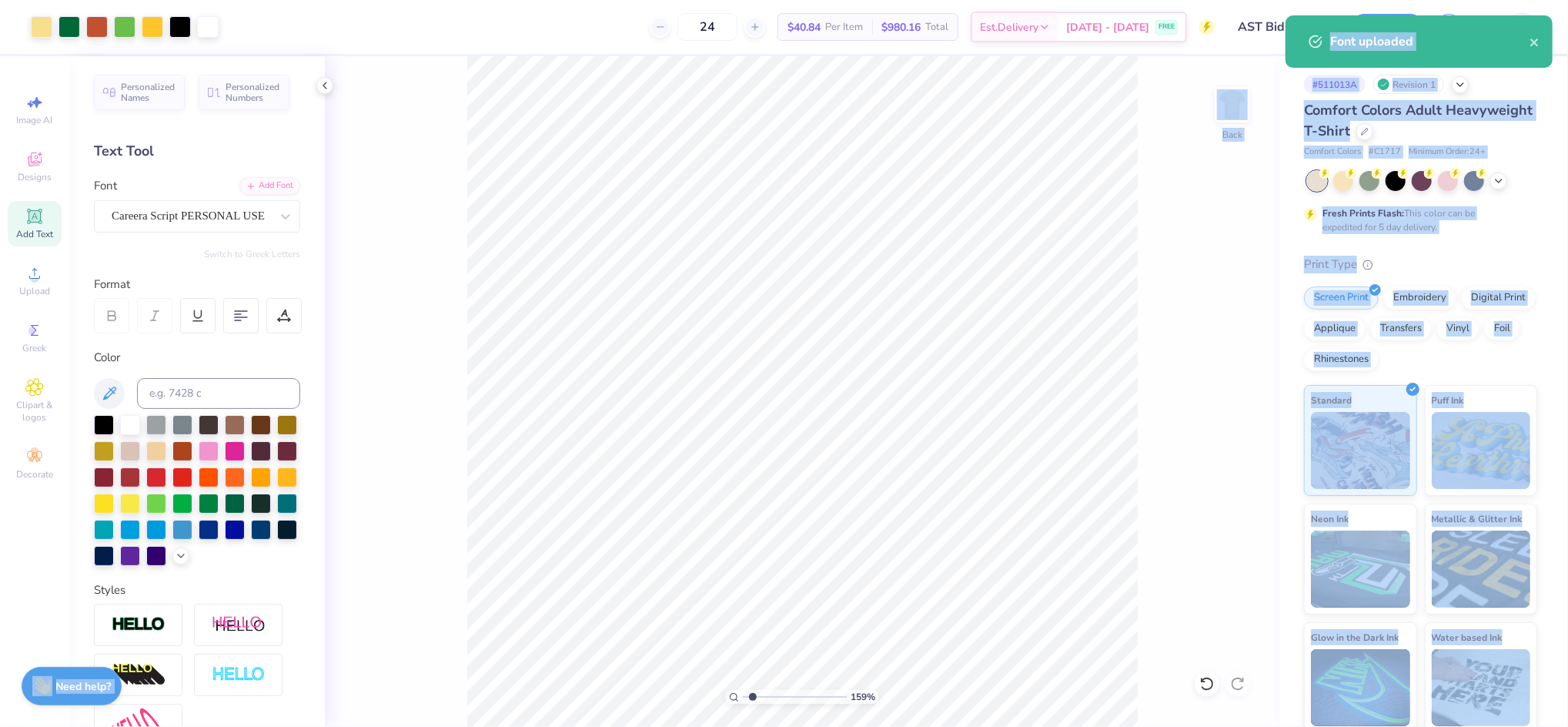
type input "2.23"
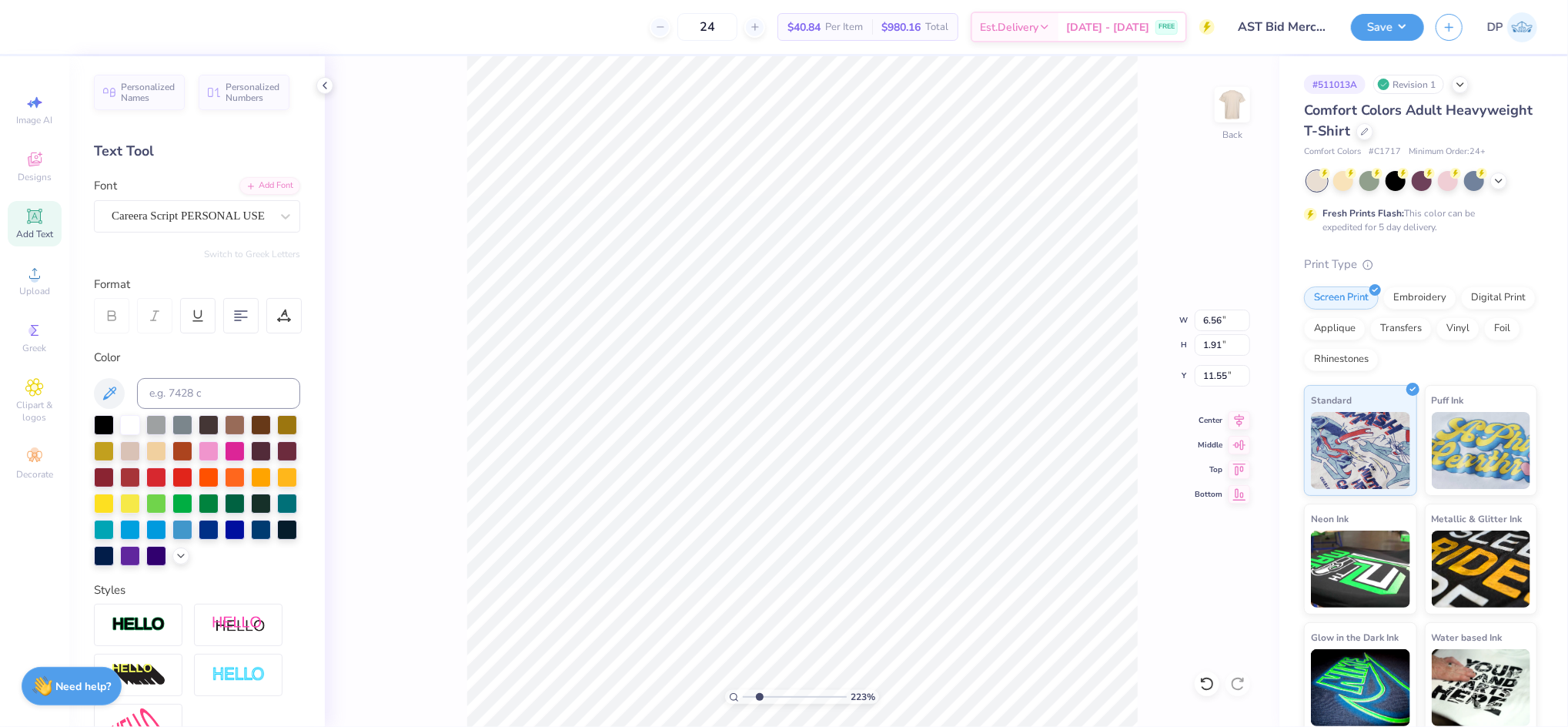
type textarea "Text"
click at [244, 450] on div at bounding box center [235, 450] width 20 height 20
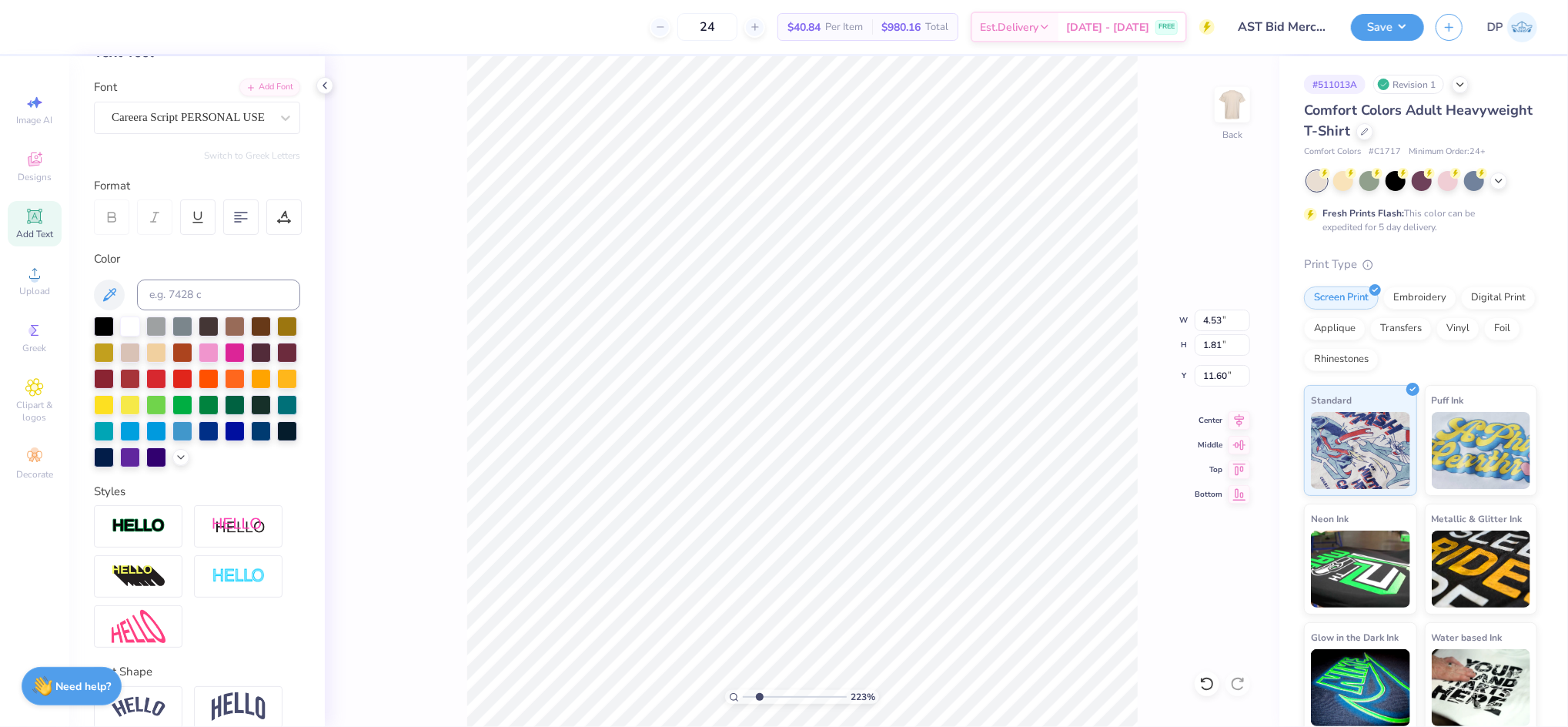
scroll to position [102, 0]
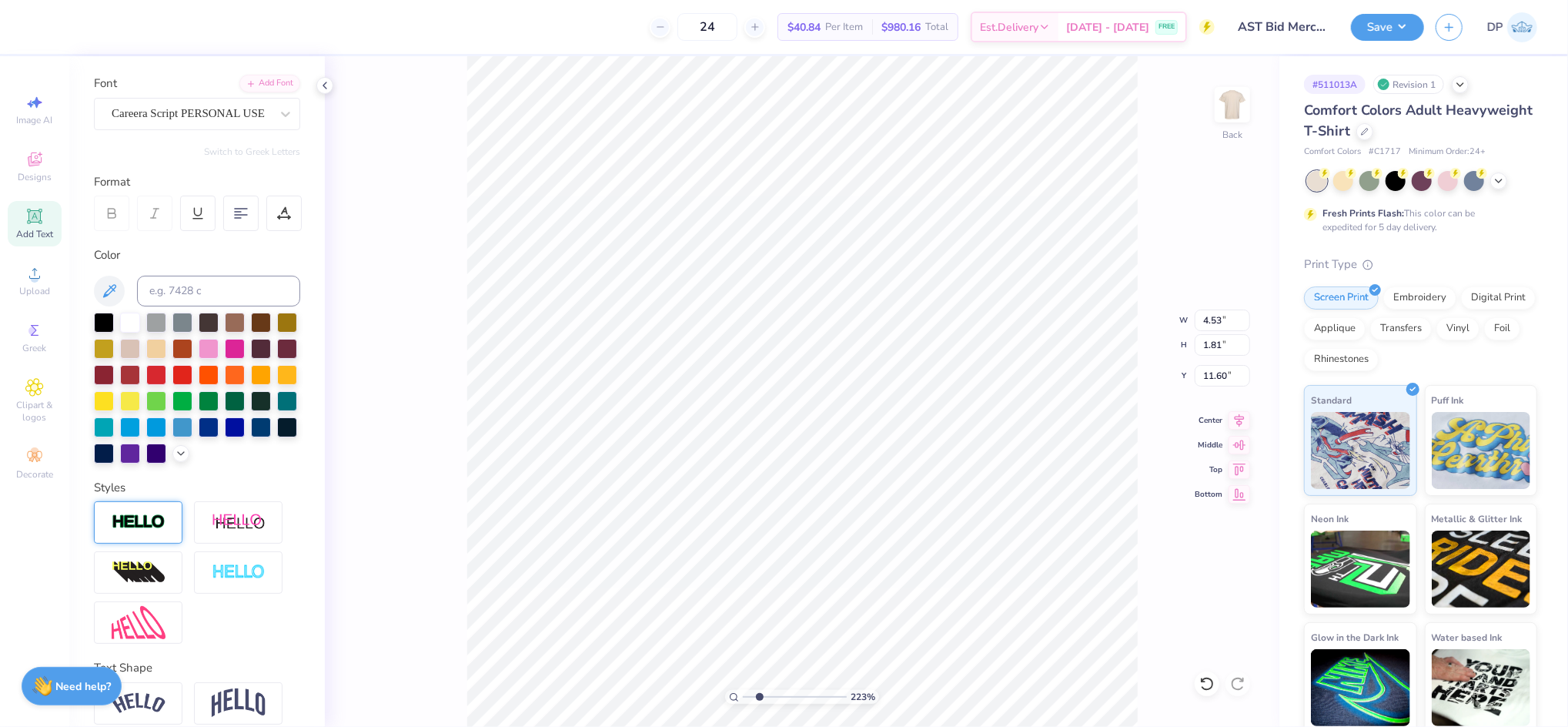
click at [150, 532] on img at bounding box center [139, 523] width 54 height 17
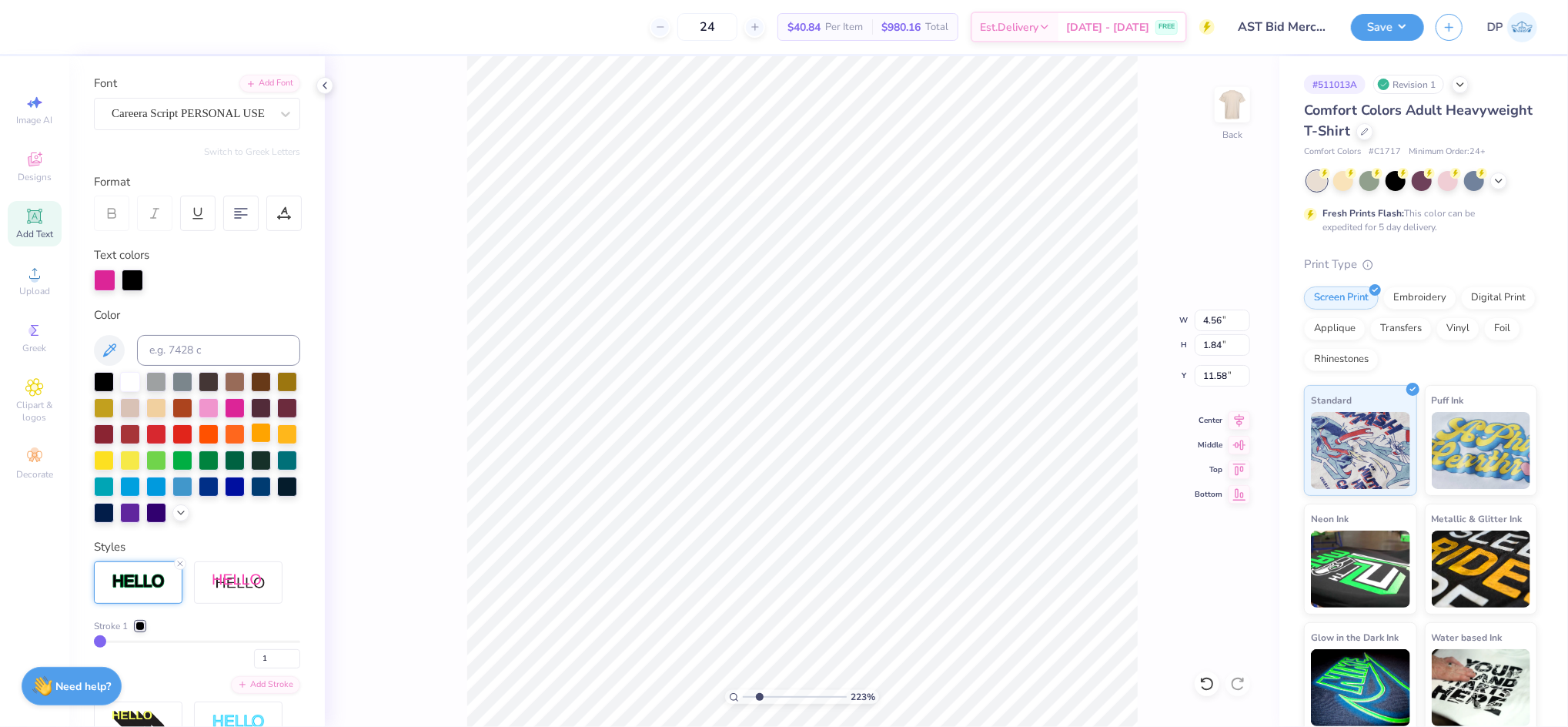
type input "4.56"
type input "1.84"
type input "11.58"
click at [102, 372] on div at bounding box center [104, 380] width 20 height 20
click at [105, 281] on div at bounding box center [105, 278] width 21 height 21
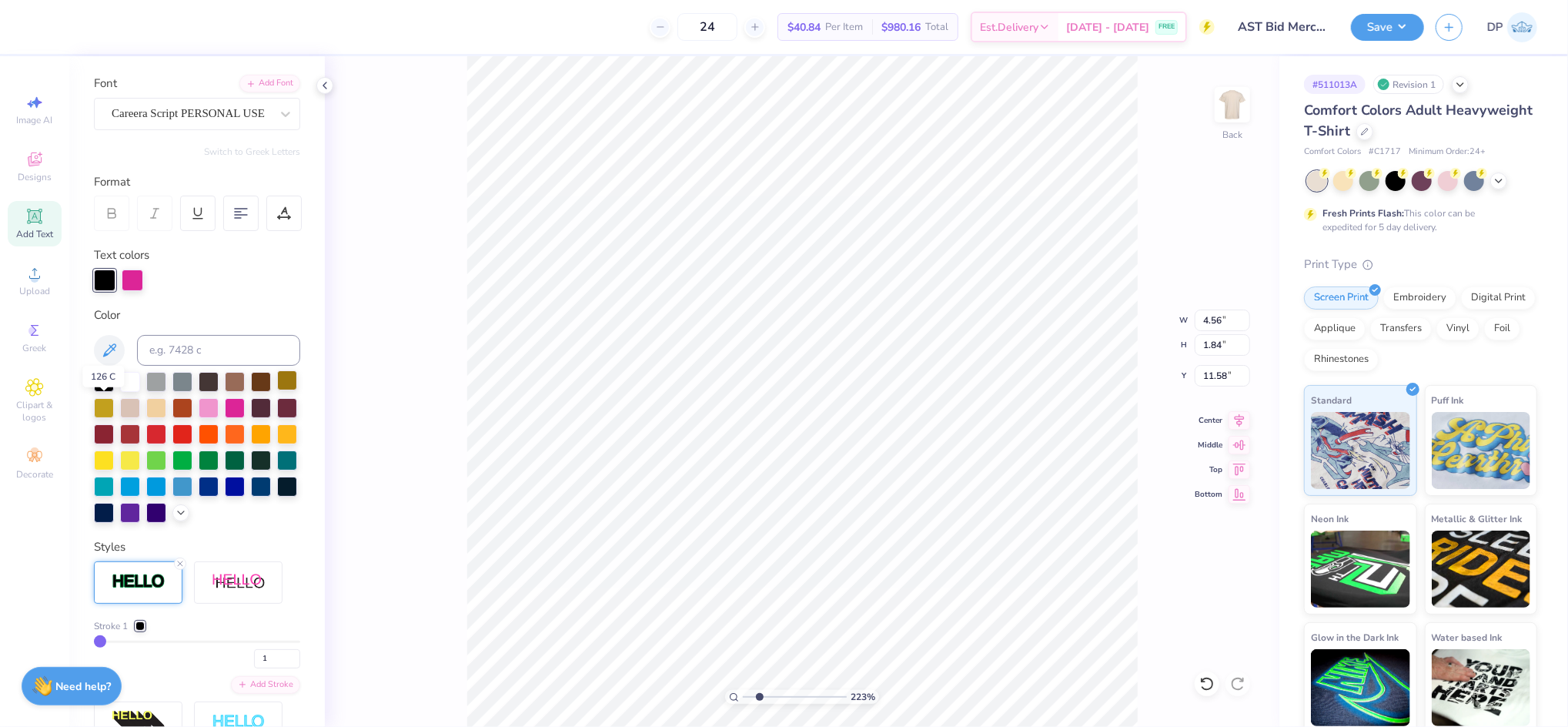
click at [277, 391] on div at bounding box center [287, 380] width 20 height 20
click at [132, 279] on div at bounding box center [132, 278] width 21 height 21
click at [148, 591] on img at bounding box center [139, 582] width 54 height 17
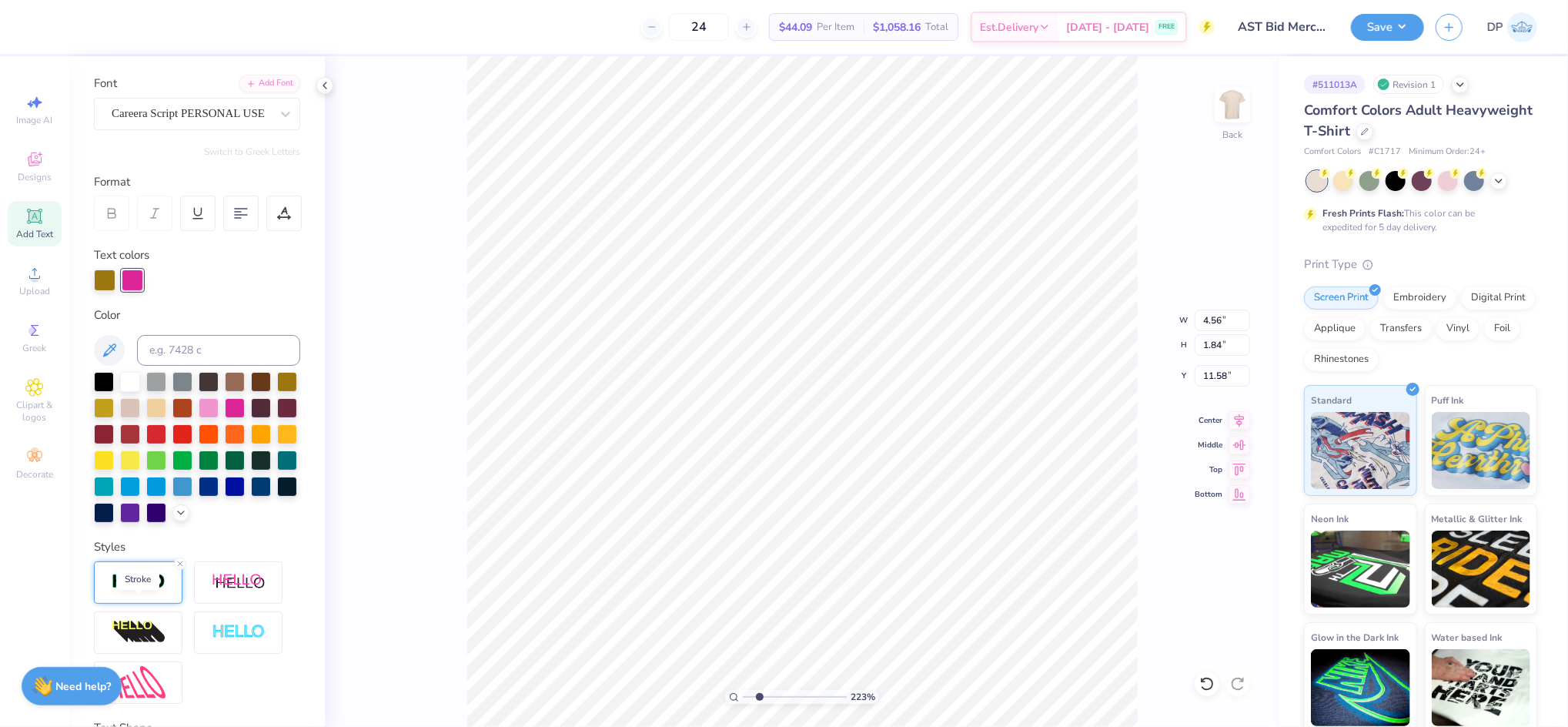
click at [146, 591] on img at bounding box center [139, 582] width 54 height 17
click at [138, 631] on div at bounding box center [141, 627] width 10 height 10
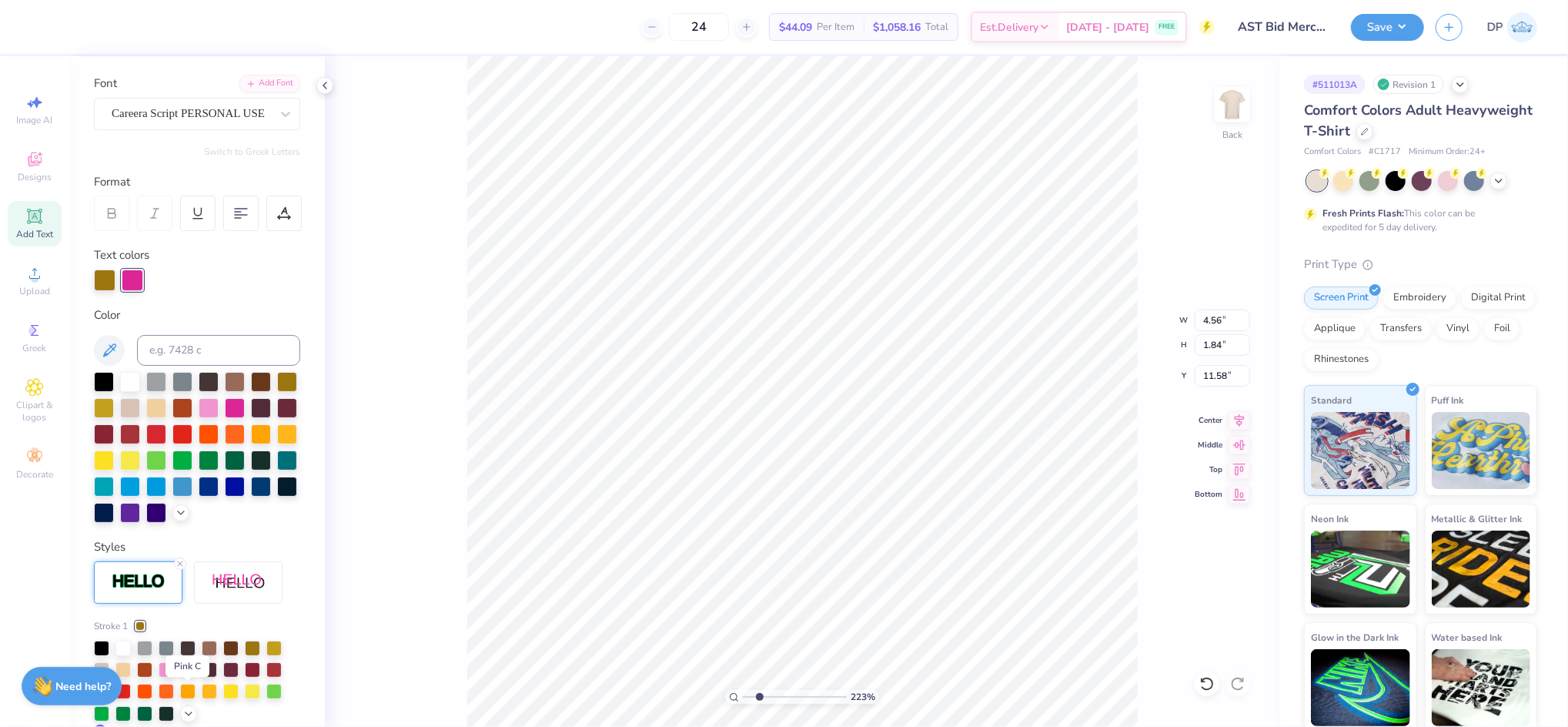
click at [187, 676] on div at bounding box center [188, 668] width 15 height 15
click at [191, 655] on div at bounding box center [188, 647] width 15 height 15
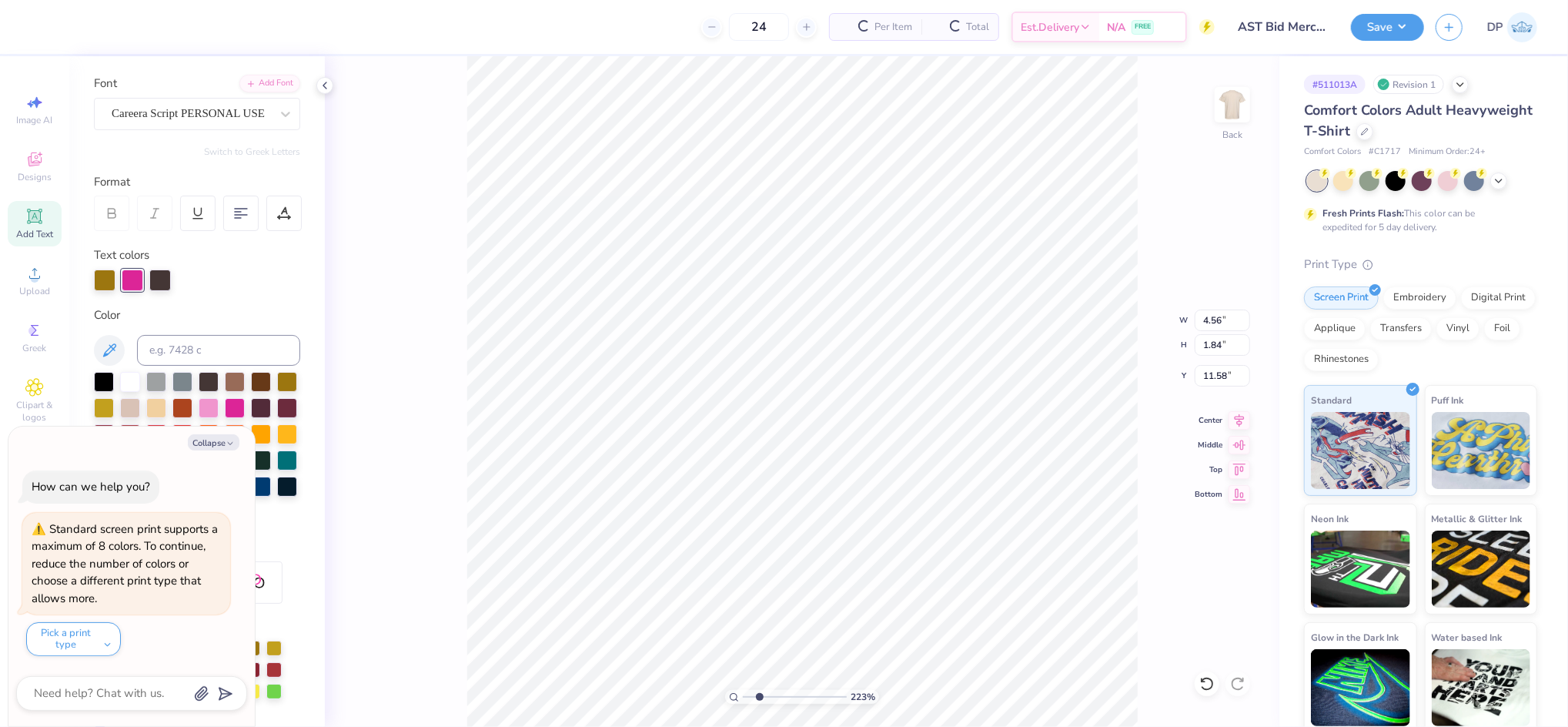
type textarea "x"
drag, startPoint x: 760, startPoint y: 699, endPoint x: 743, endPoint y: 694, distance: 17.7
type input "1"
click at [743, 694] on input "range" at bounding box center [795, 697] width 104 height 13
type textarea "x"
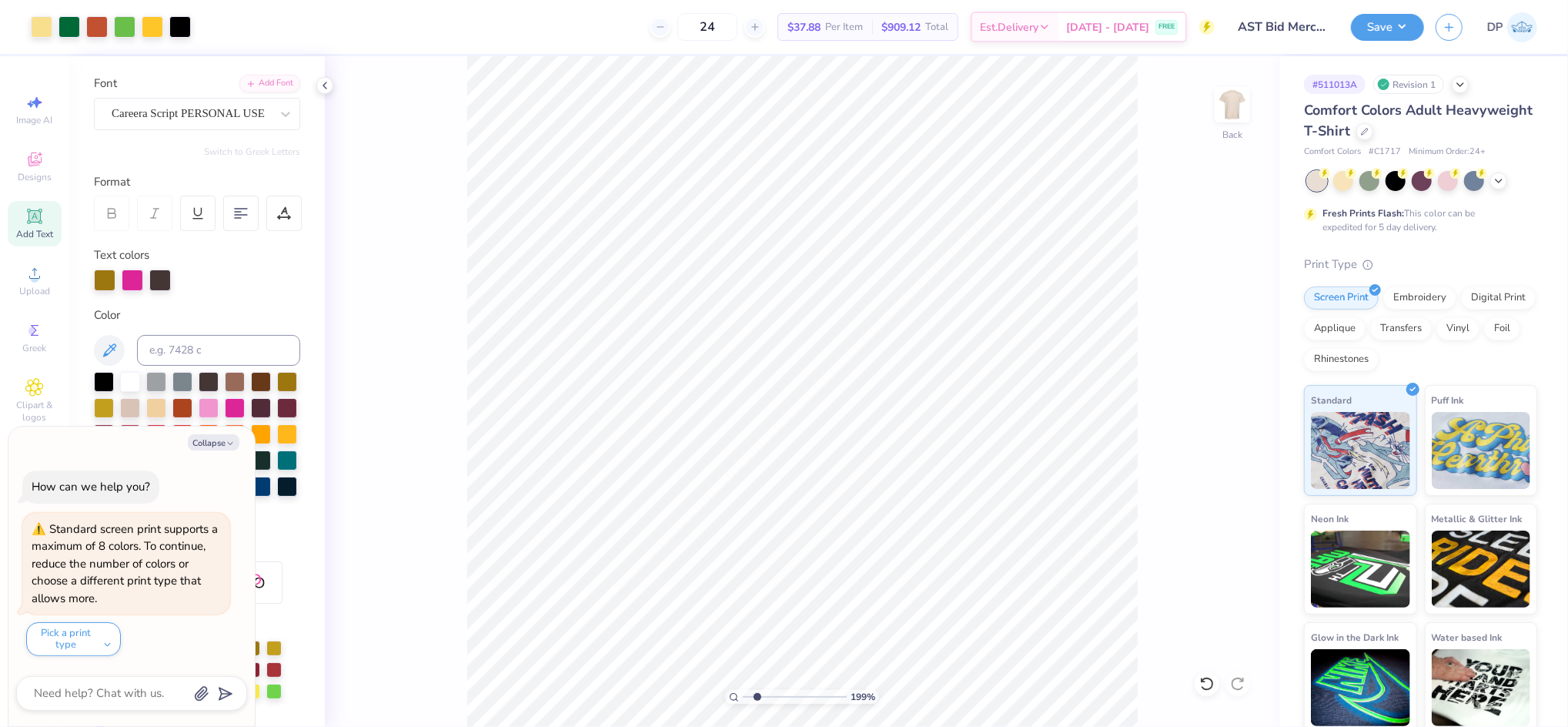
click at [757, 697] on input "range" at bounding box center [795, 697] width 104 height 13
drag, startPoint x: 755, startPoint y: 691, endPoint x: 743, endPoint y: 694, distance: 12.4
type input "1"
click at [743, 694] on input "range" at bounding box center [795, 697] width 104 height 13
click at [1402, 21] on button "Save" at bounding box center [1388, 25] width 73 height 27
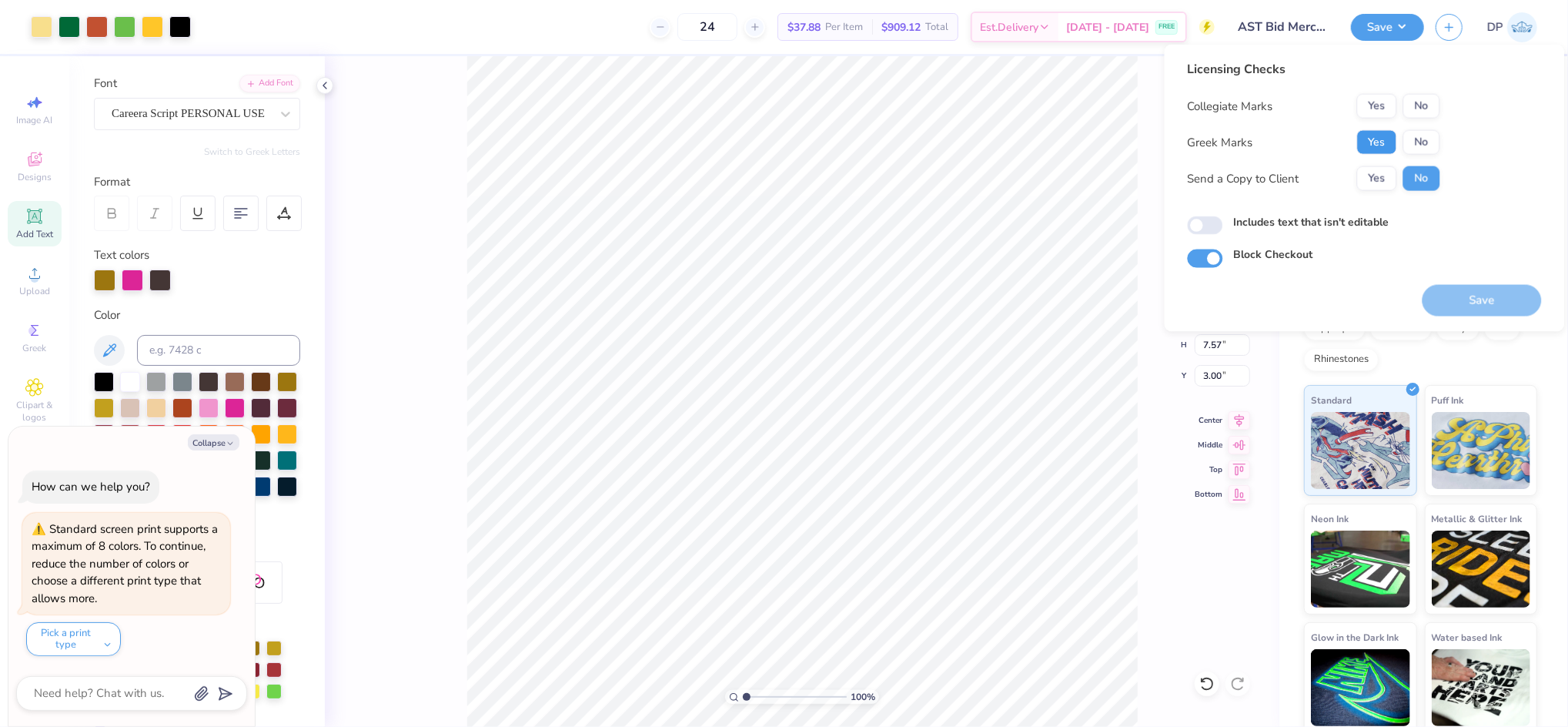
click at [1376, 133] on button "Yes" at bounding box center [1377, 143] width 40 height 25
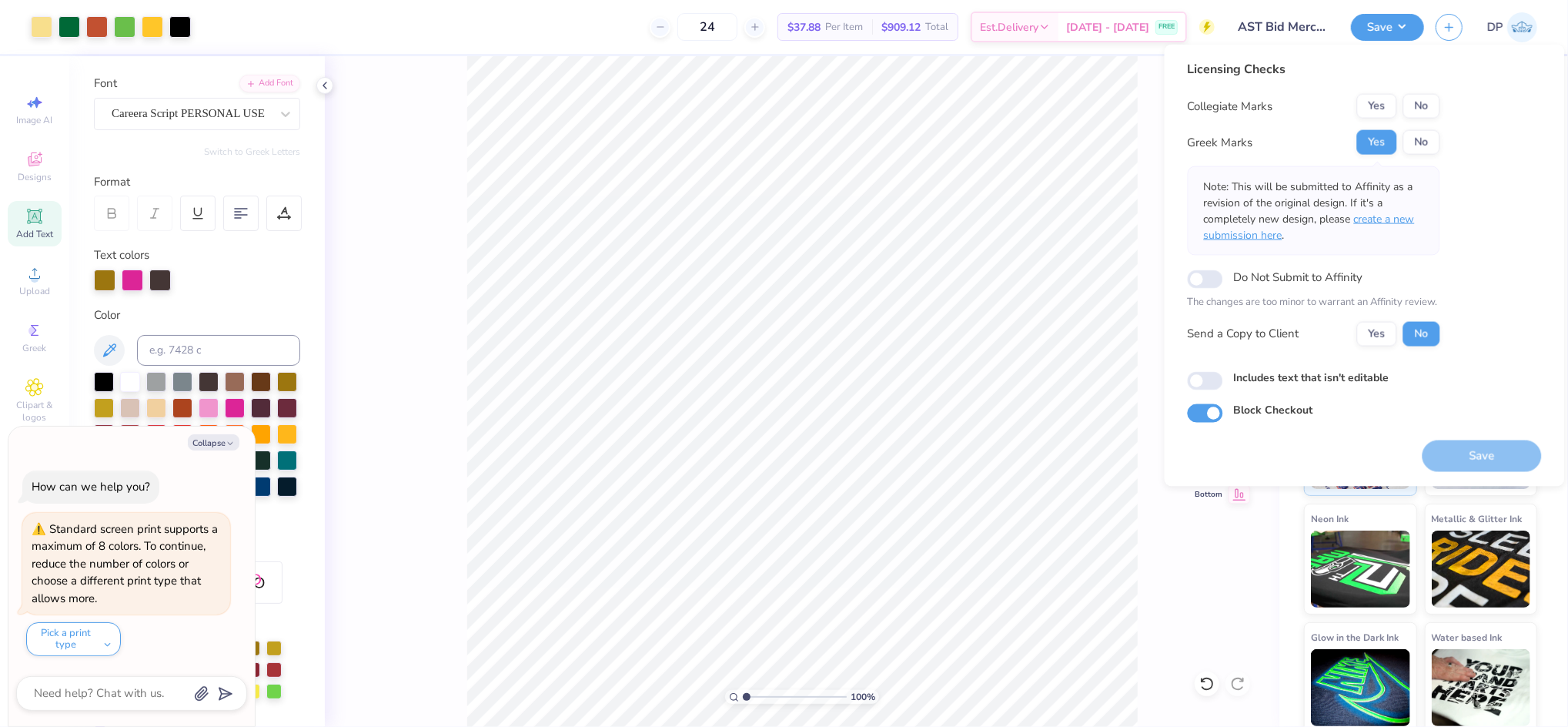
click at [1400, 216] on span "create a new submission here" at bounding box center [1309, 227] width 211 height 31
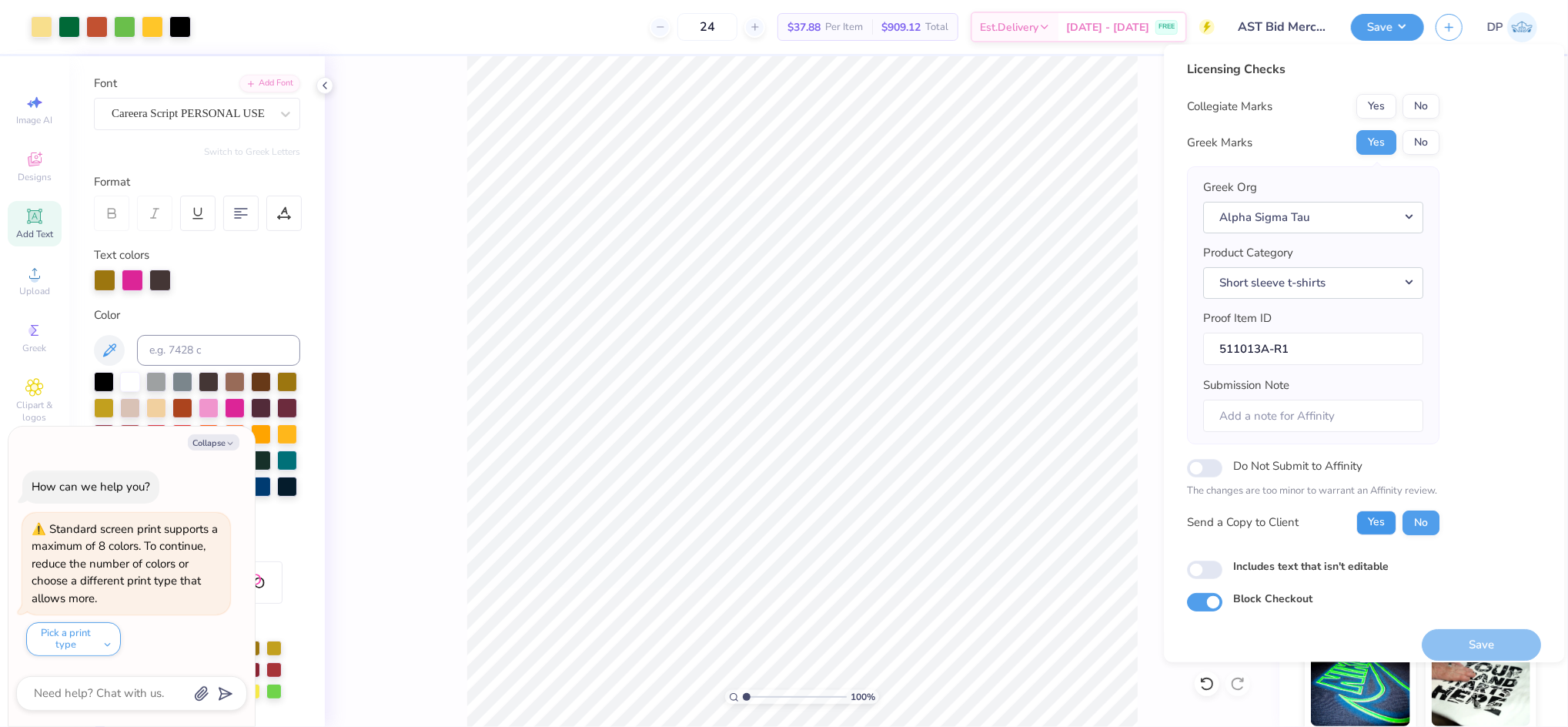
click at [1389, 519] on button "Yes" at bounding box center [1377, 523] width 40 height 25
type textarea "x"
click at [1273, 562] on label "Includes text that isn't editable" at bounding box center [1312, 565] width 156 height 16
click at [1223, 562] on input "Includes text that isn't editable" at bounding box center [1205, 569] width 36 height 18
checkbox input "true"
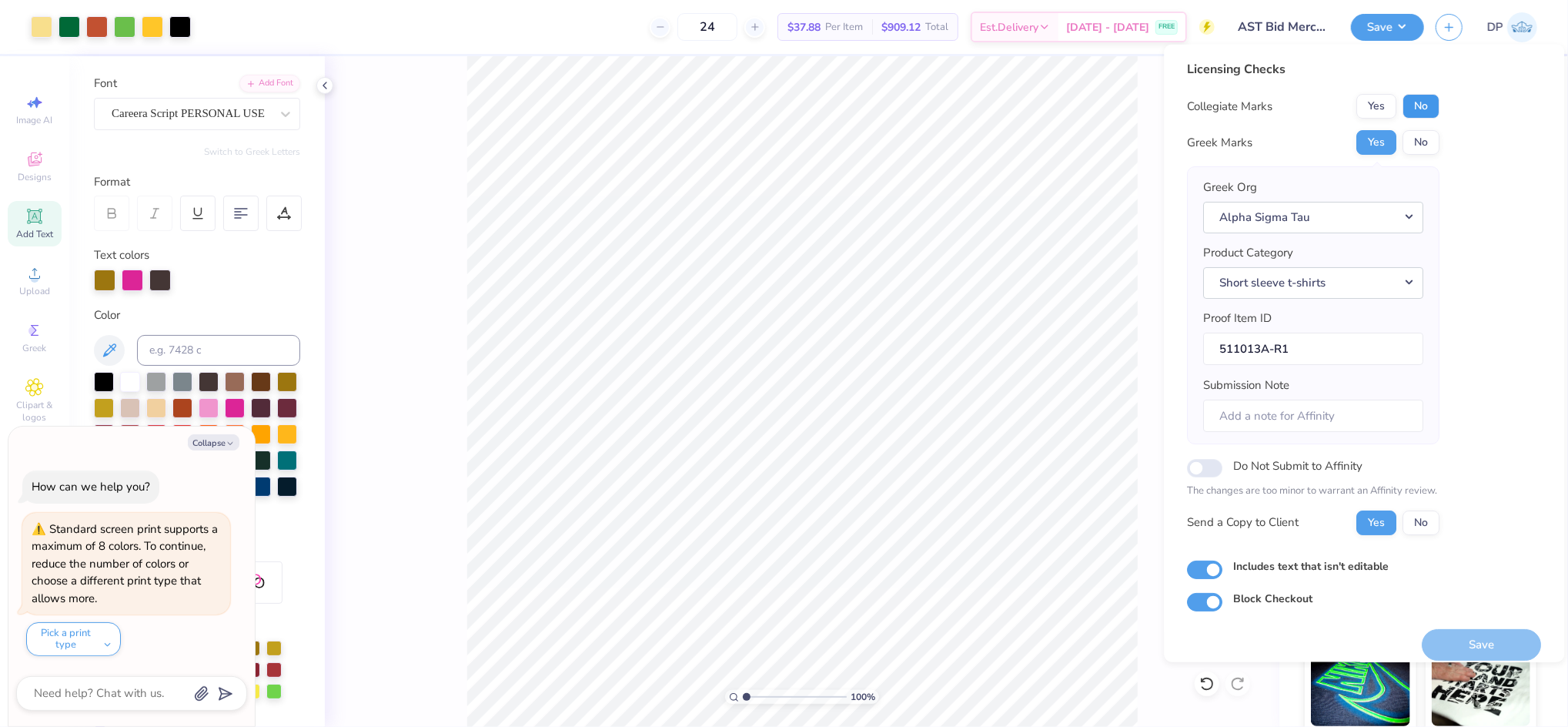
click at [1417, 113] on button "No" at bounding box center [1422, 107] width 37 height 25
click at [1434, 632] on button "Save" at bounding box center [1482, 644] width 119 height 32
type textarea "x"
